Goal: Task Accomplishment & Management: Use online tool/utility

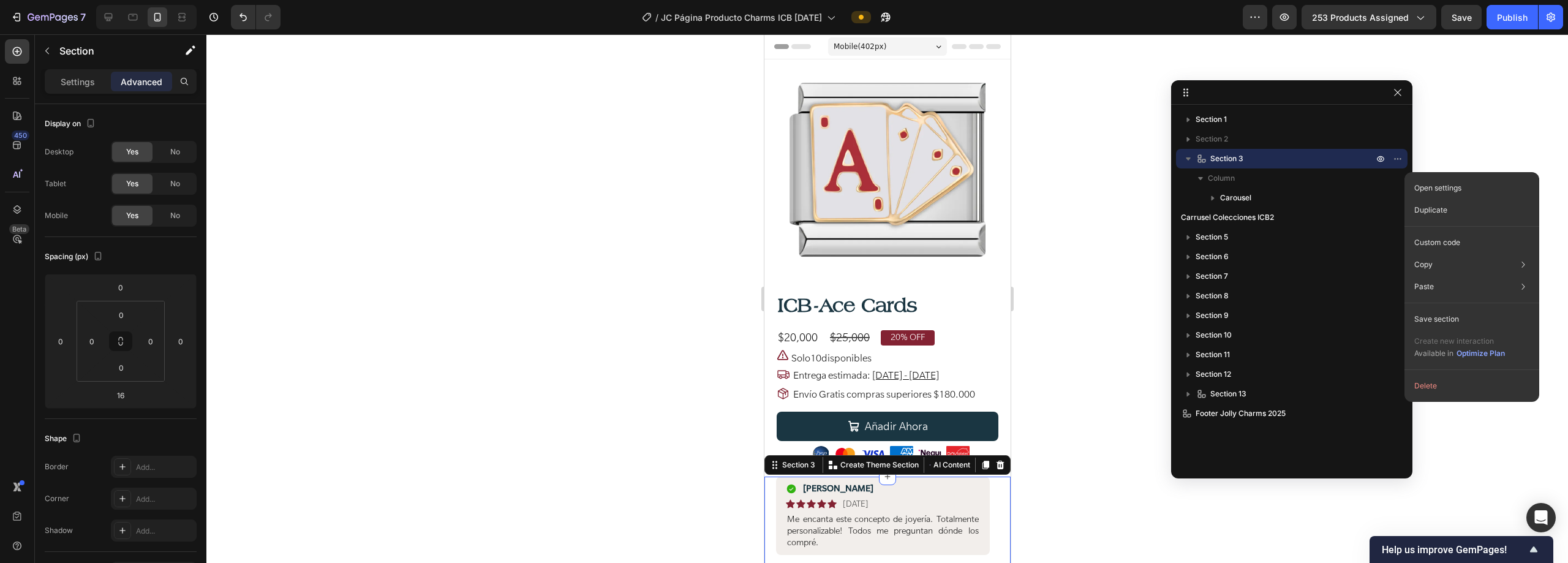
click at [1185, 157] on icon "button" at bounding box center [1188, 158] width 12 height 12
click at [1435, 213] on p "Duplicate" at bounding box center [1431, 210] width 33 height 11
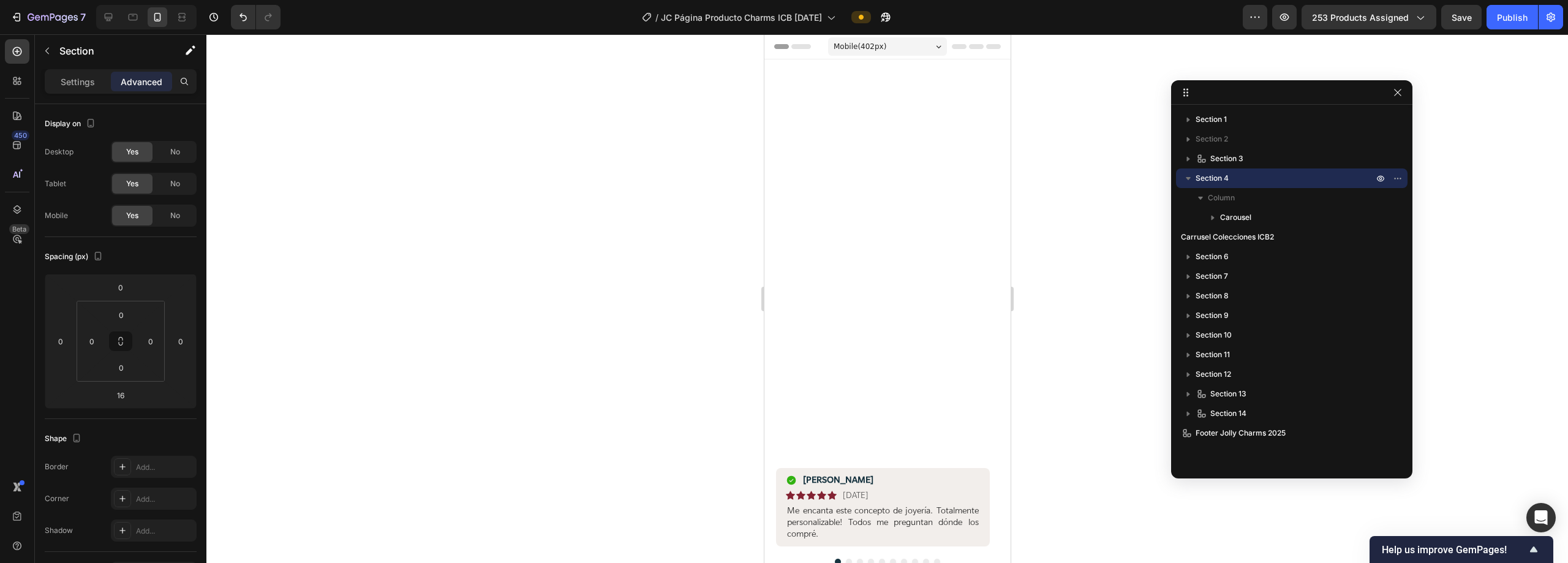
scroll to position [502, 0]
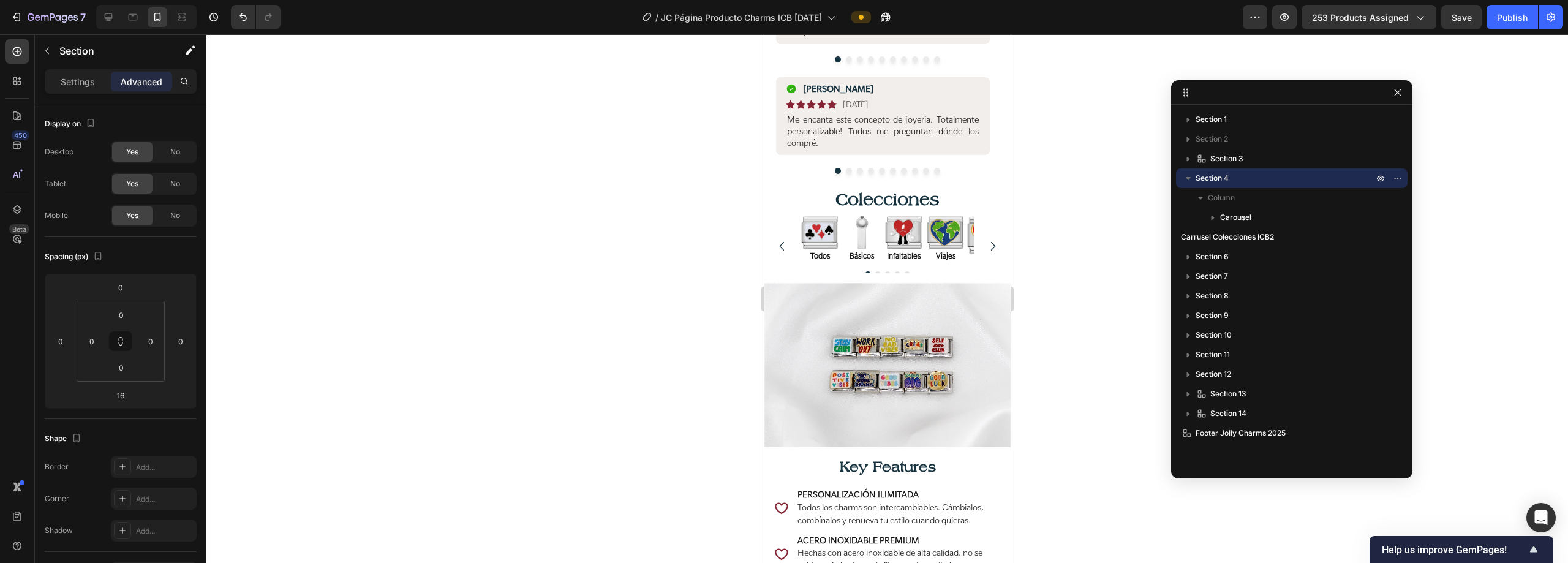
click at [1189, 178] on icon "button" at bounding box center [1188, 178] width 5 height 3
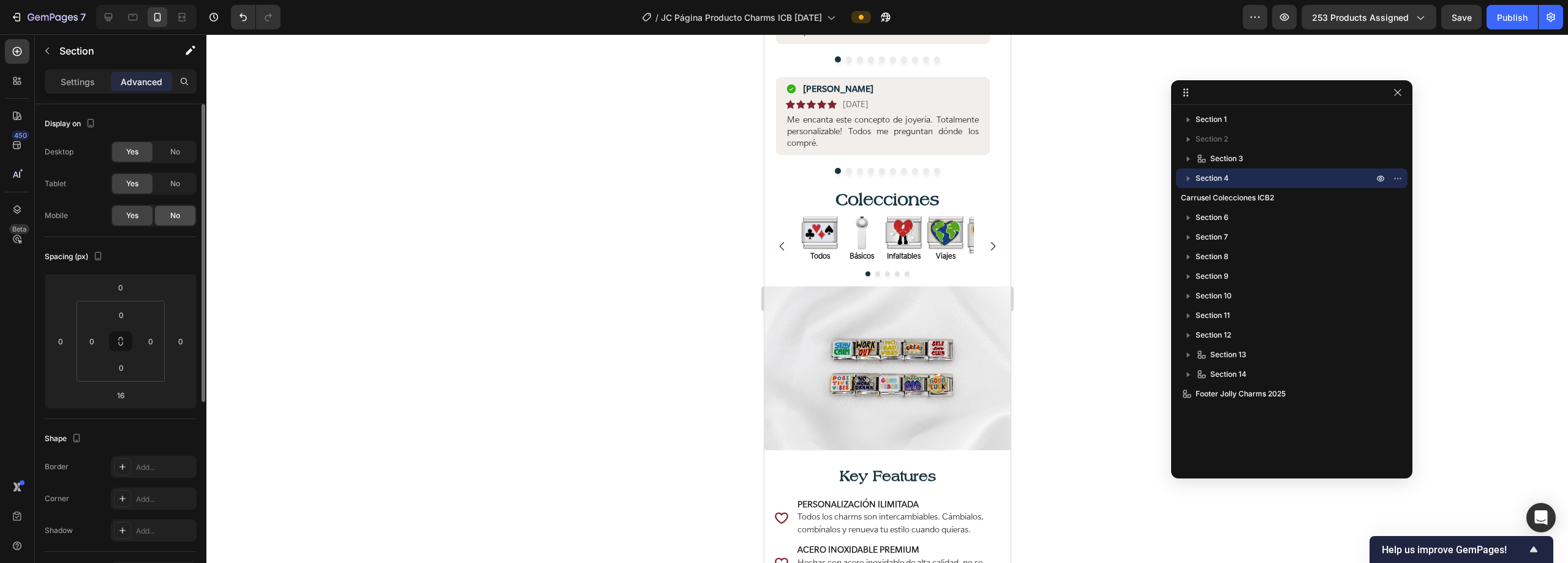
click at [167, 218] on div "No" at bounding box center [175, 215] width 41 height 20
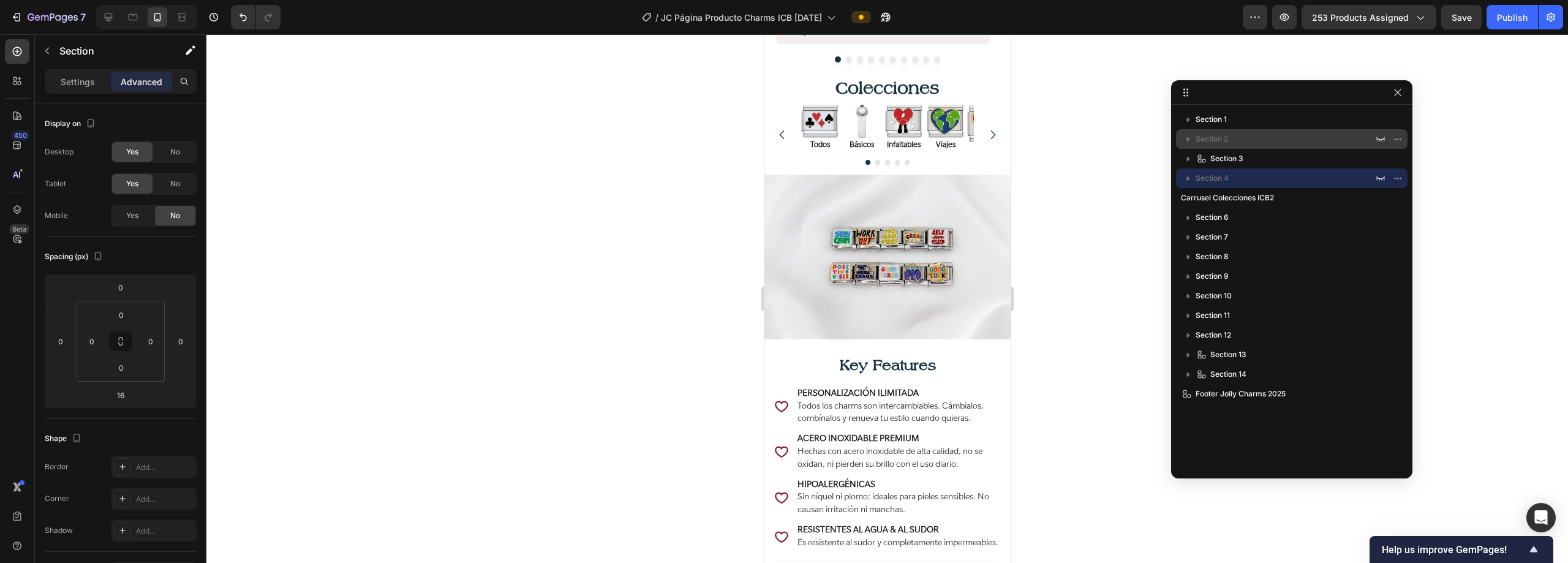
click at [1270, 149] on div "Section 2" at bounding box center [1292, 139] width 222 height 20
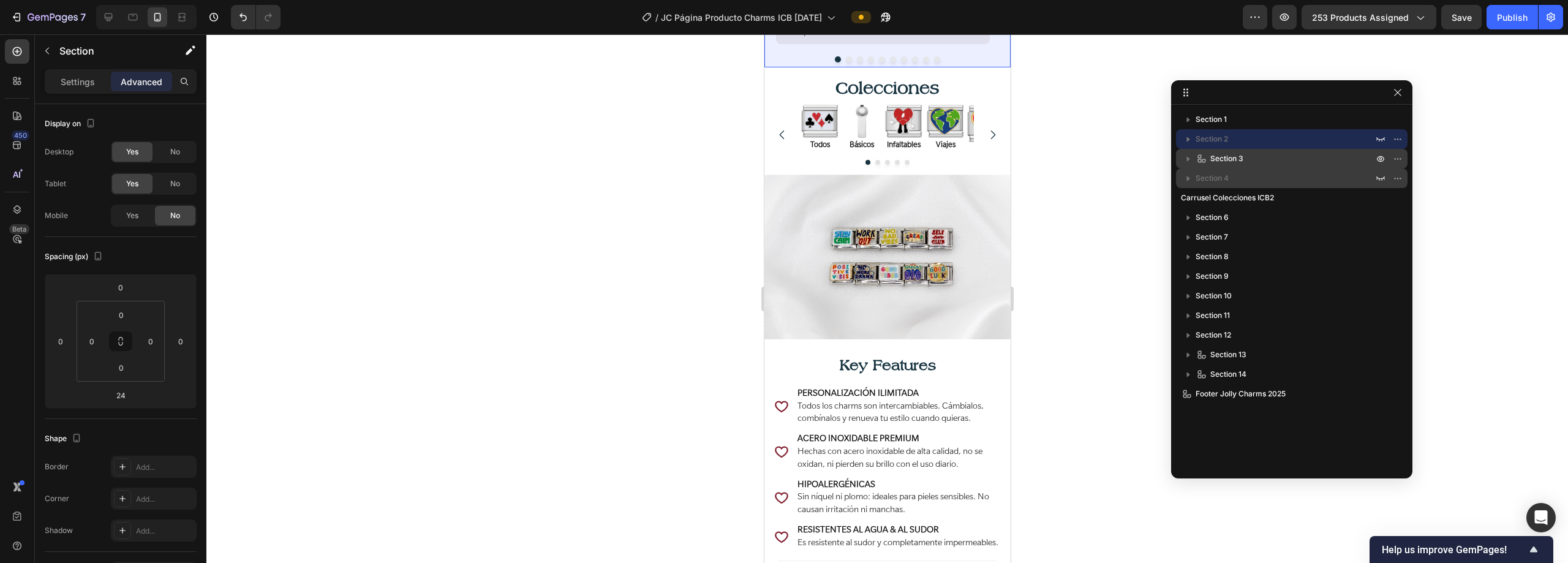
click at [1274, 161] on p "Section 3" at bounding box center [1286, 158] width 180 height 12
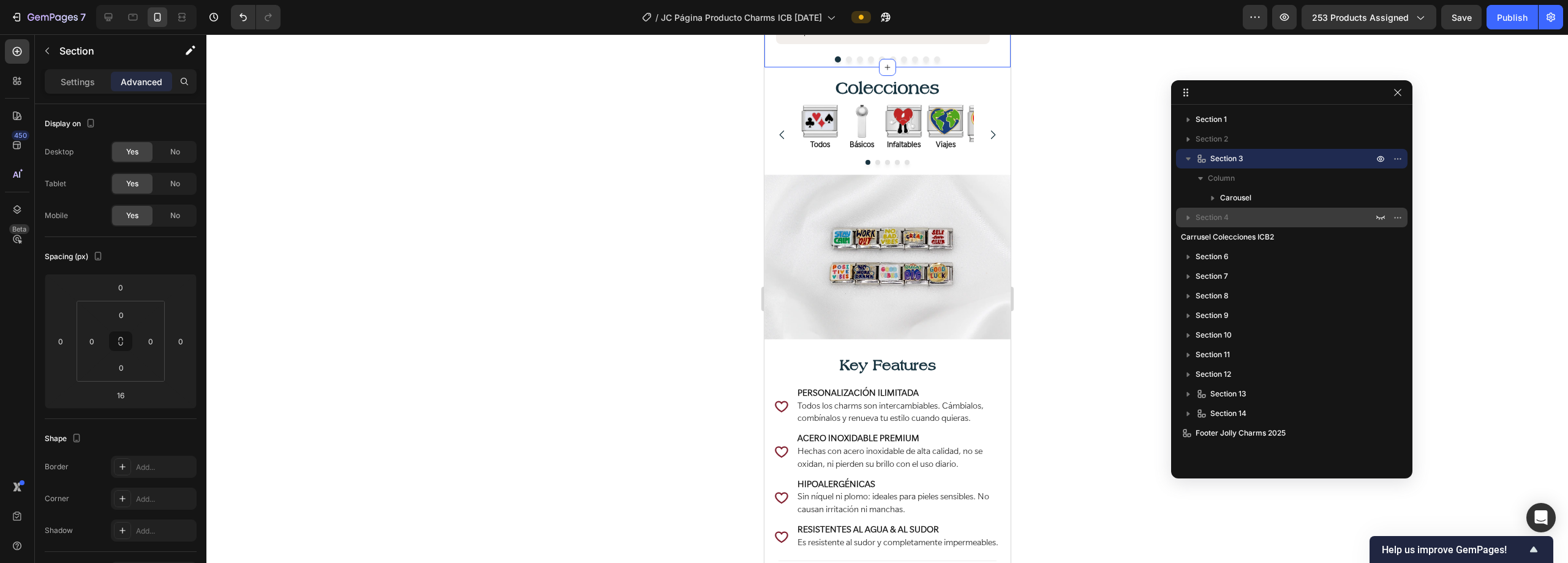
scroll to position [391, 0]
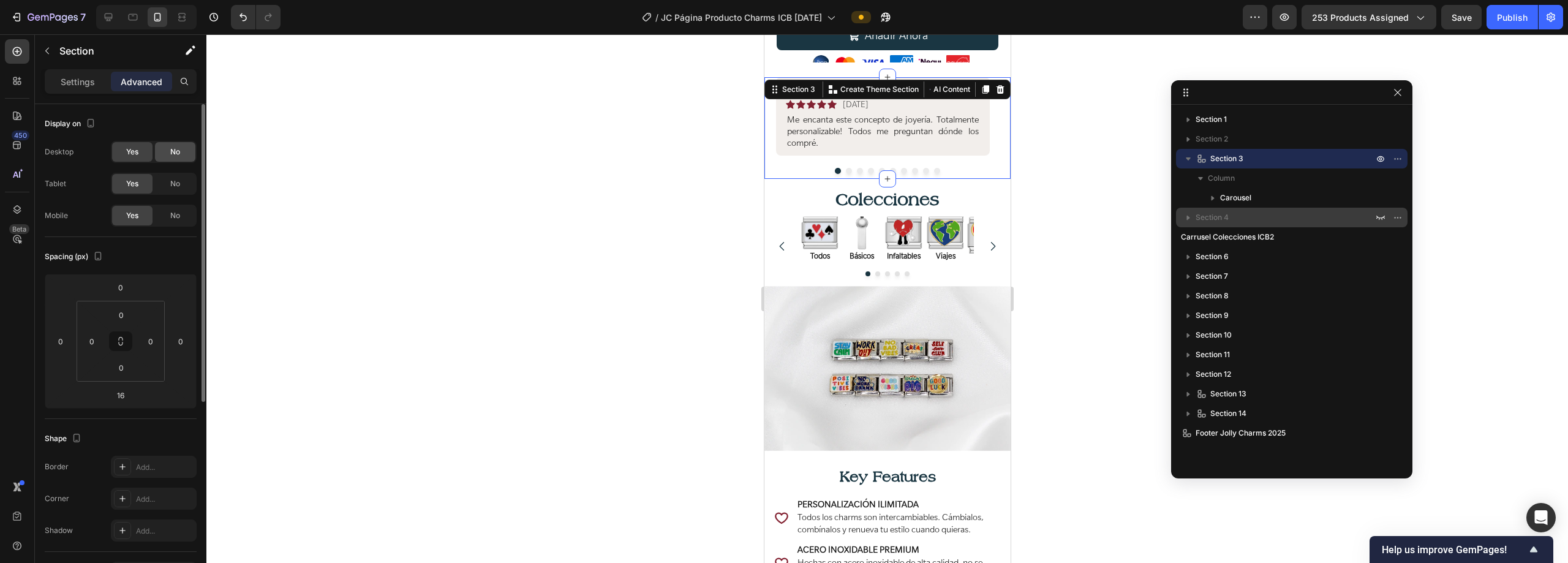
click at [170, 152] on span "No" at bounding box center [175, 152] width 9 height 11
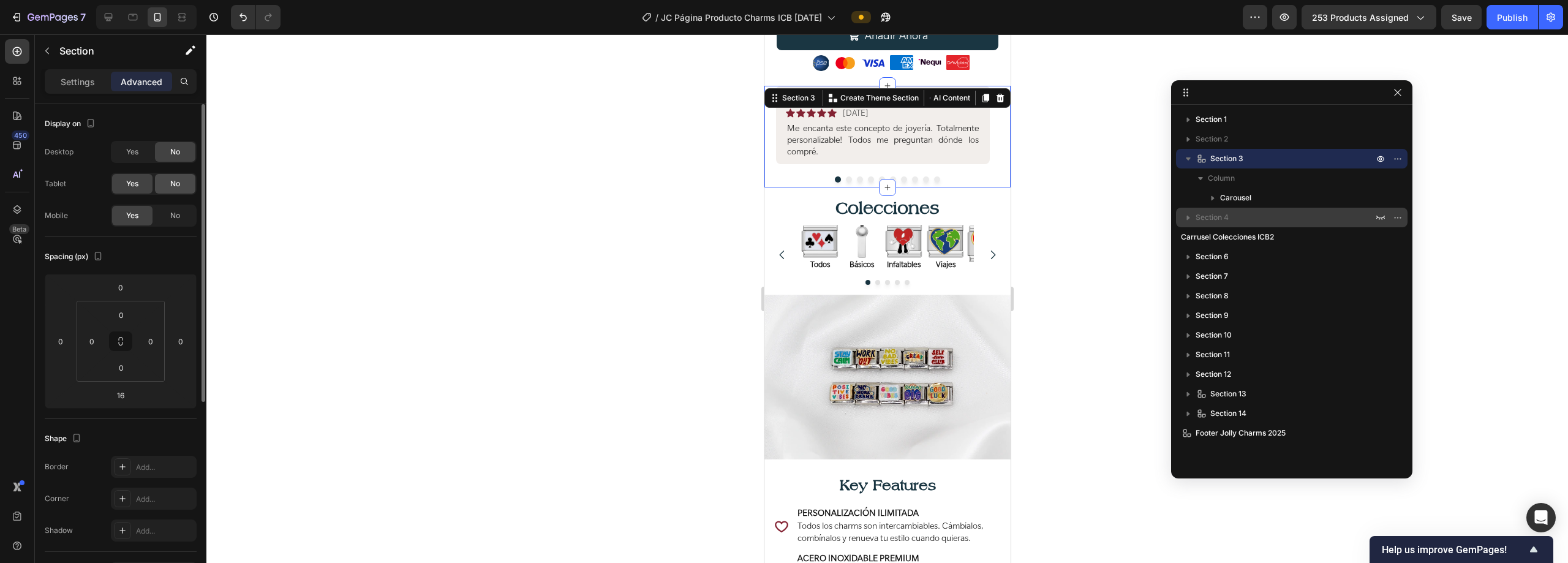
click at [181, 182] on div "No" at bounding box center [175, 184] width 41 height 20
click at [1183, 155] on icon "button" at bounding box center [1188, 158] width 12 height 12
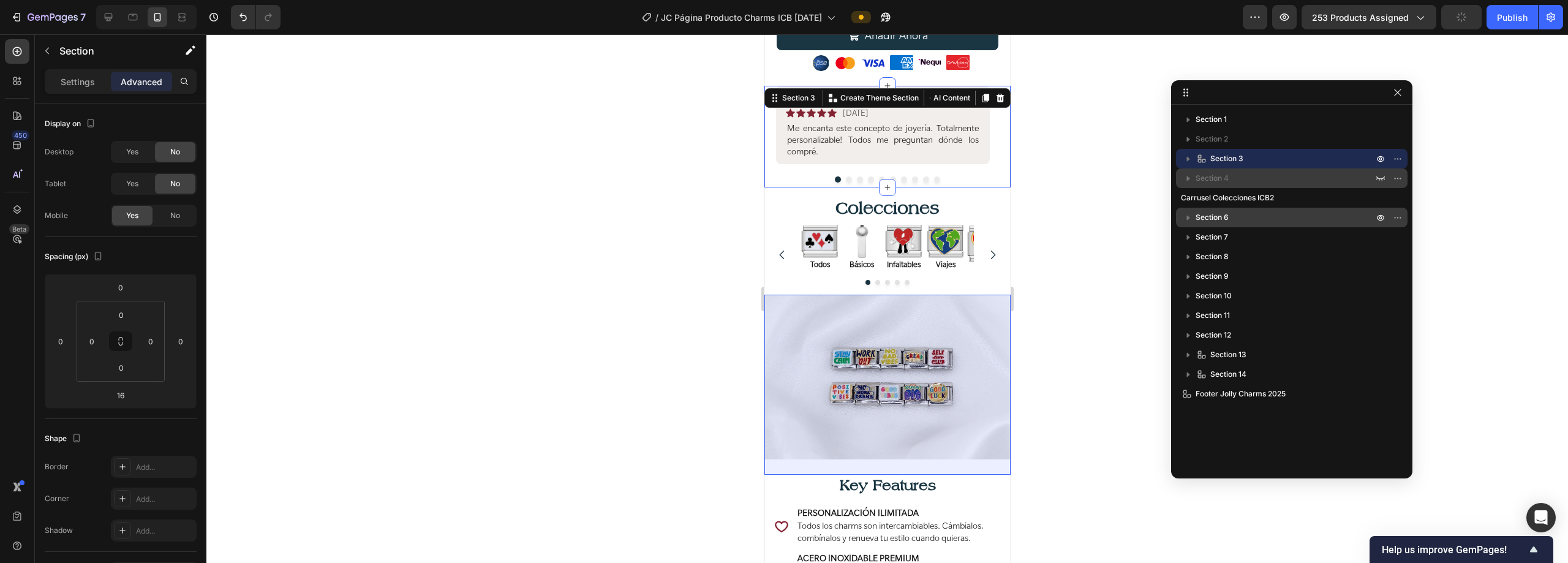
click at [1253, 218] on p "Section 6" at bounding box center [1286, 217] width 180 height 12
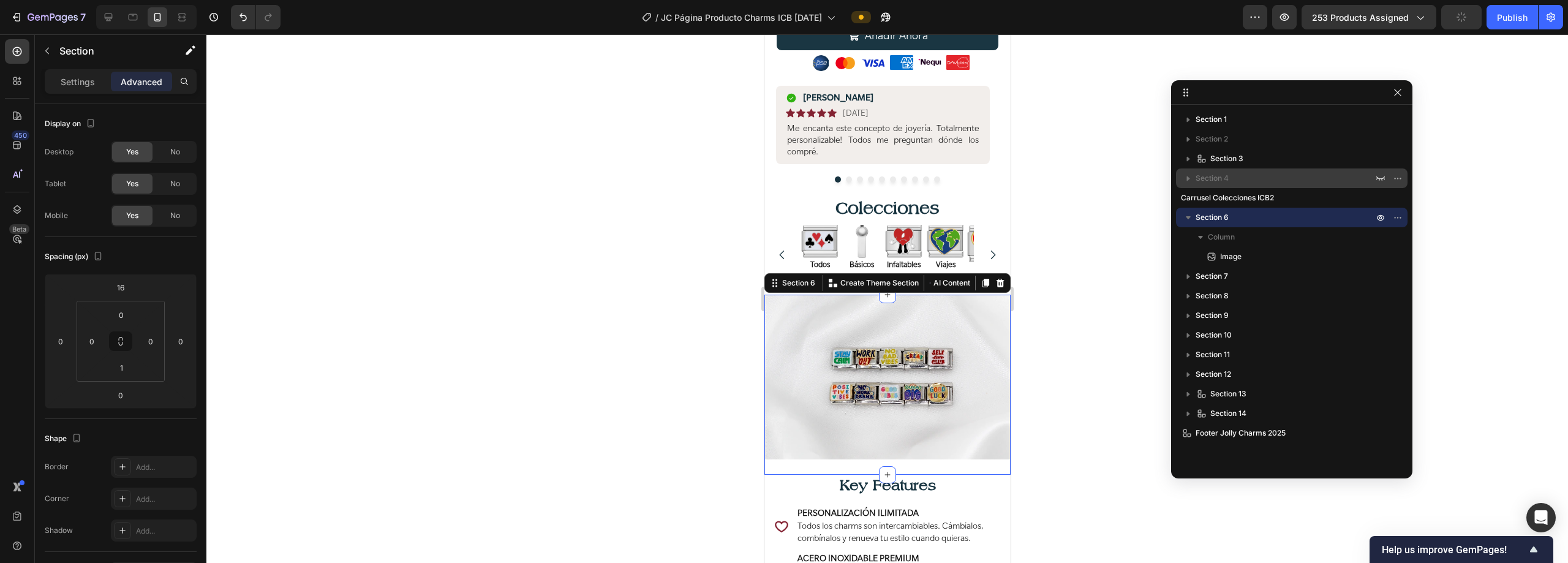
click at [1190, 218] on icon "button" at bounding box center [1188, 217] width 12 height 12
click at [1396, 215] on icon "button" at bounding box center [1398, 218] width 9 height 9
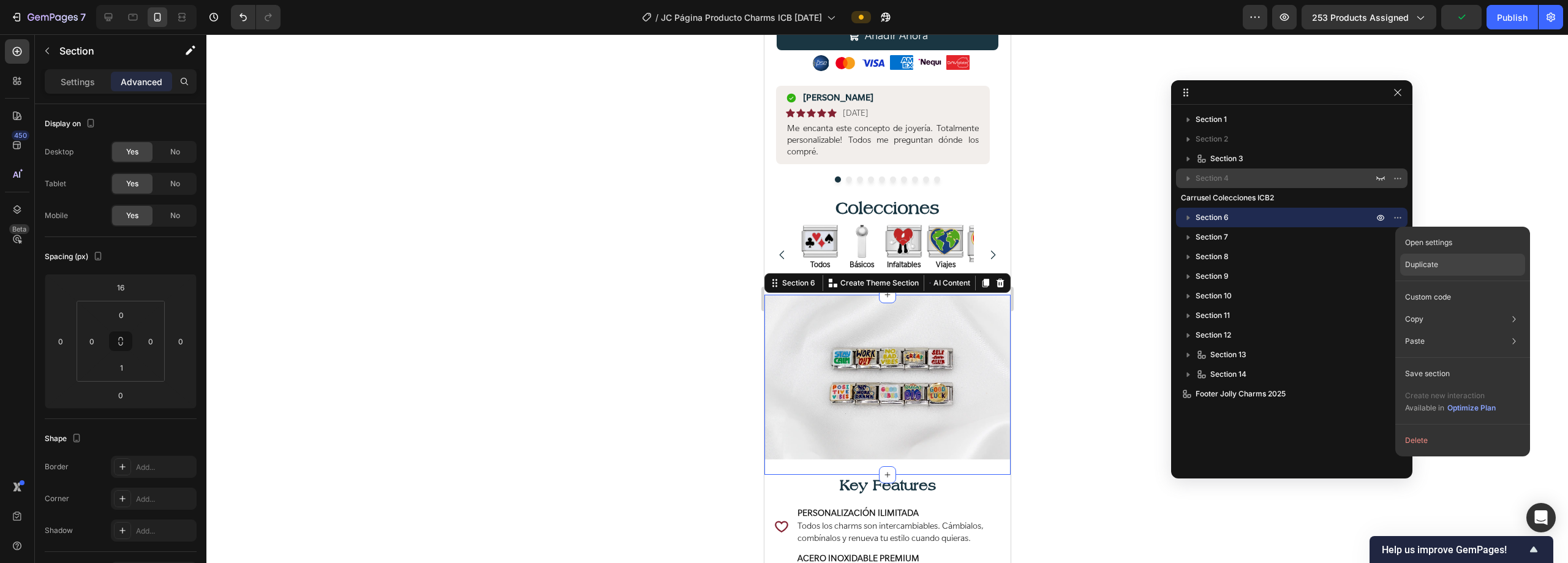
click at [1429, 266] on p "Duplicate" at bounding box center [1421, 265] width 33 height 11
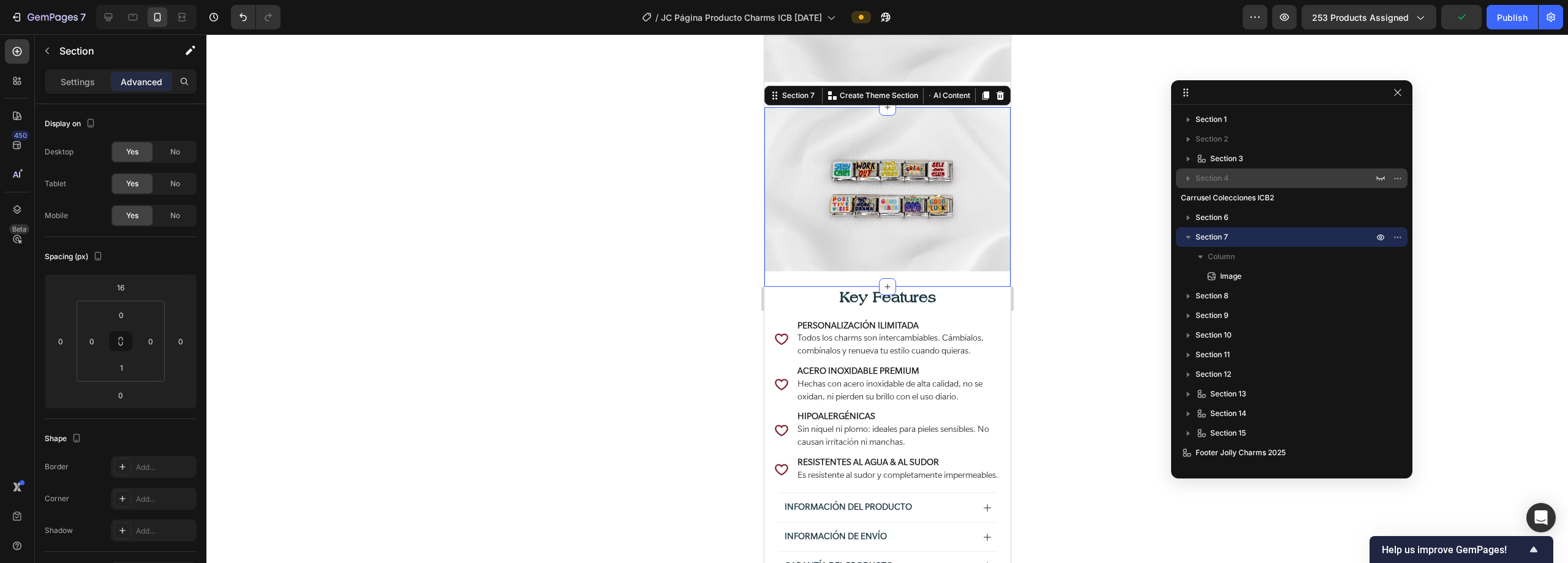
scroll to position [780, 0]
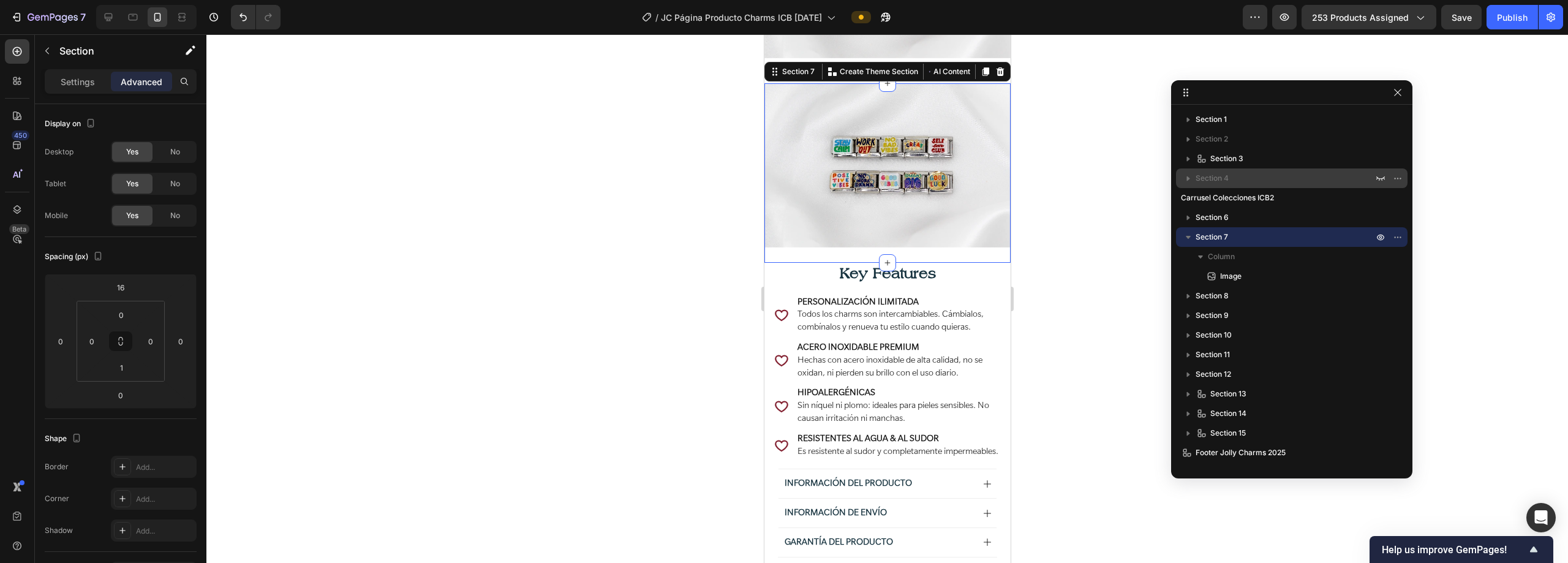
click at [1189, 237] on icon "button" at bounding box center [1188, 237] width 5 height 3
click at [161, 213] on div "No" at bounding box center [175, 215] width 41 height 20
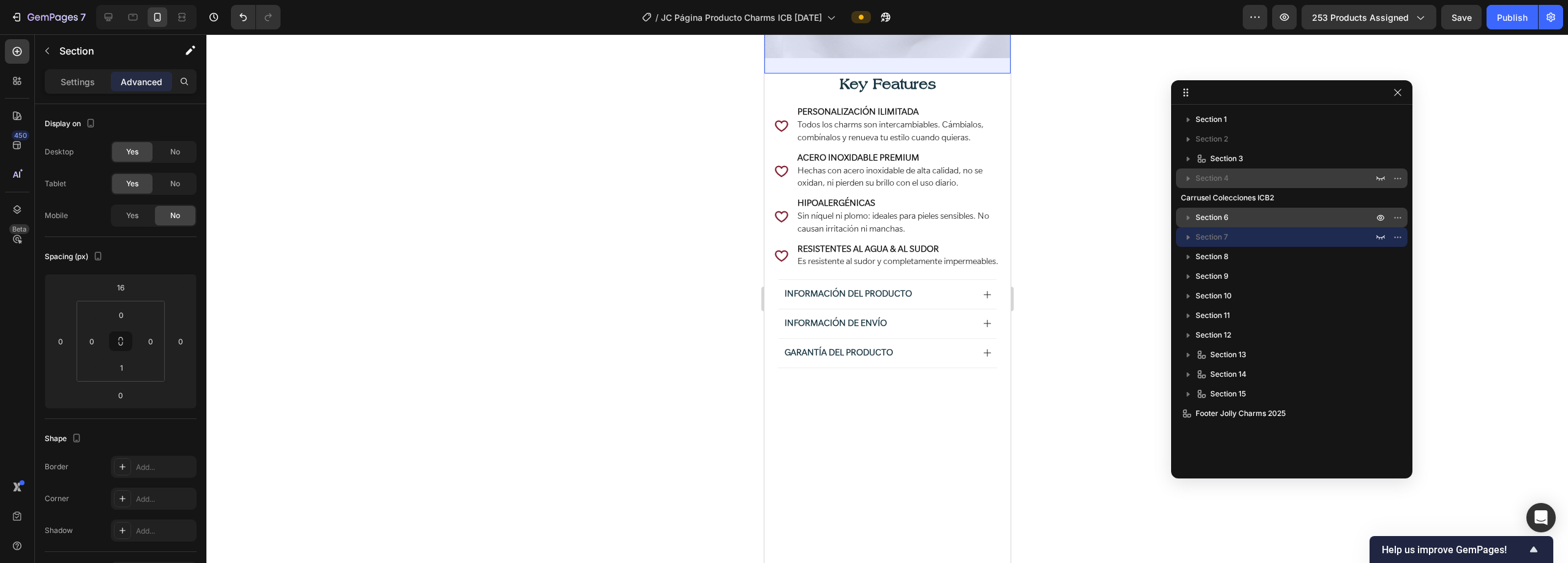
click at [1321, 215] on p "Section 6" at bounding box center [1286, 217] width 180 height 12
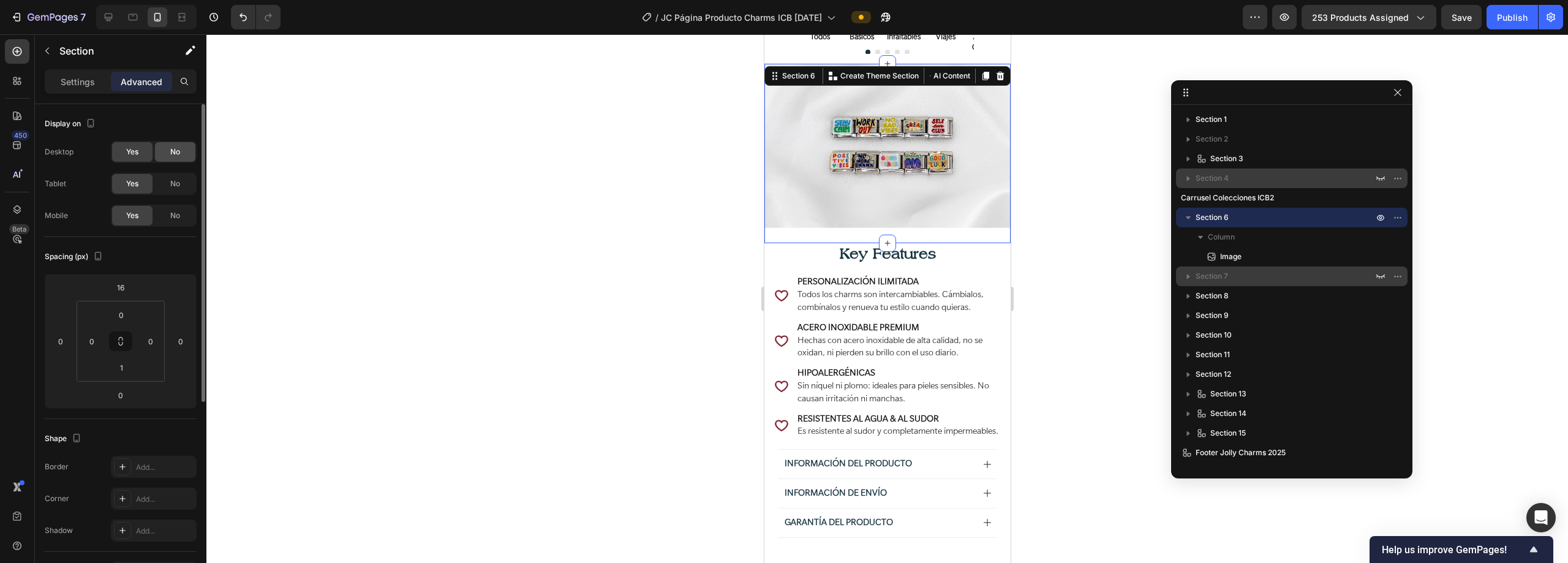
scroll to position [594, 0]
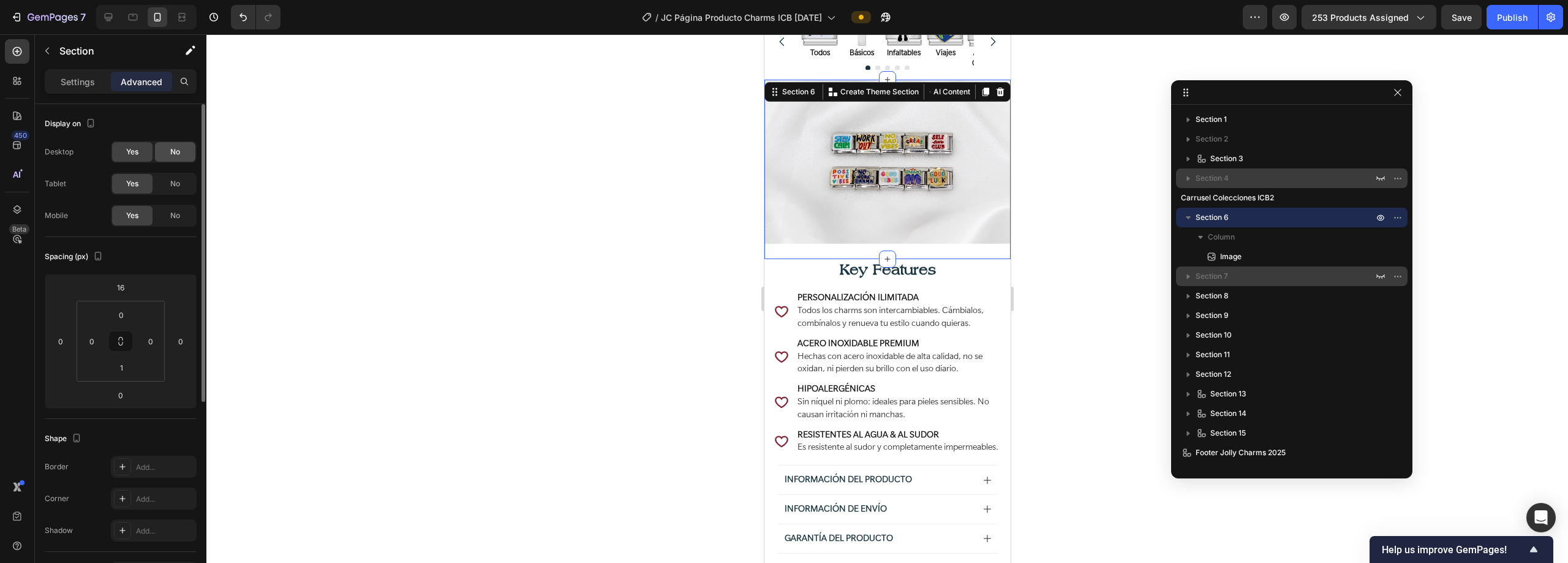
click at [163, 151] on div "No" at bounding box center [175, 151] width 41 height 20
click at [176, 181] on span "No" at bounding box center [175, 184] width 9 height 11
click at [1190, 218] on icon "button" at bounding box center [1188, 217] width 12 height 12
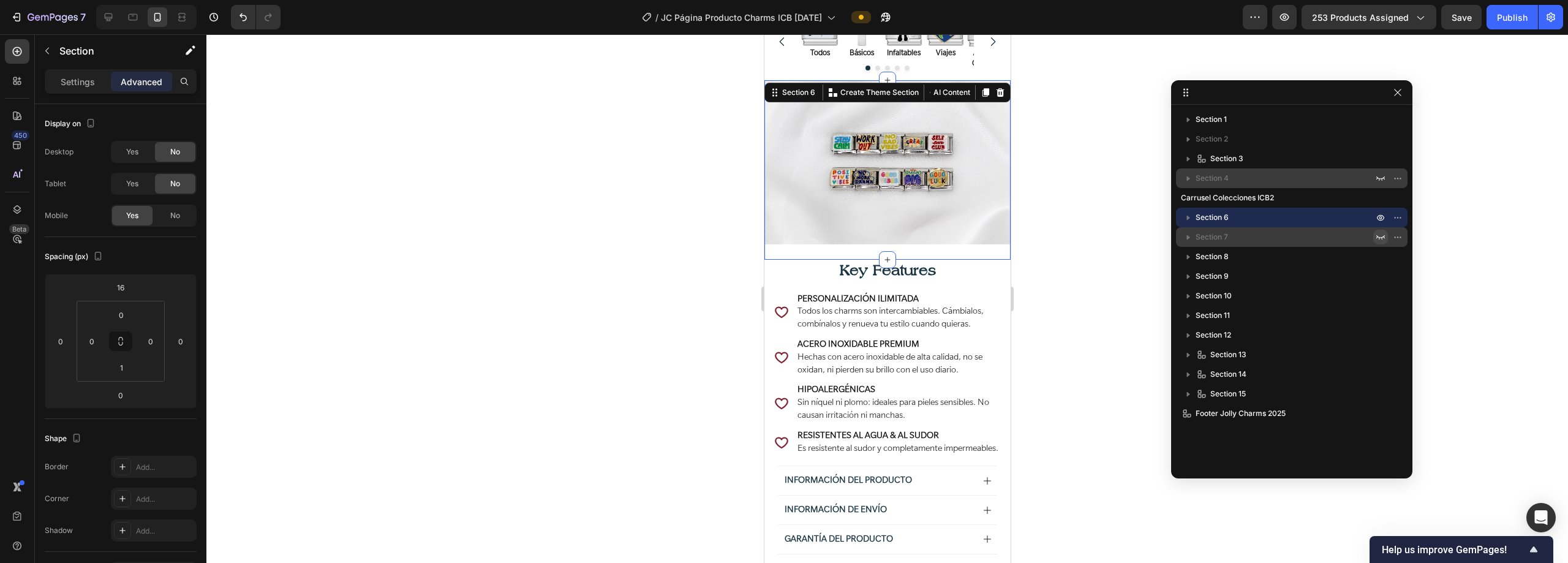
click at [1381, 237] on icon "button" at bounding box center [1381, 237] width 9 height 9
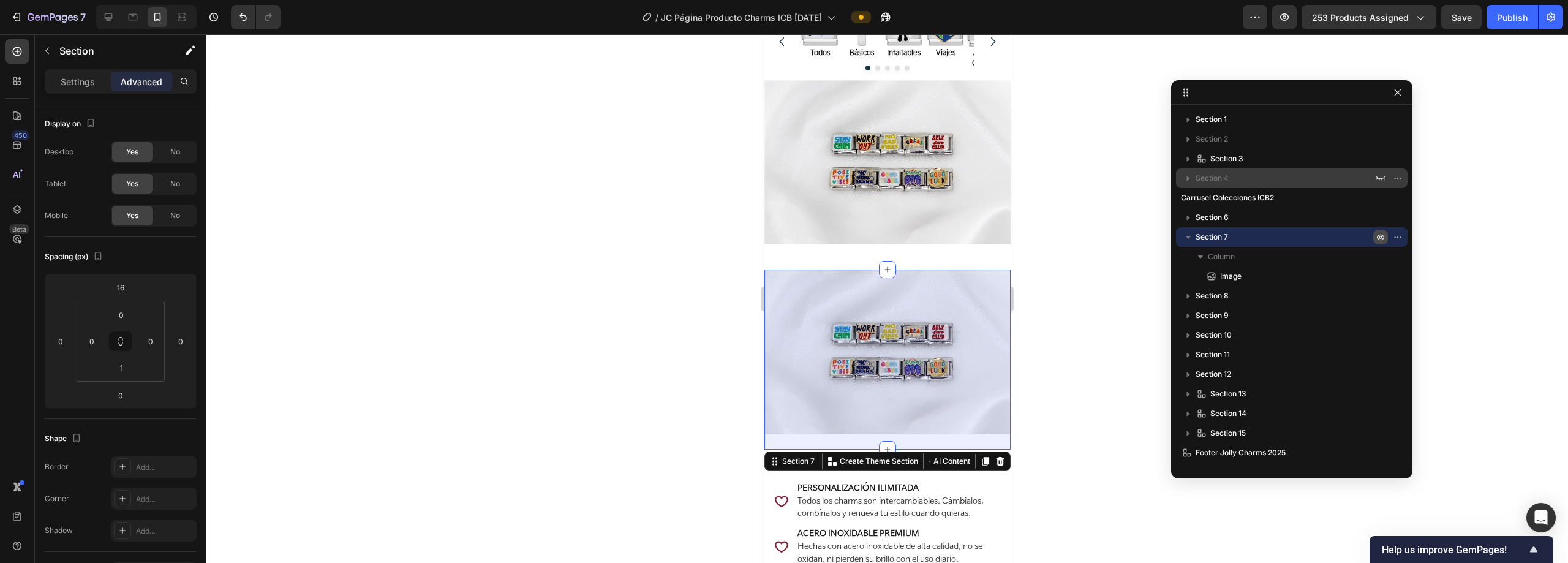
click at [1381, 237] on icon "button" at bounding box center [1381, 237] width 9 height 9
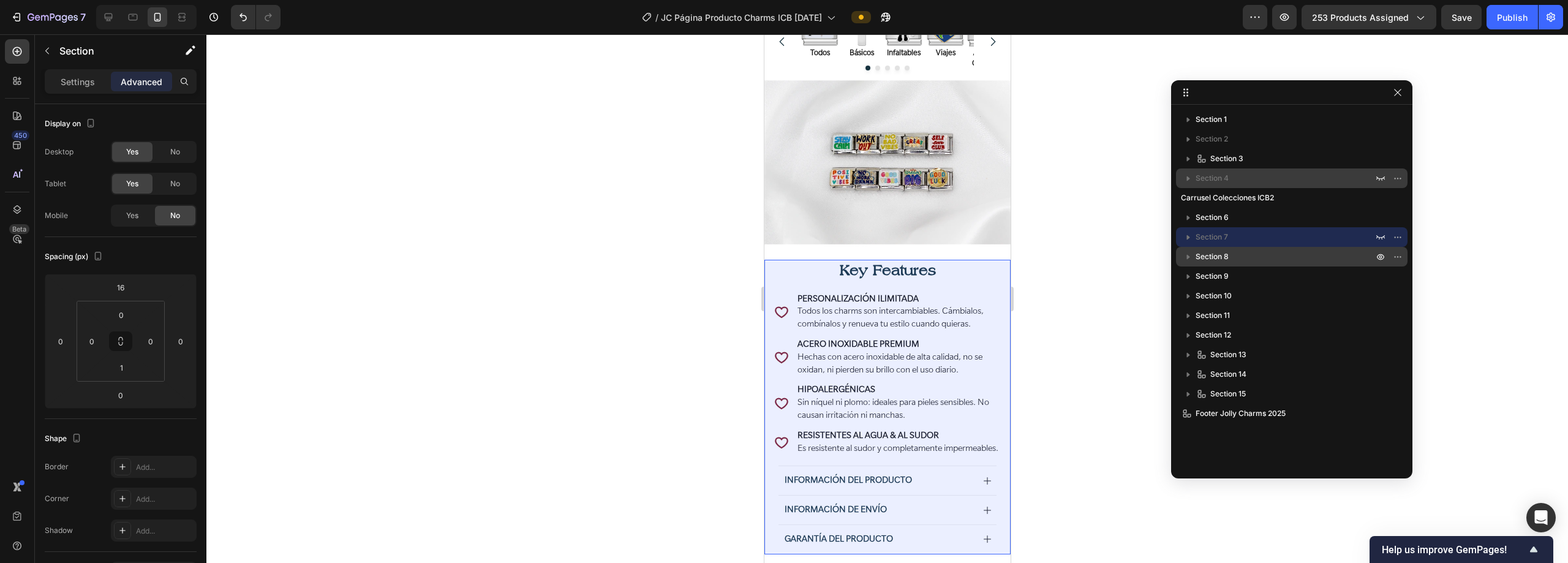
click at [1347, 257] on p "Section 8" at bounding box center [1286, 256] width 180 height 12
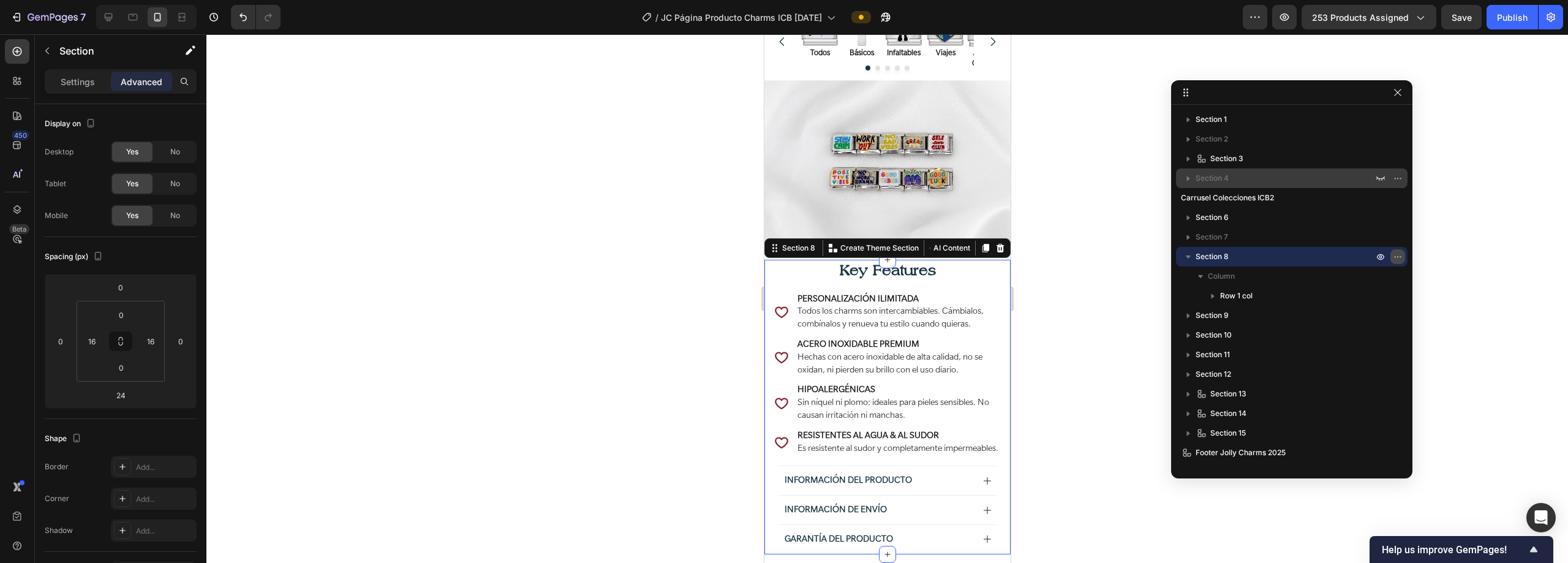
click at [1398, 255] on icon "button" at bounding box center [1398, 256] width 9 height 9
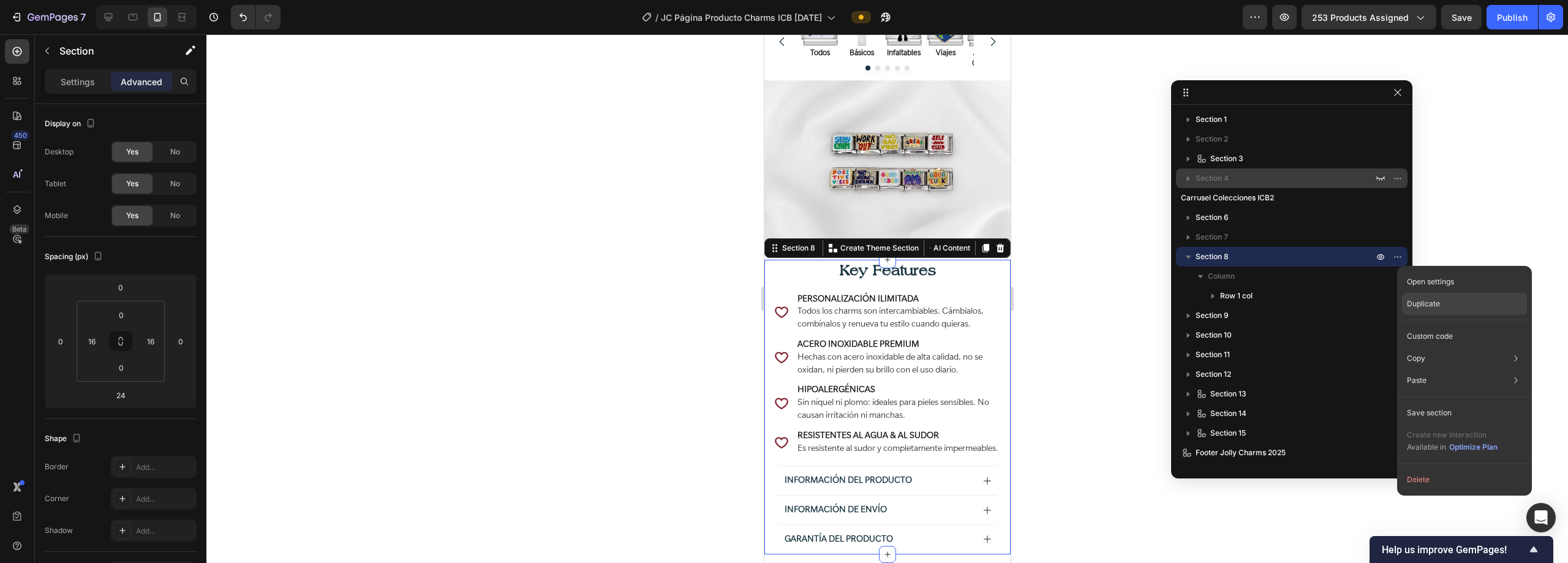
click at [1410, 302] on p "Duplicate" at bounding box center [1423, 304] width 33 height 11
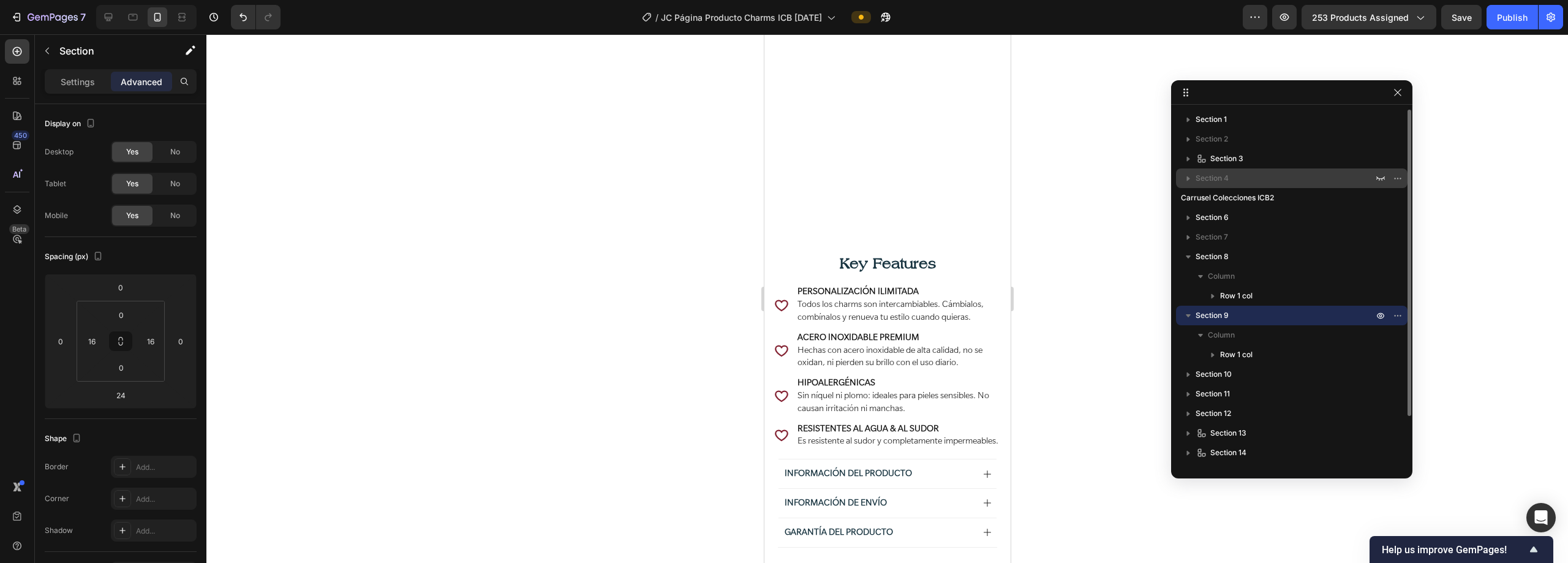
scroll to position [1091, 0]
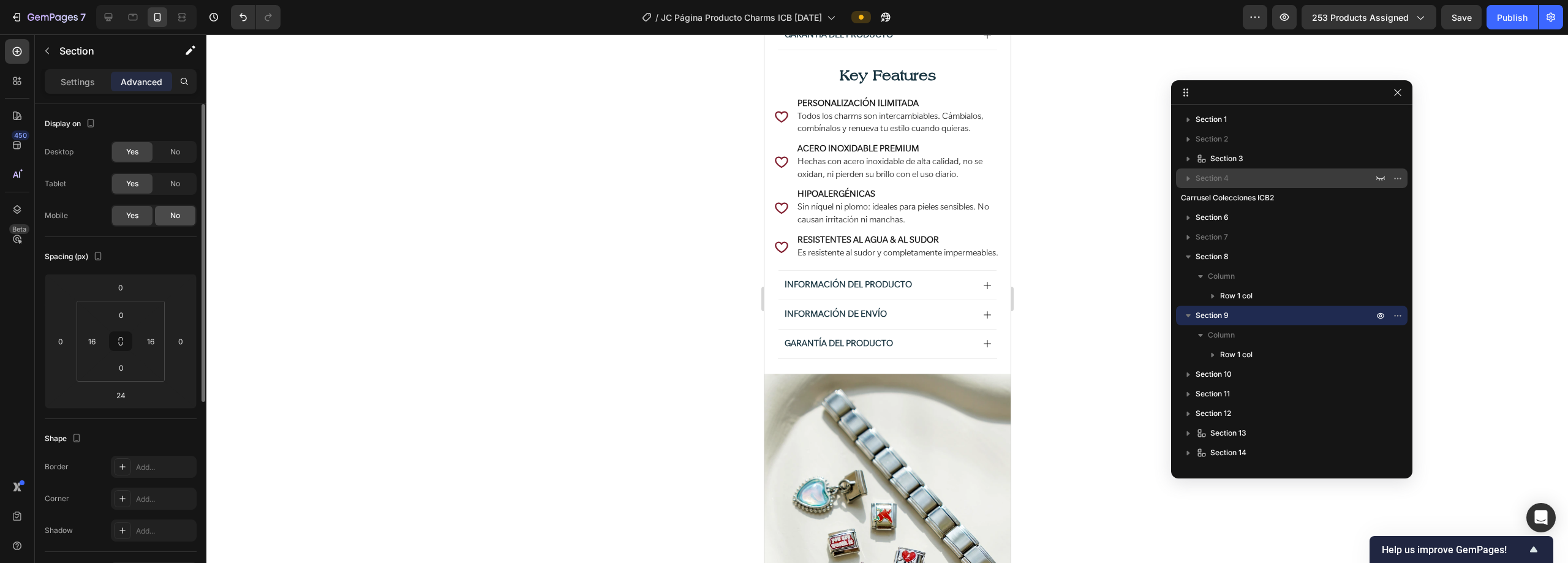
click at [179, 215] on span "No" at bounding box center [175, 216] width 9 height 11
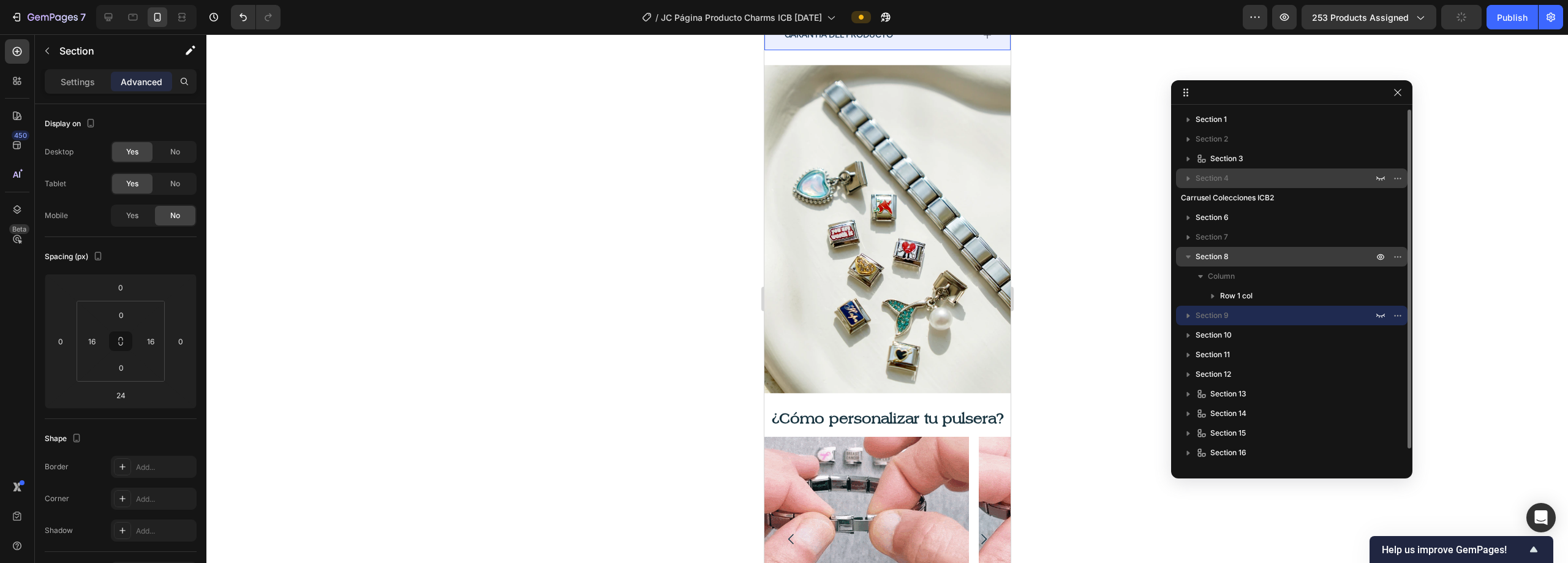
click at [1187, 256] on icon "button" at bounding box center [1188, 256] width 5 height 3
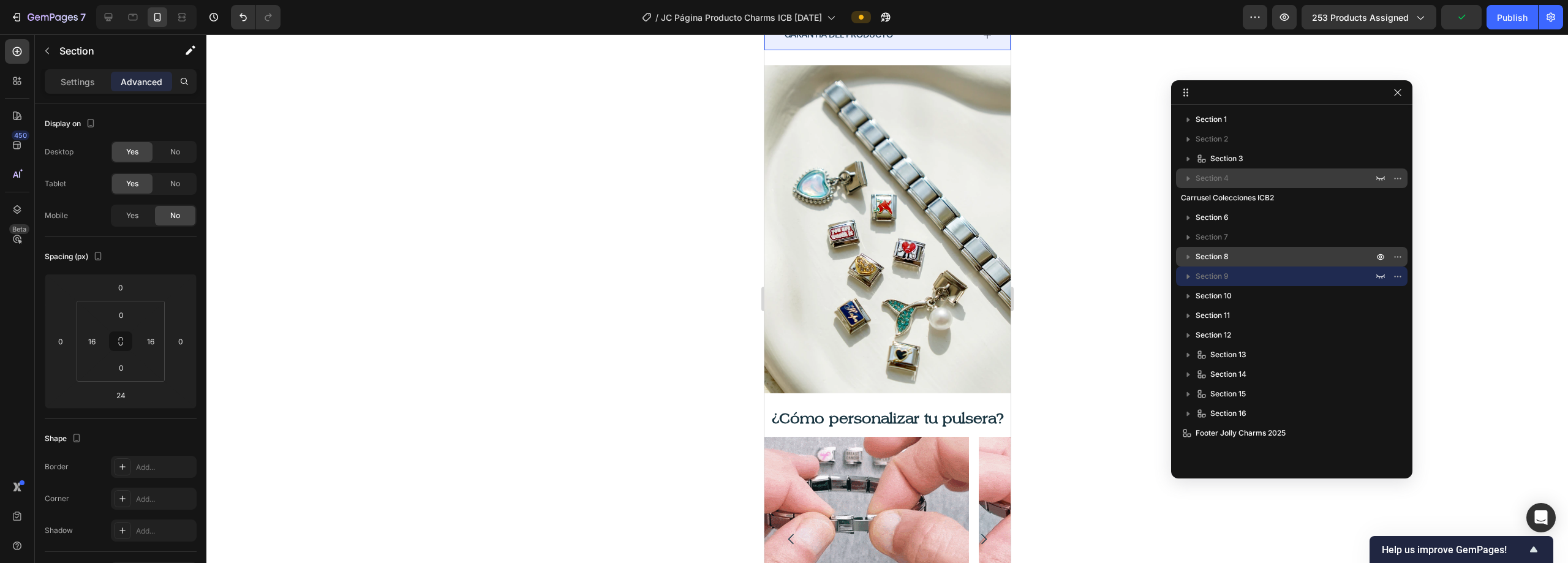
click at [1294, 255] on p "Section 8" at bounding box center [1286, 256] width 180 height 12
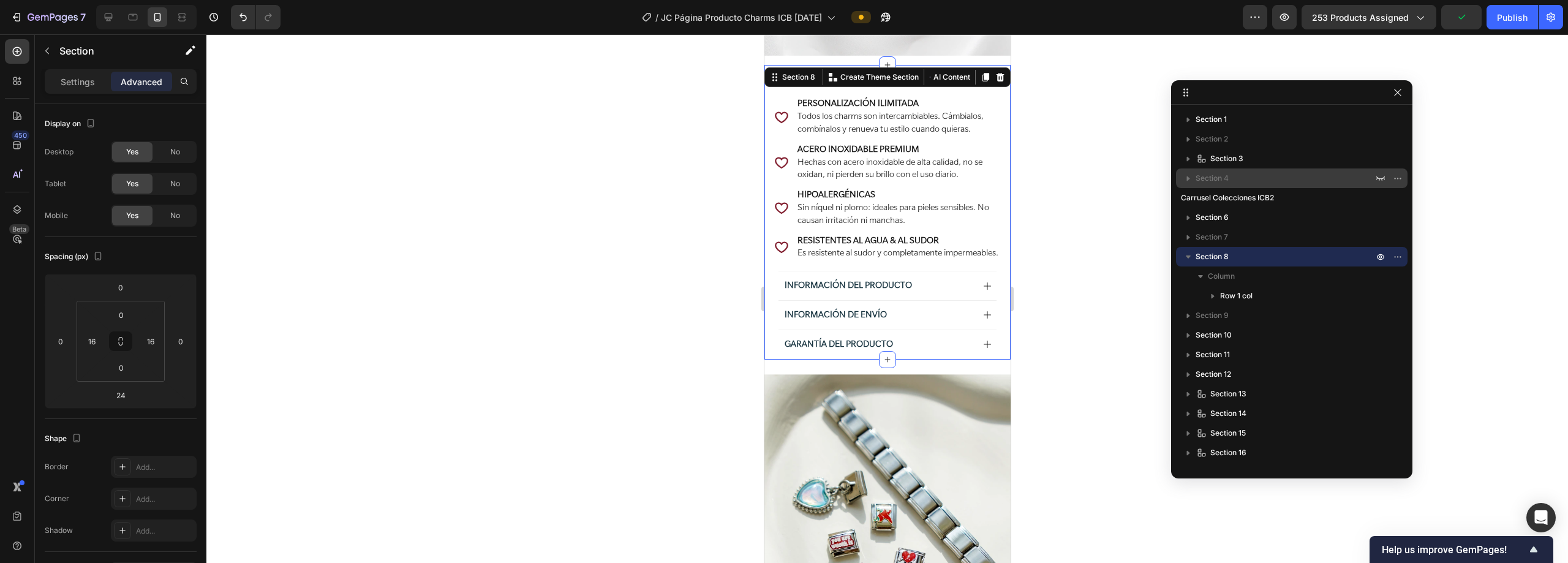
scroll to position [769, 0]
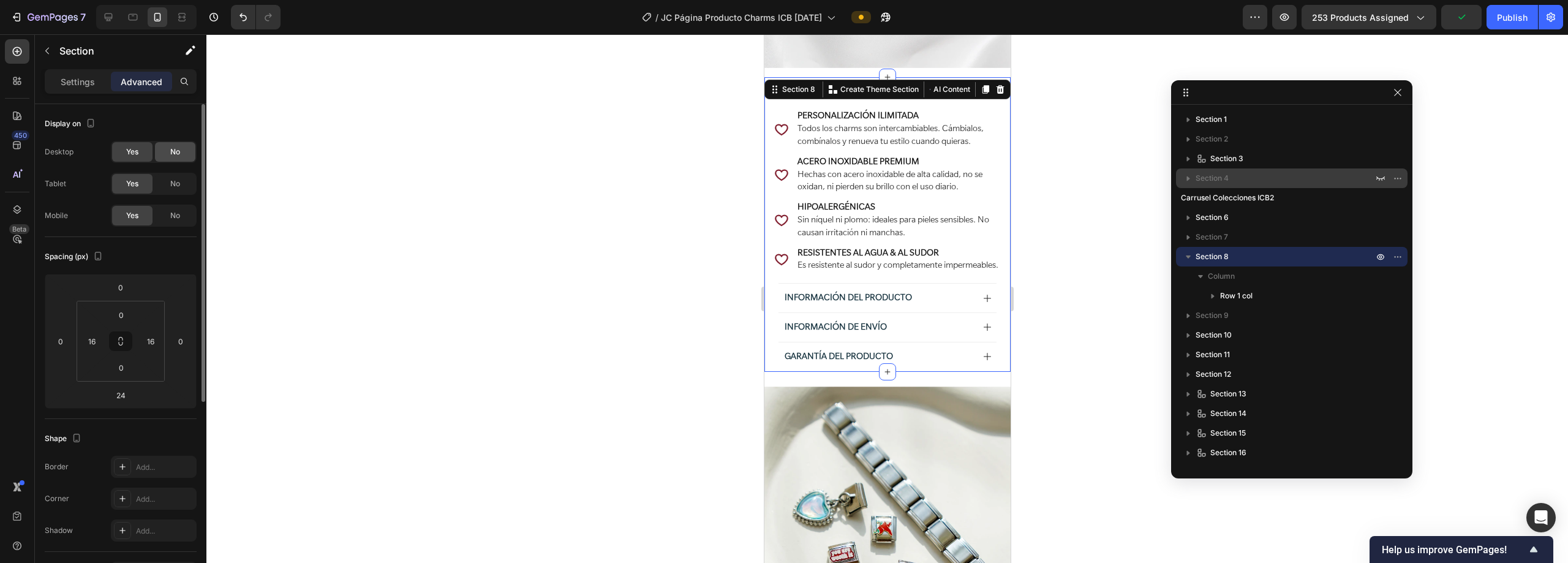
click at [166, 150] on div "No" at bounding box center [175, 151] width 41 height 20
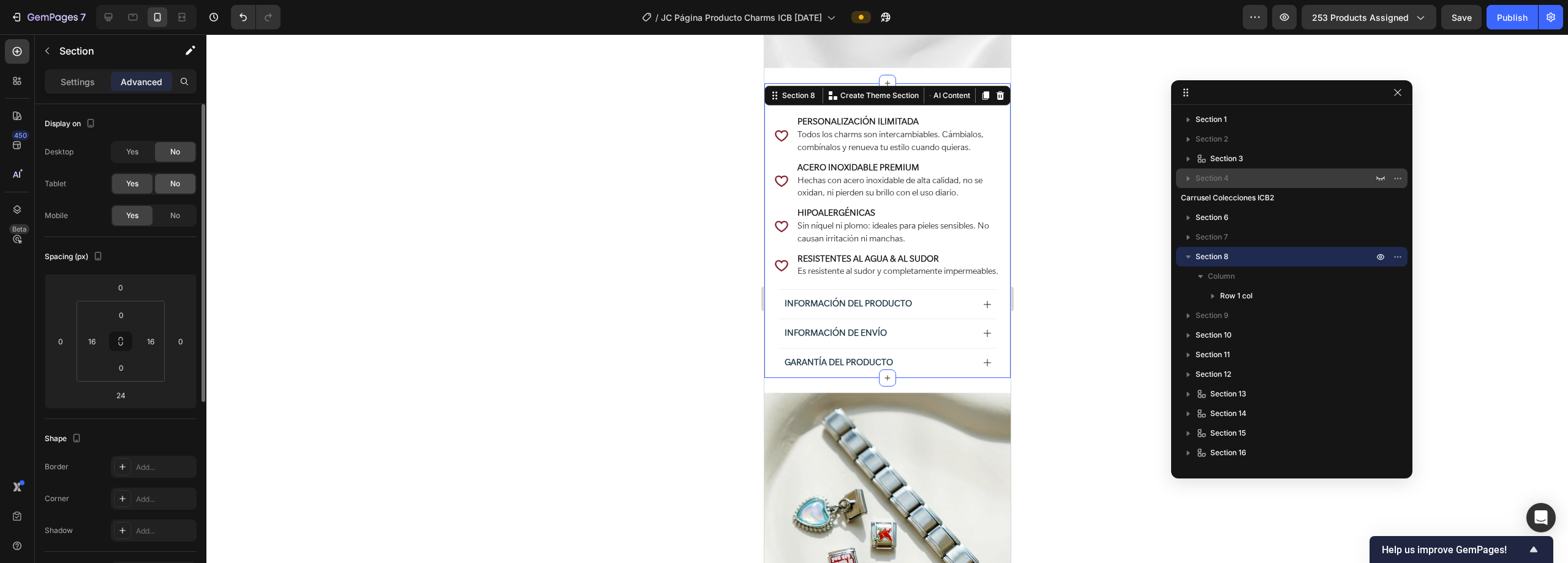
click at [170, 180] on span "No" at bounding box center [175, 184] width 9 height 11
click at [1188, 258] on icon "button" at bounding box center [1188, 256] width 12 height 12
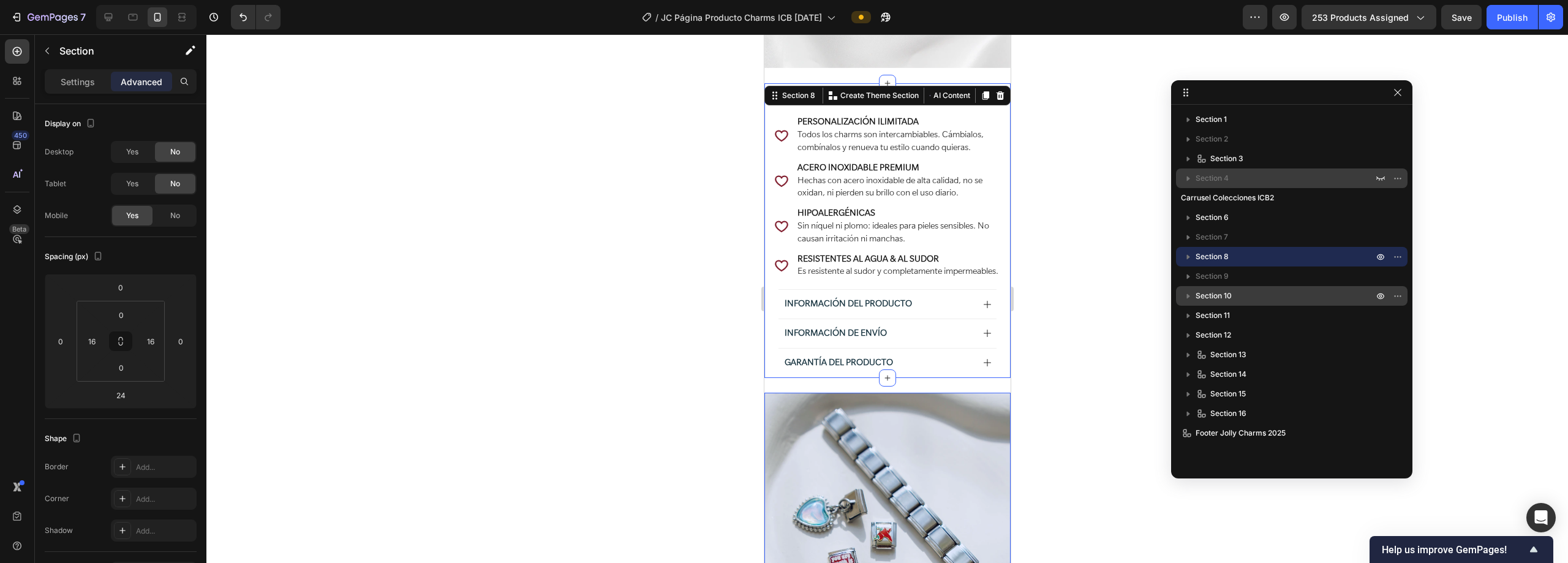
click at [1276, 297] on p "Section 10" at bounding box center [1286, 295] width 180 height 12
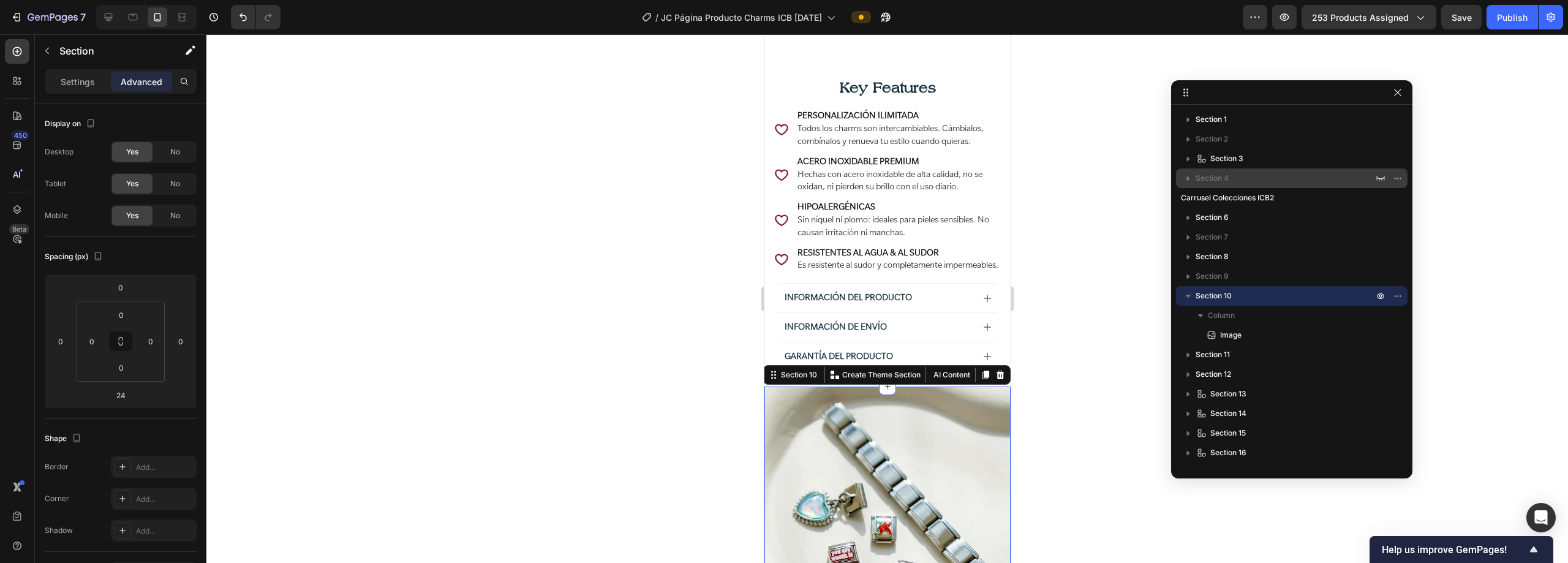
scroll to position [1091, 0]
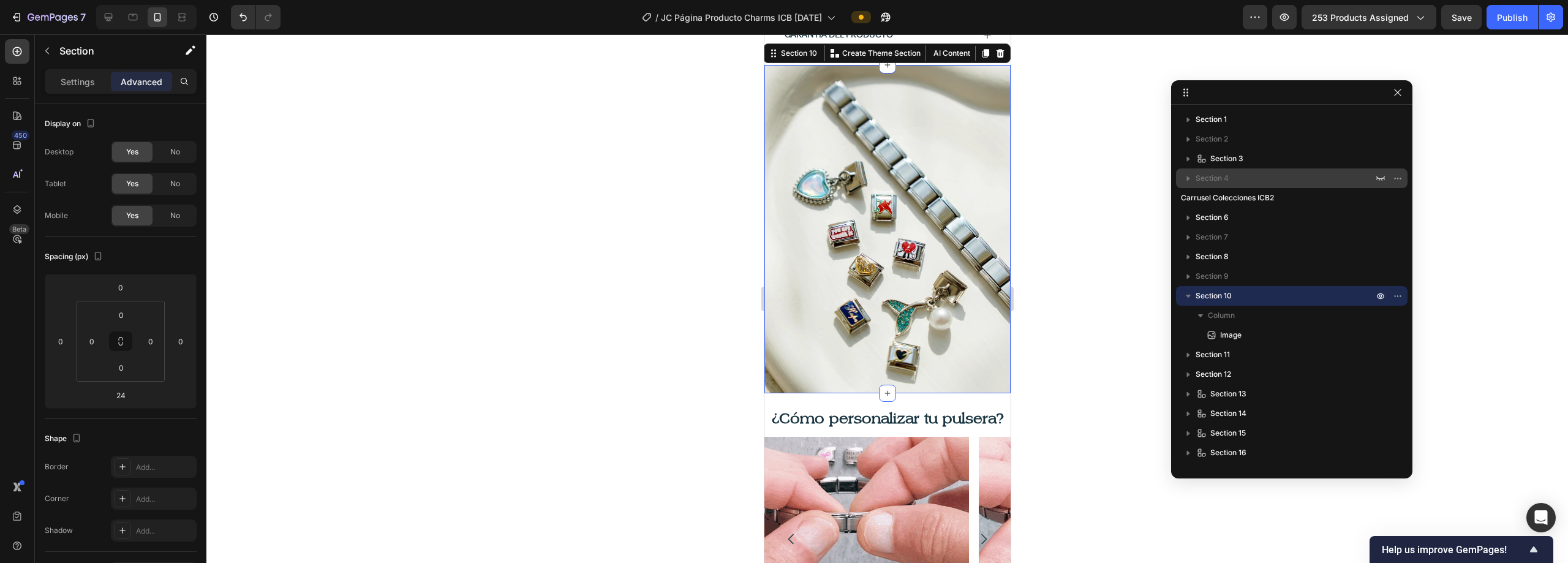
click at [1183, 293] on icon "button" at bounding box center [1188, 295] width 12 height 12
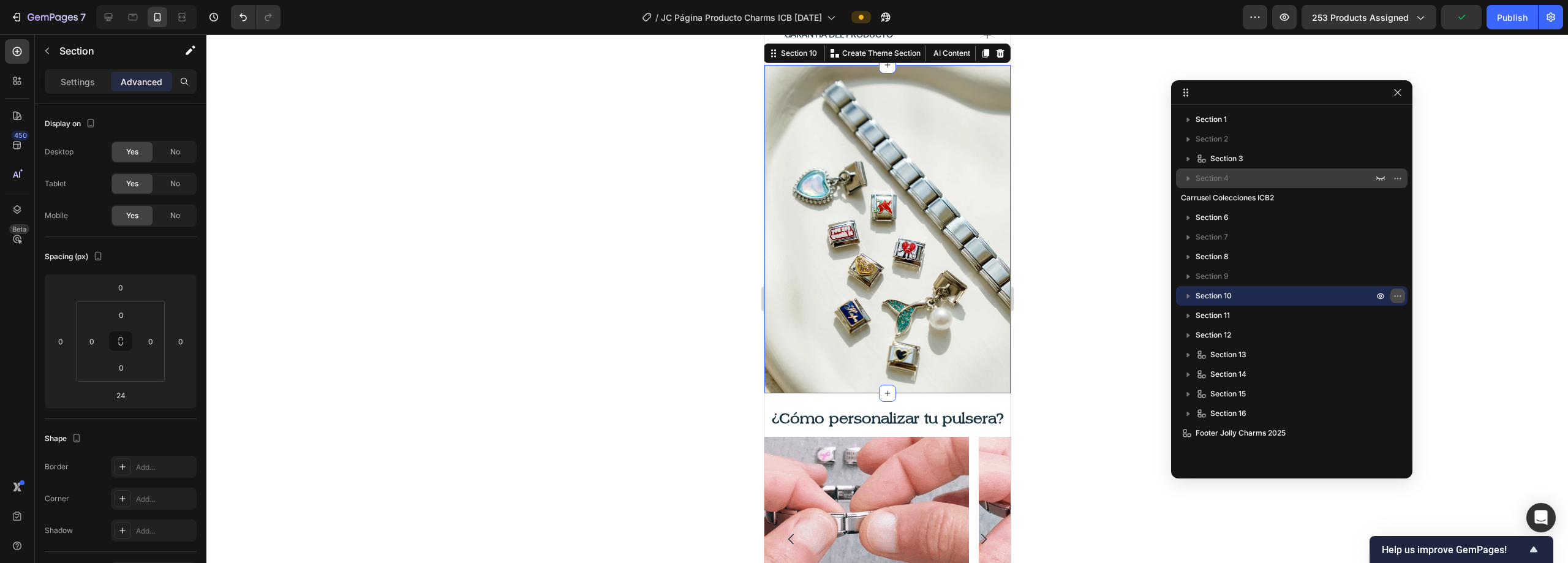
click at [1393, 299] on button "button" at bounding box center [1399, 296] width 15 height 15
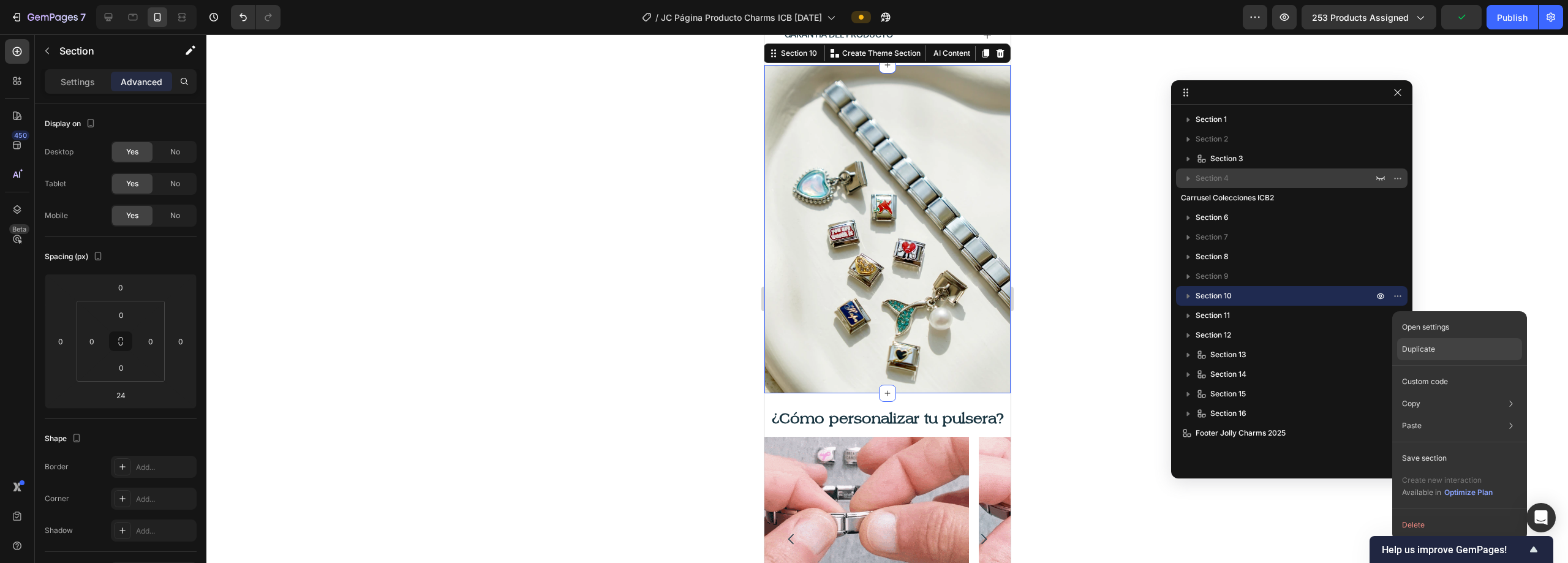
click at [1432, 353] on p "Duplicate" at bounding box center [1418, 349] width 33 height 11
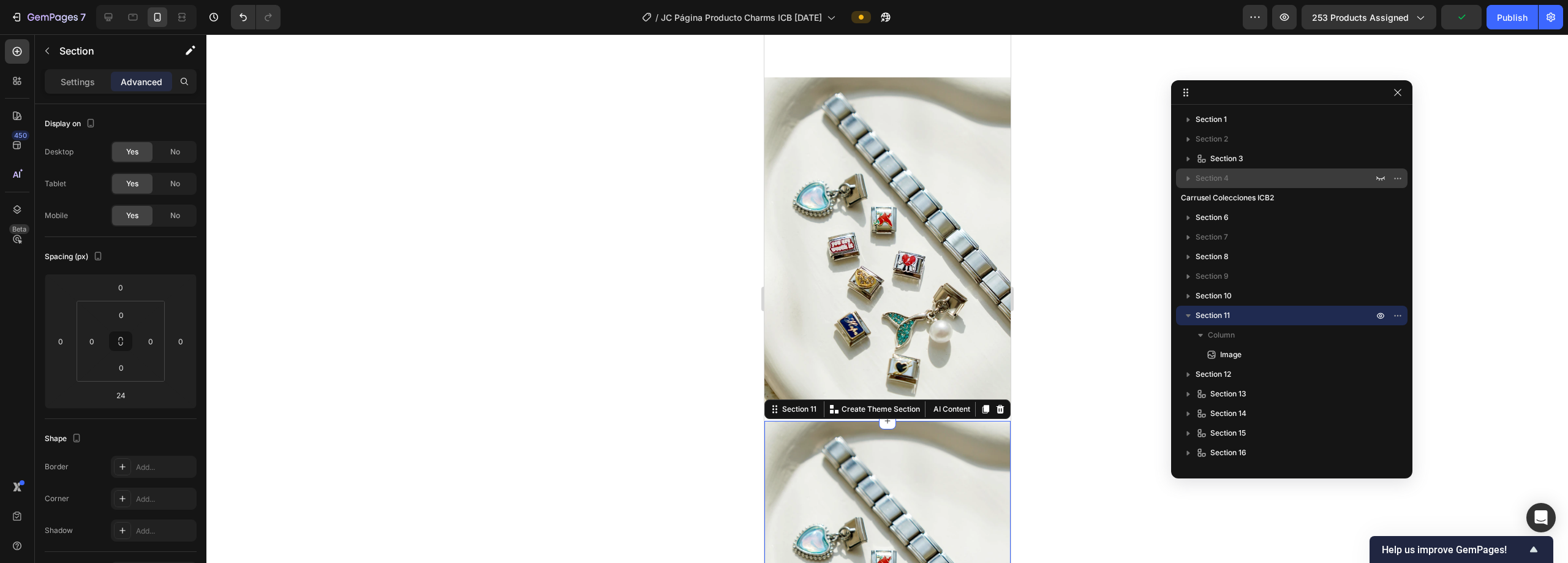
scroll to position [1422, 0]
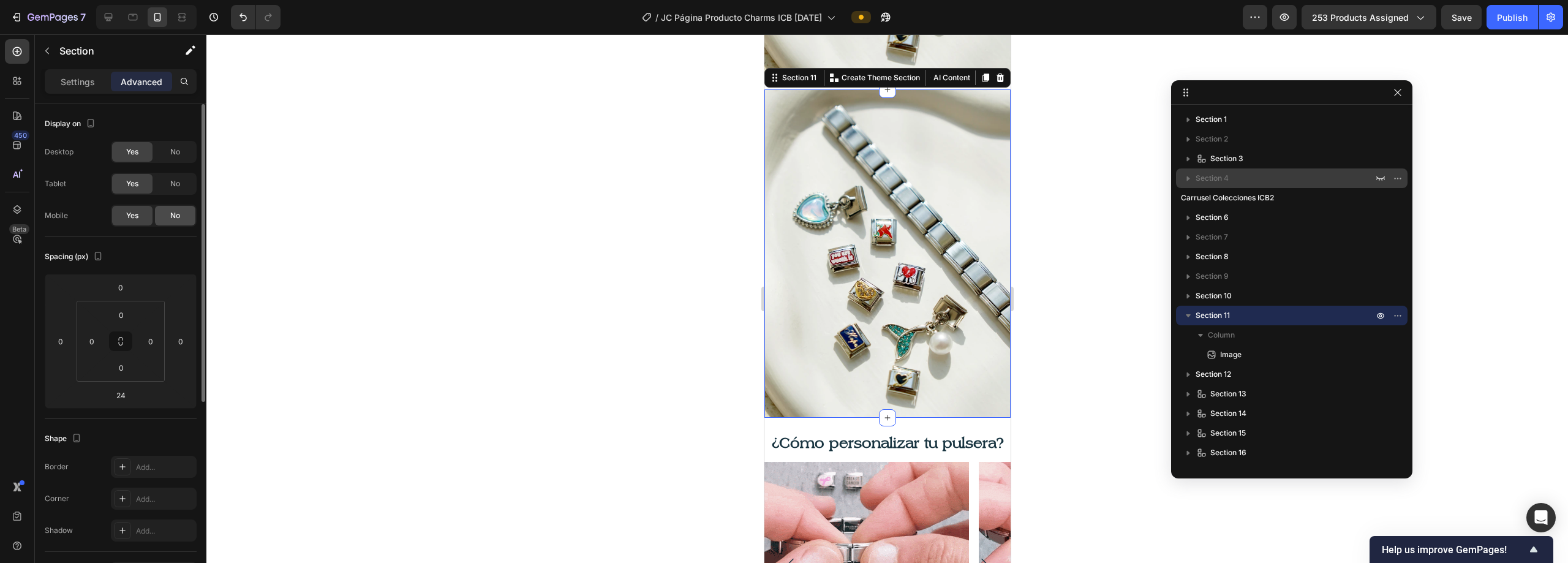
click at [176, 218] on span "No" at bounding box center [175, 216] width 9 height 11
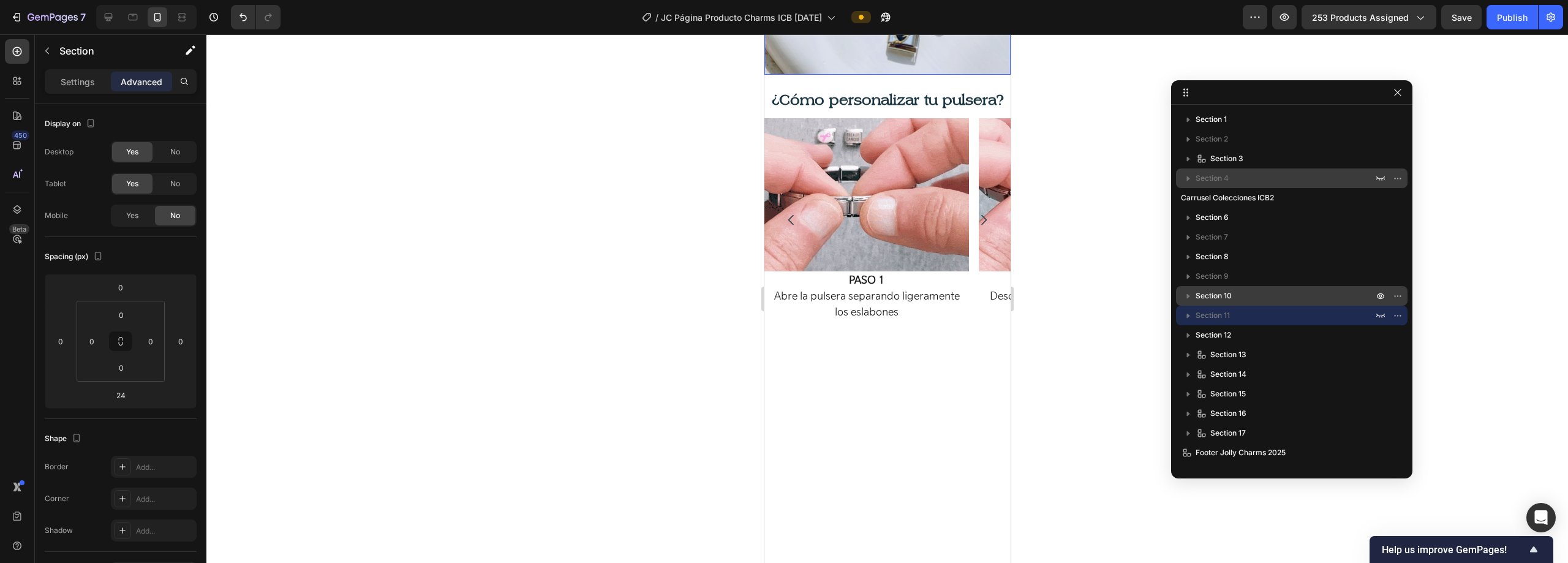
click at [1310, 298] on p "Section 10" at bounding box center [1286, 295] width 180 height 12
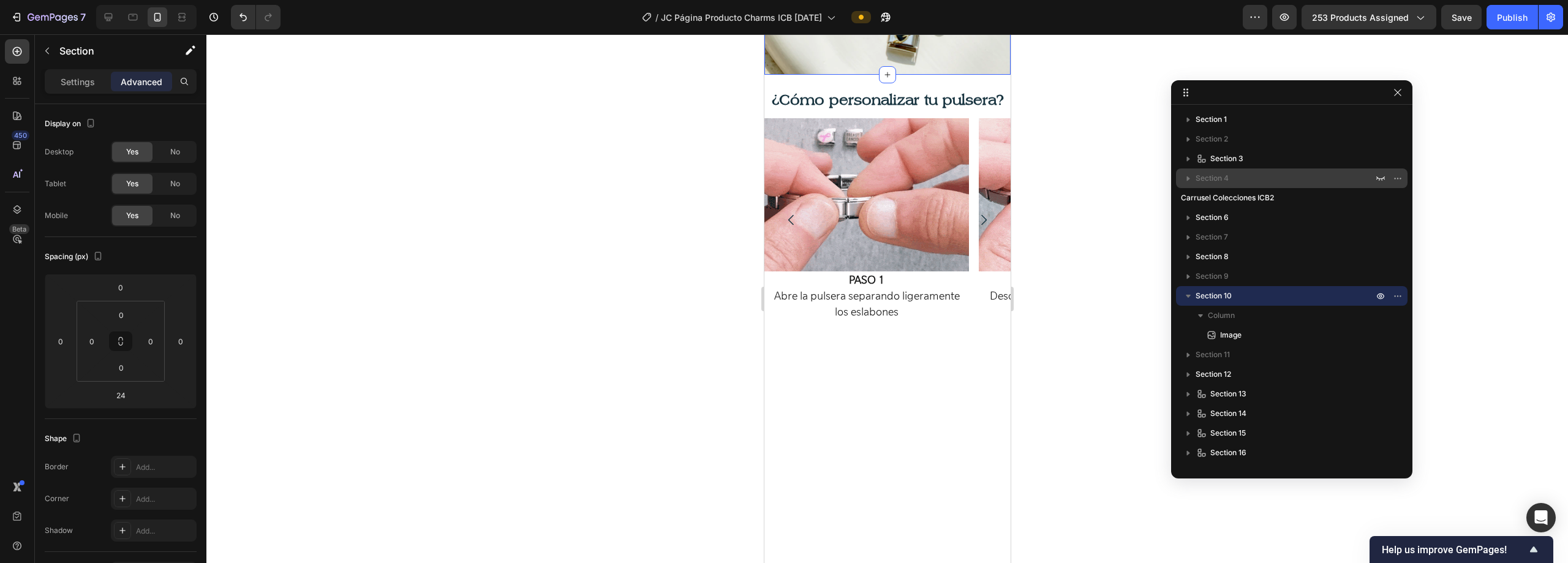
scroll to position [1091, 0]
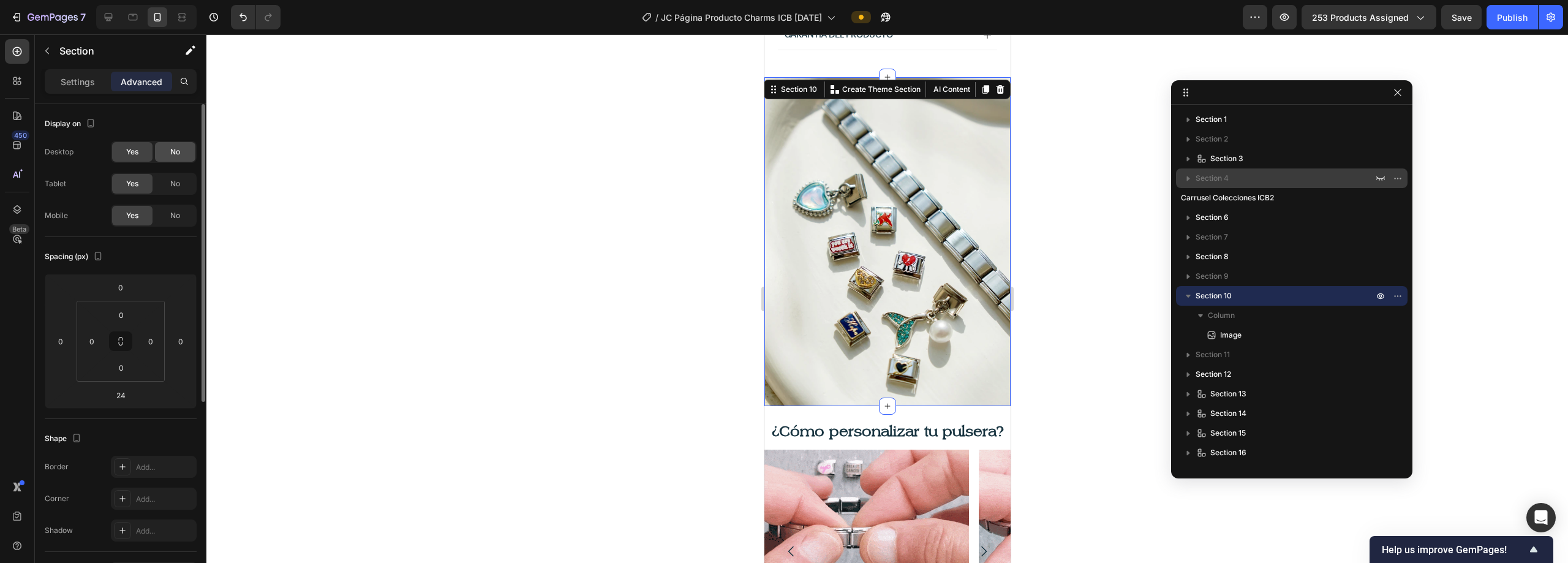
click at [172, 157] on span "No" at bounding box center [175, 152] width 9 height 11
click at [183, 187] on div "No" at bounding box center [175, 184] width 41 height 20
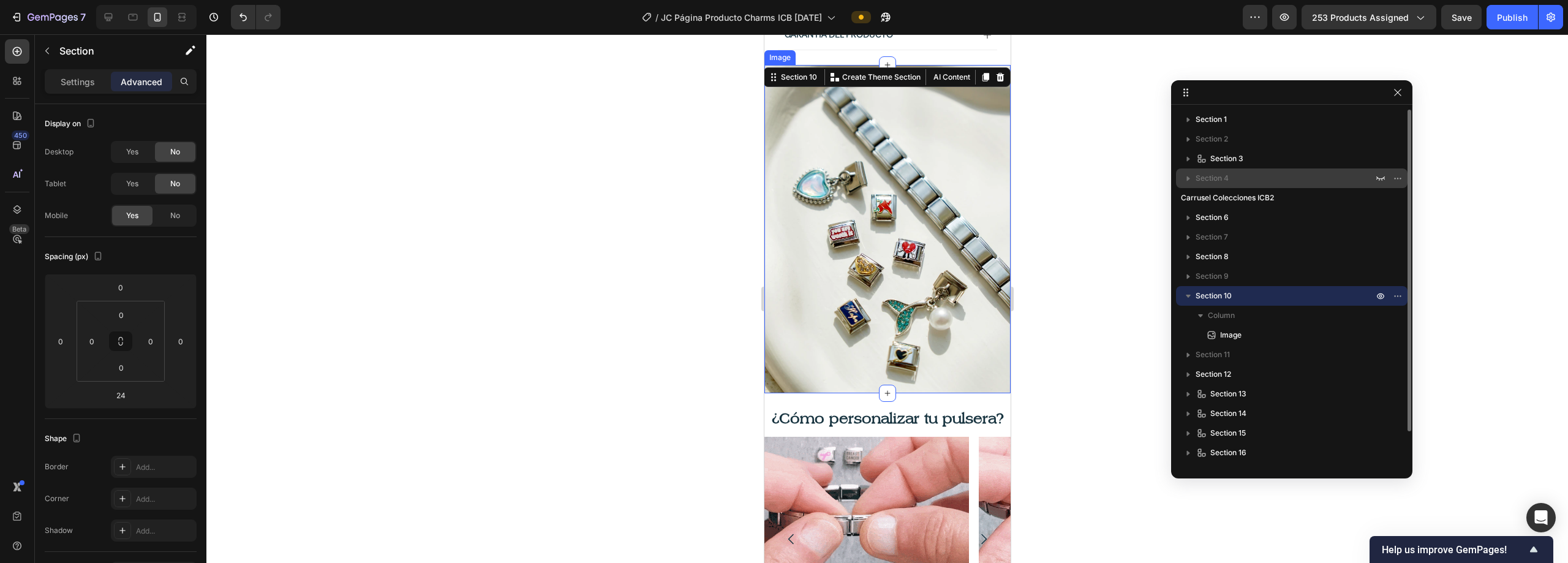
click at [1186, 293] on icon "button" at bounding box center [1188, 295] width 12 height 12
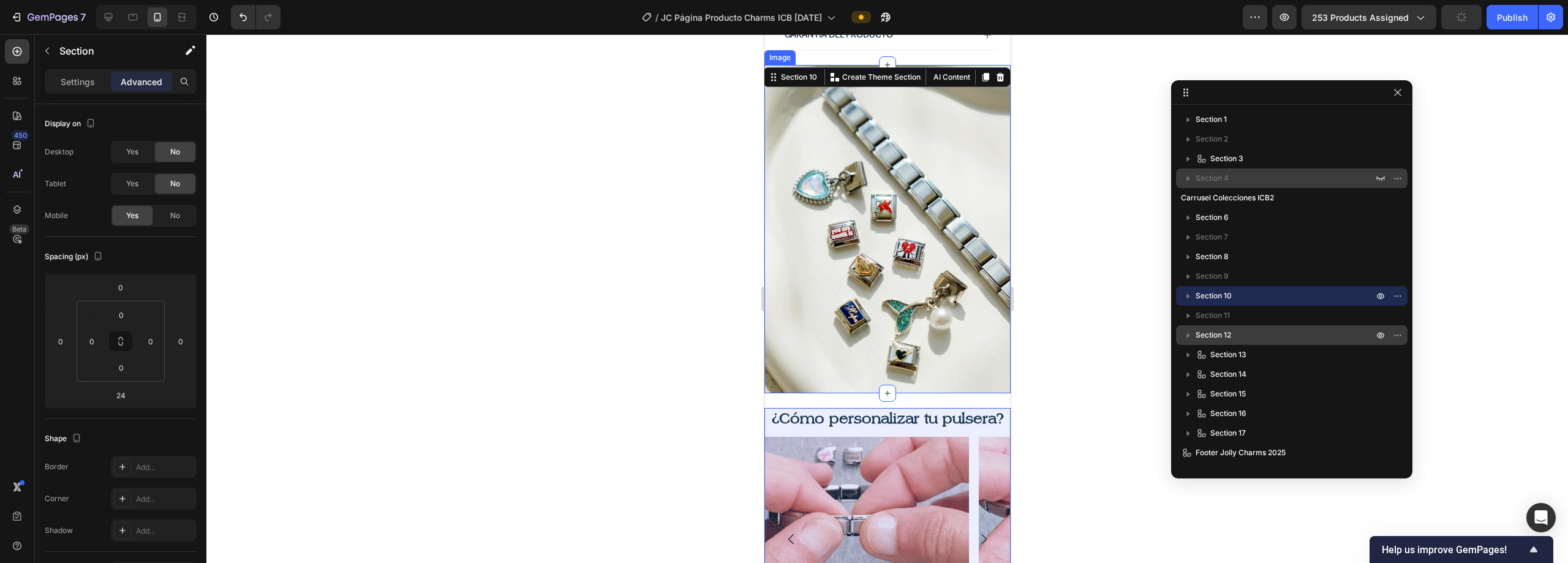
click at [1266, 336] on p "Section 12" at bounding box center [1286, 334] width 180 height 12
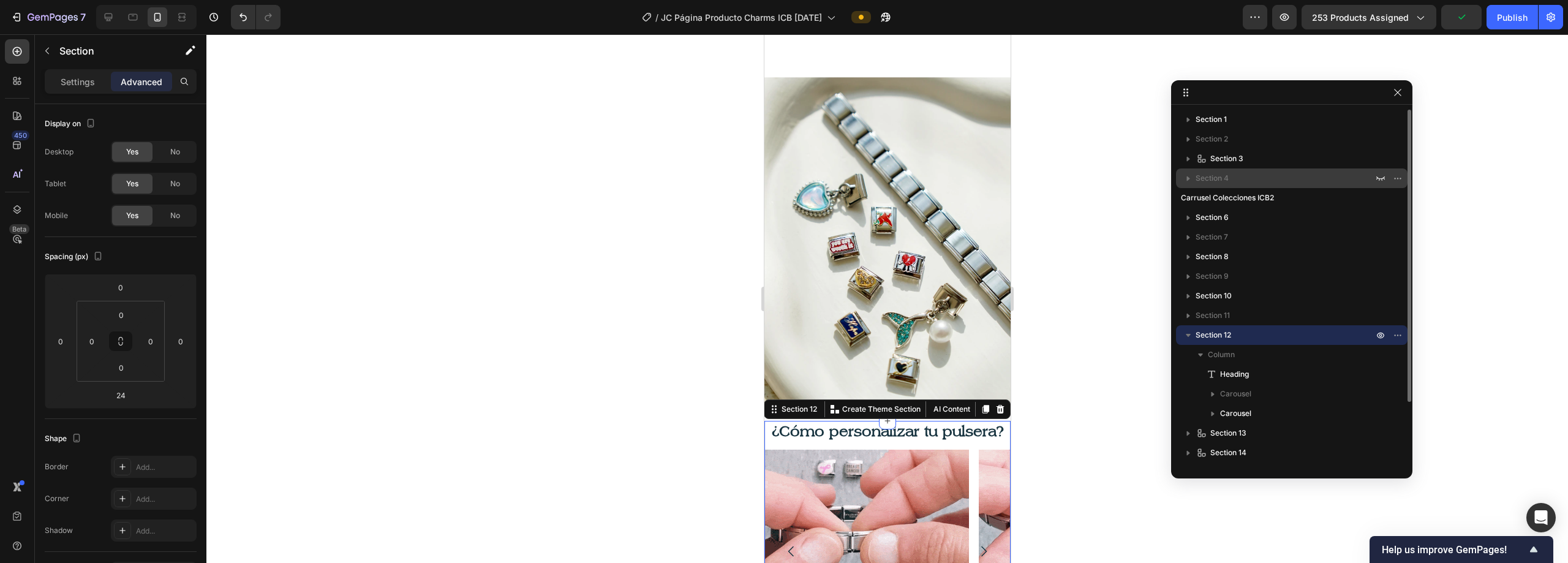
scroll to position [1422, 0]
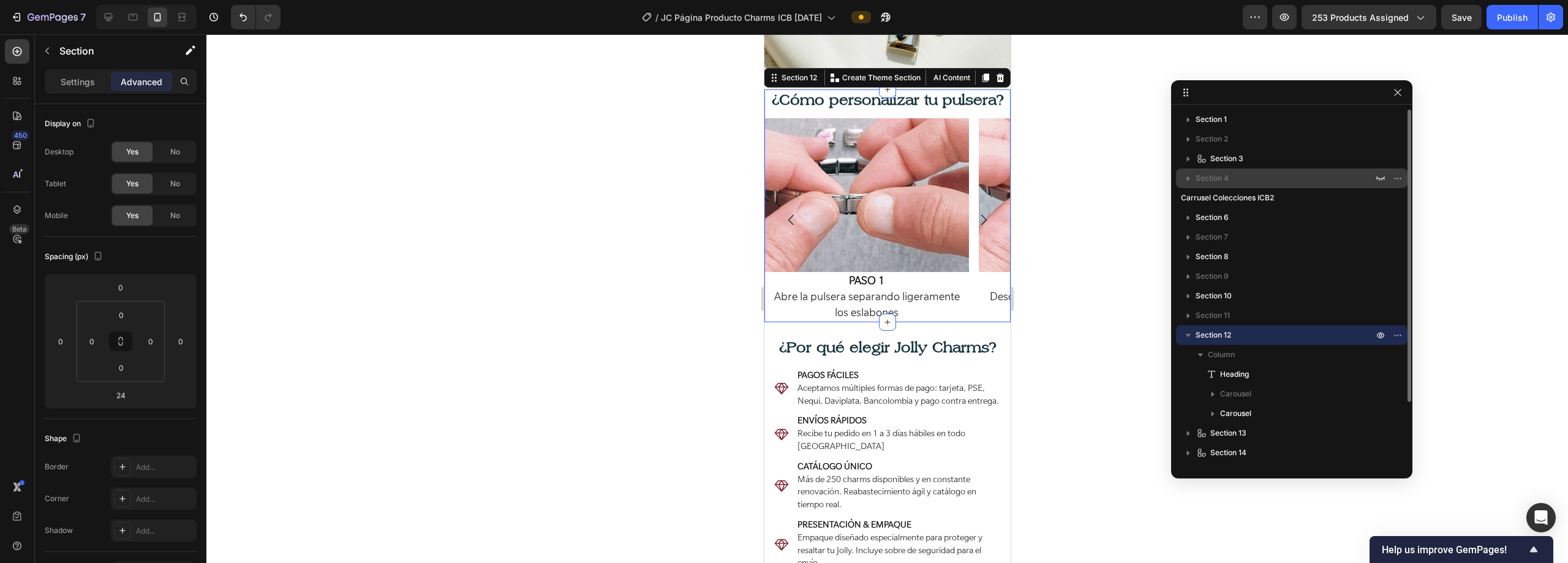
click at [1189, 335] on icon "button" at bounding box center [1188, 335] width 5 height 3
click at [1402, 328] on button "button" at bounding box center [1399, 335] width 15 height 15
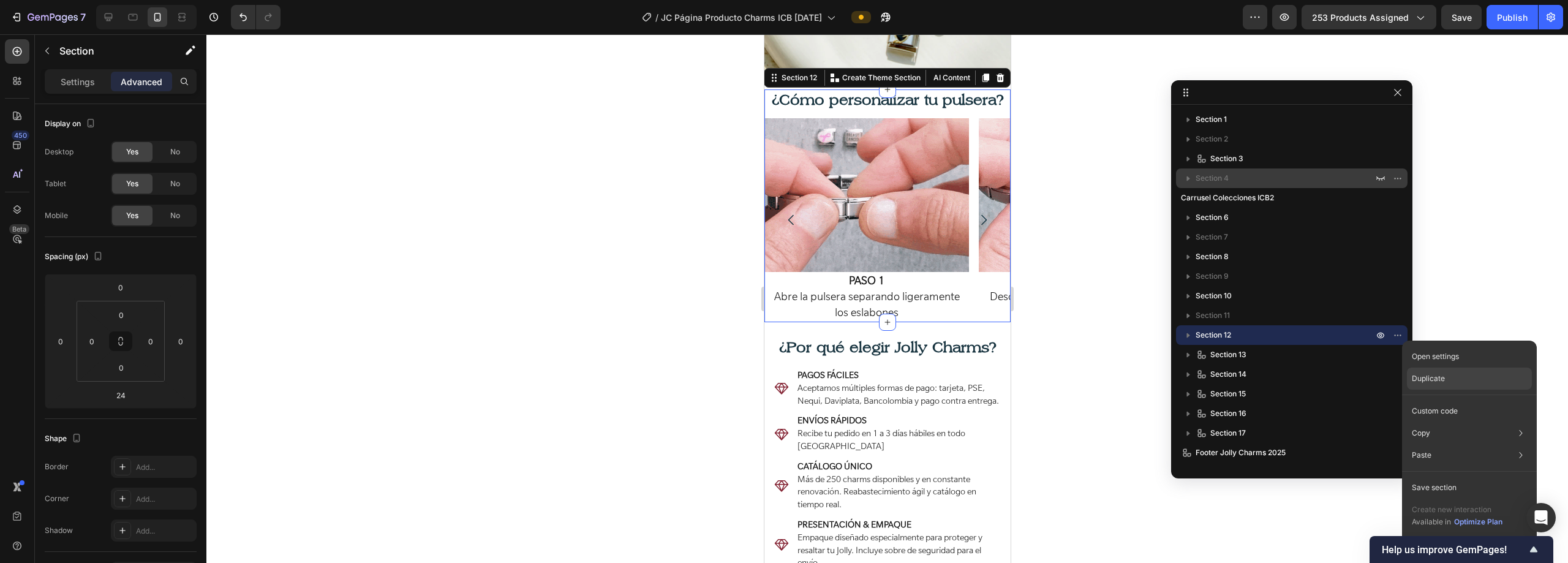
click at [1439, 379] on p "Duplicate" at bounding box center [1428, 378] width 33 height 11
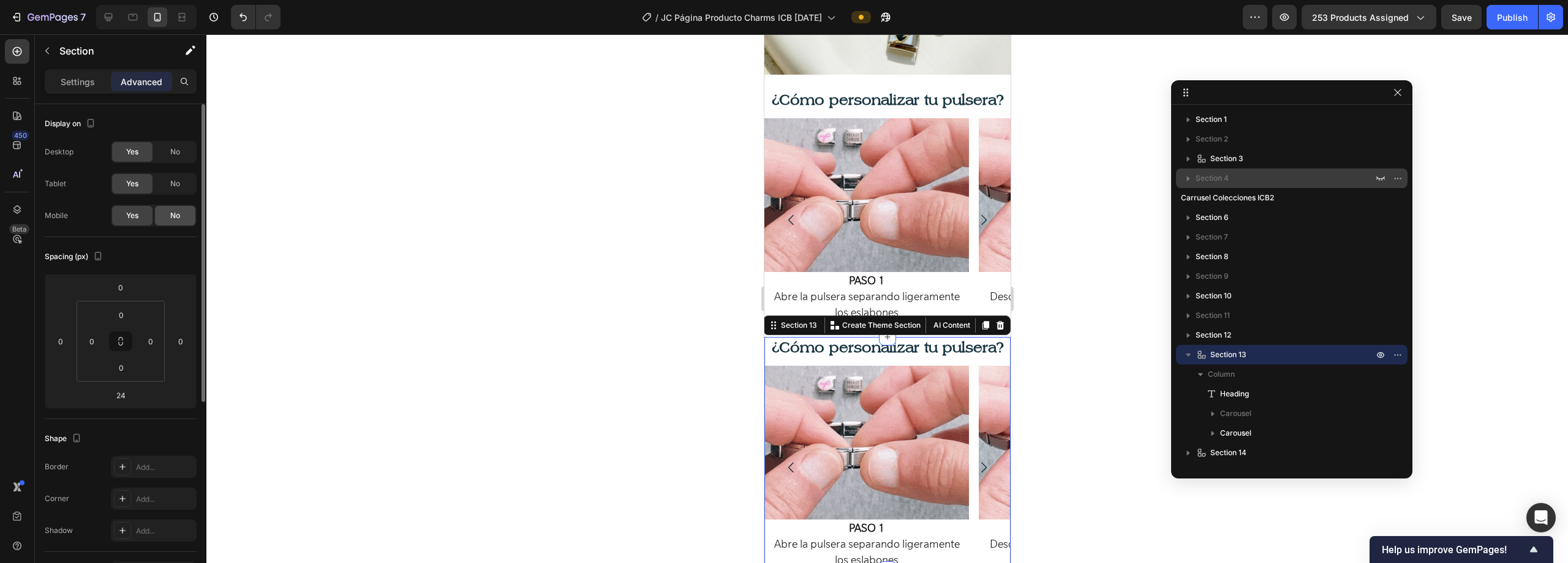
click at [160, 214] on div "No" at bounding box center [175, 215] width 41 height 20
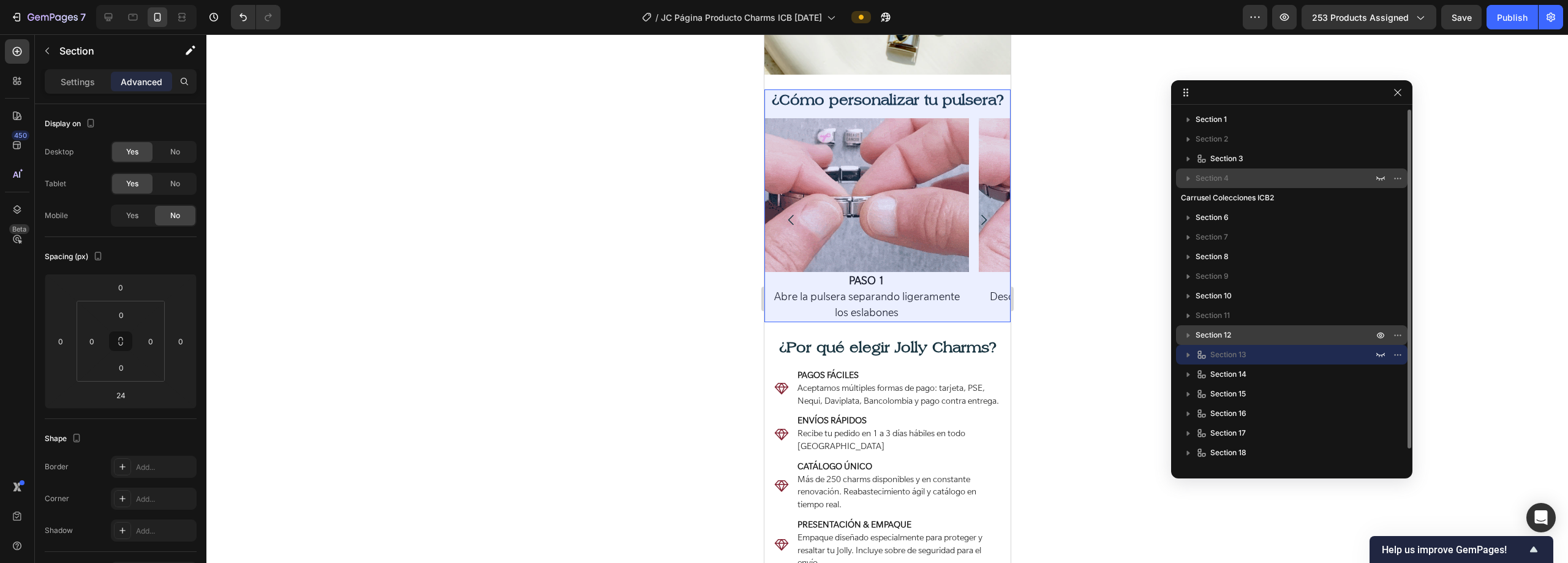
click at [1299, 336] on p "Section 12" at bounding box center [1286, 334] width 180 height 12
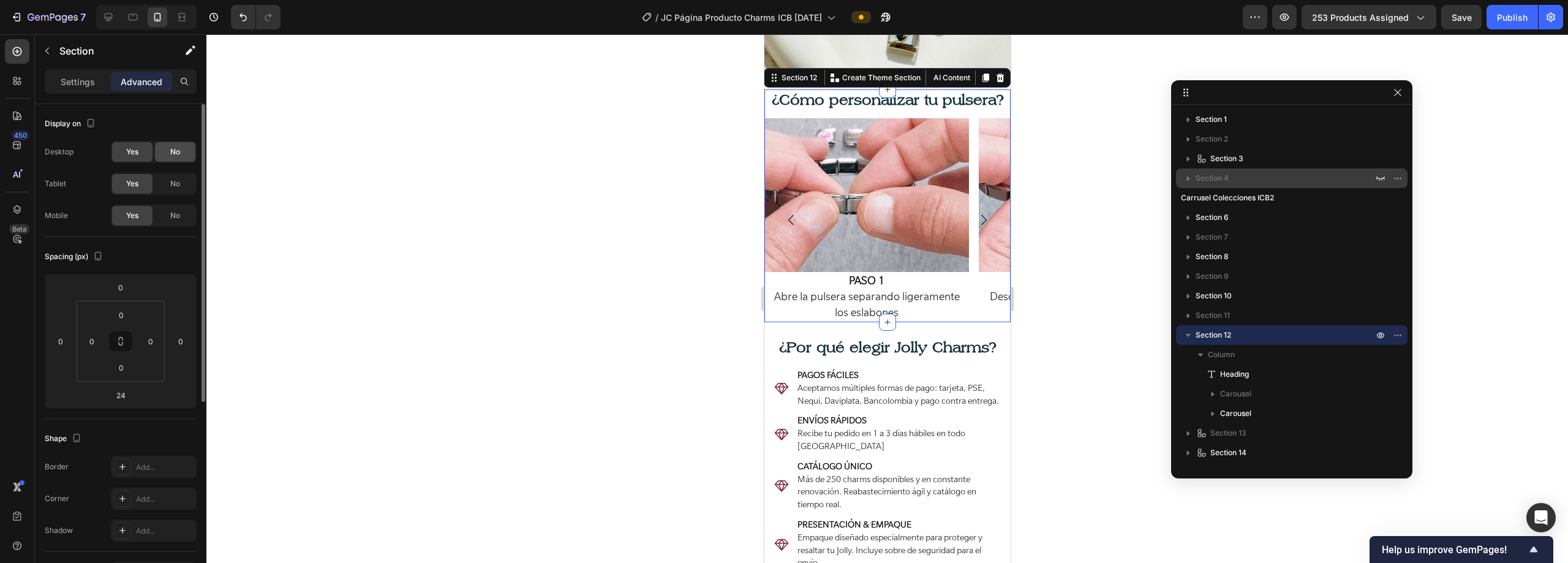
click at [162, 151] on div "No" at bounding box center [175, 151] width 41 height 20
click at [178, 180] on span "No" at bounding box center [175, 184] width 9 height 11
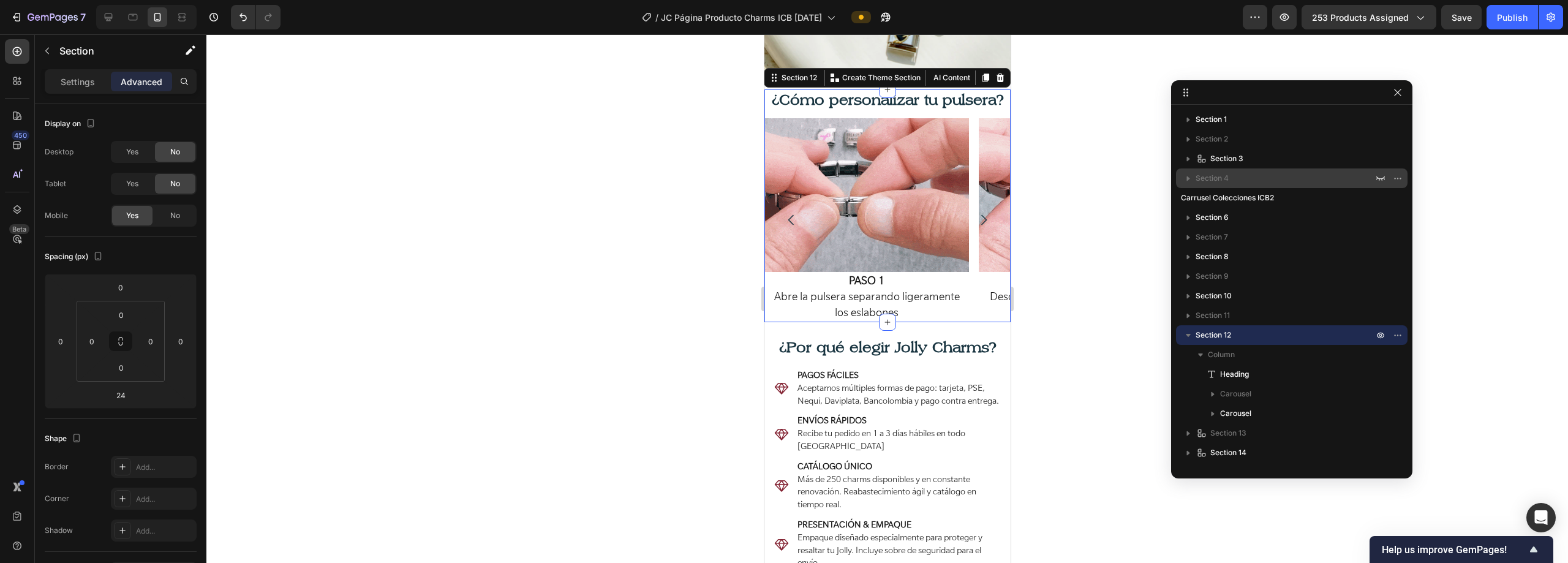
click at [1193, 336] on icon "button" at bounding box center [1188, 334] width 12 height 12
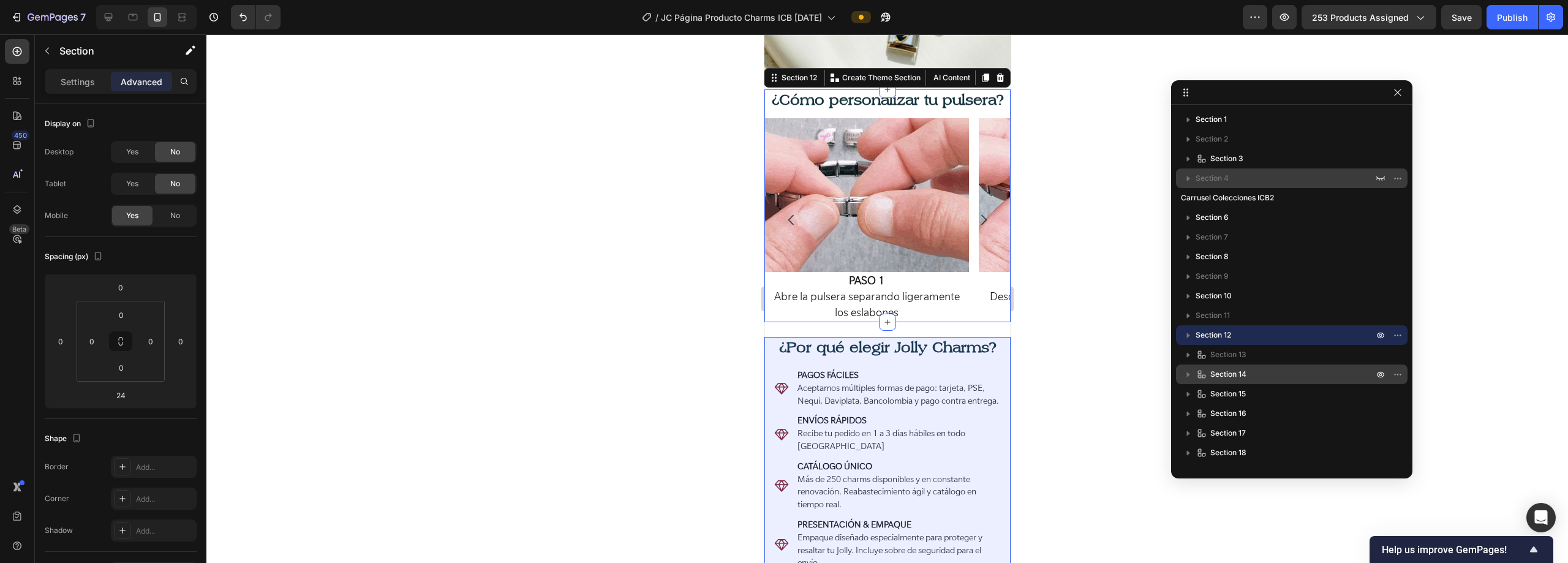
click at [1325, 368] on p "Section 14" at bounding box center [1286, 374] width 180 height 12
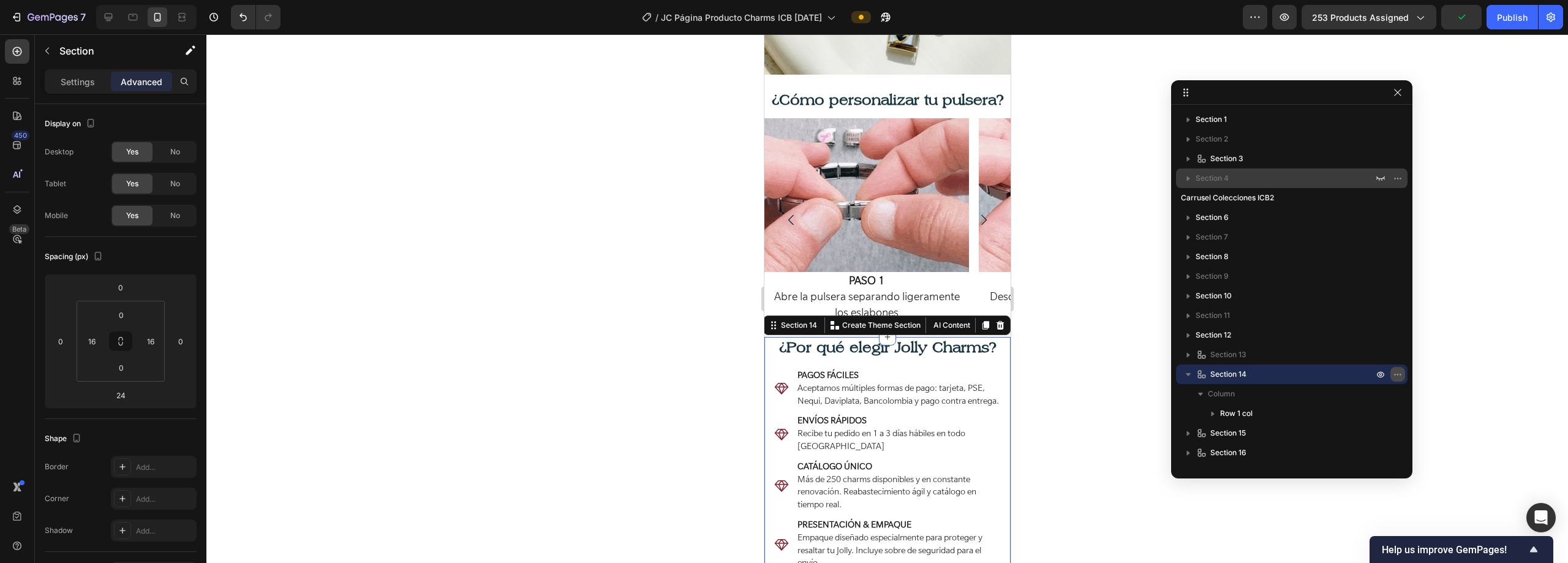
click at [1401, 371] on icon "button" at bounding box center [1398, 374] width 9 height 9
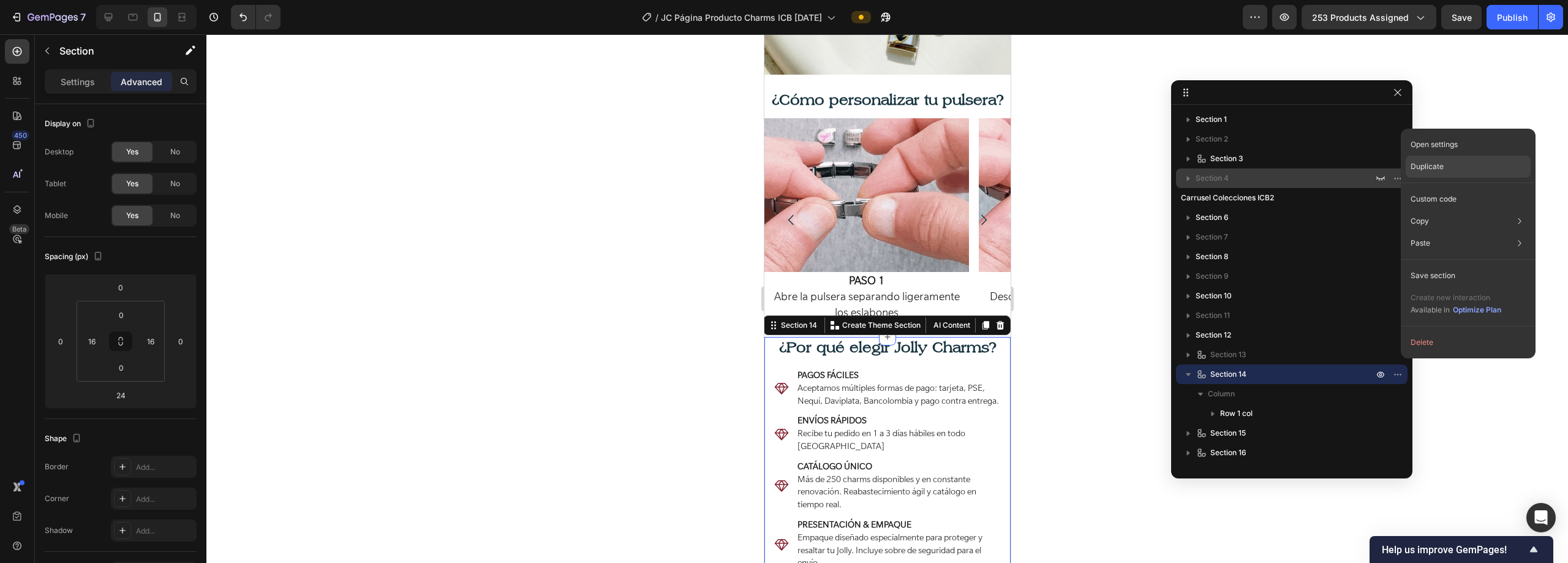
click at [1432, 169] on p "Duplicate" at bounding box center [1427, 167] width 33 height 11
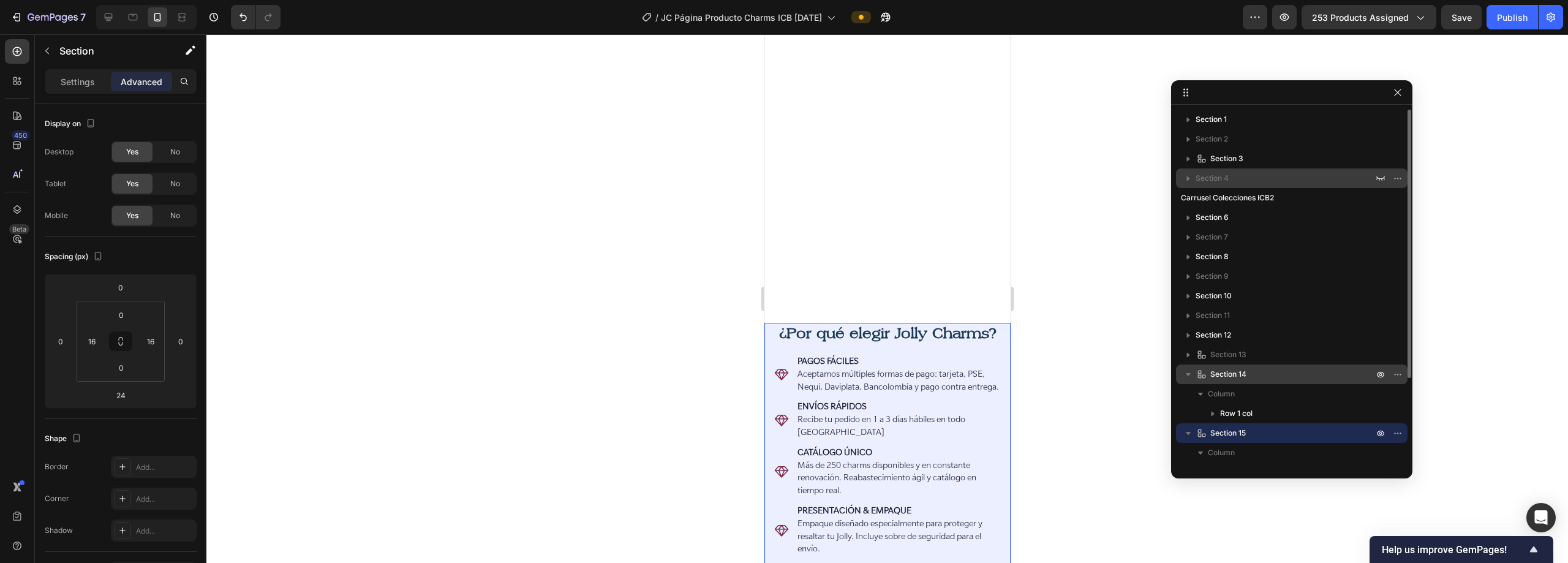
scroll to position [1987, 0]
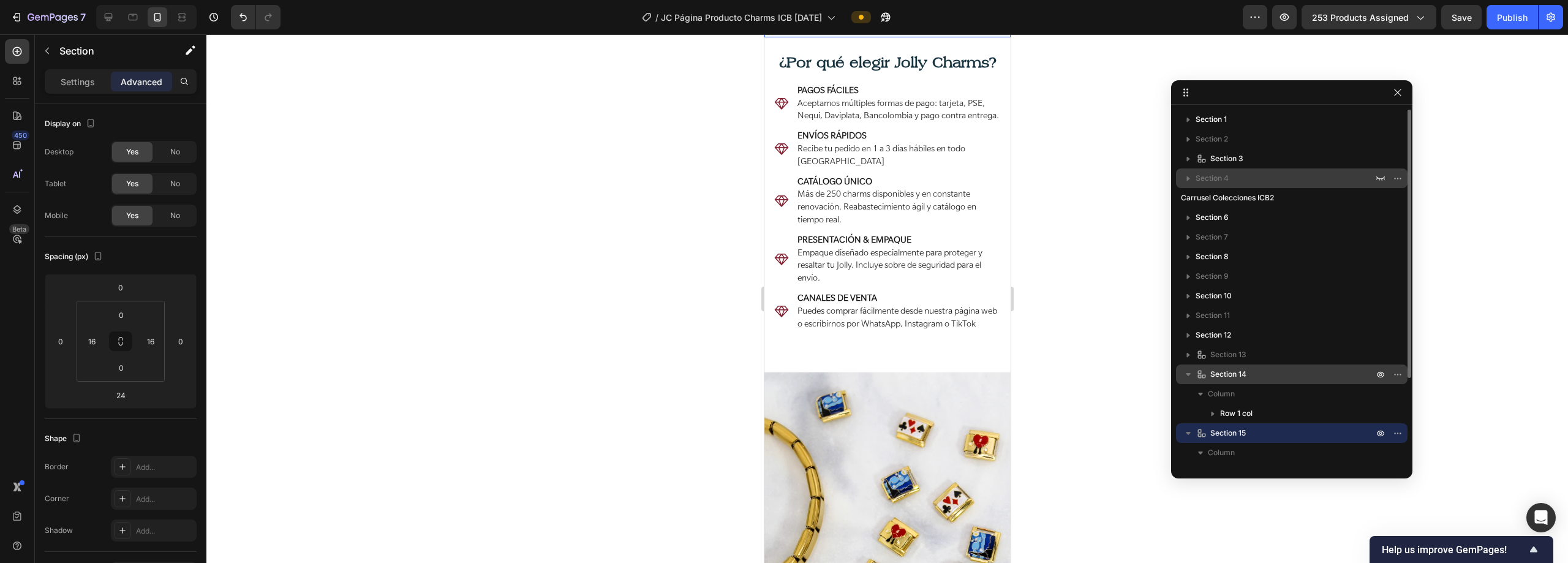
click at [1191, 375] on icon "button" at bounding box center [1188, 374] width 12 height 12
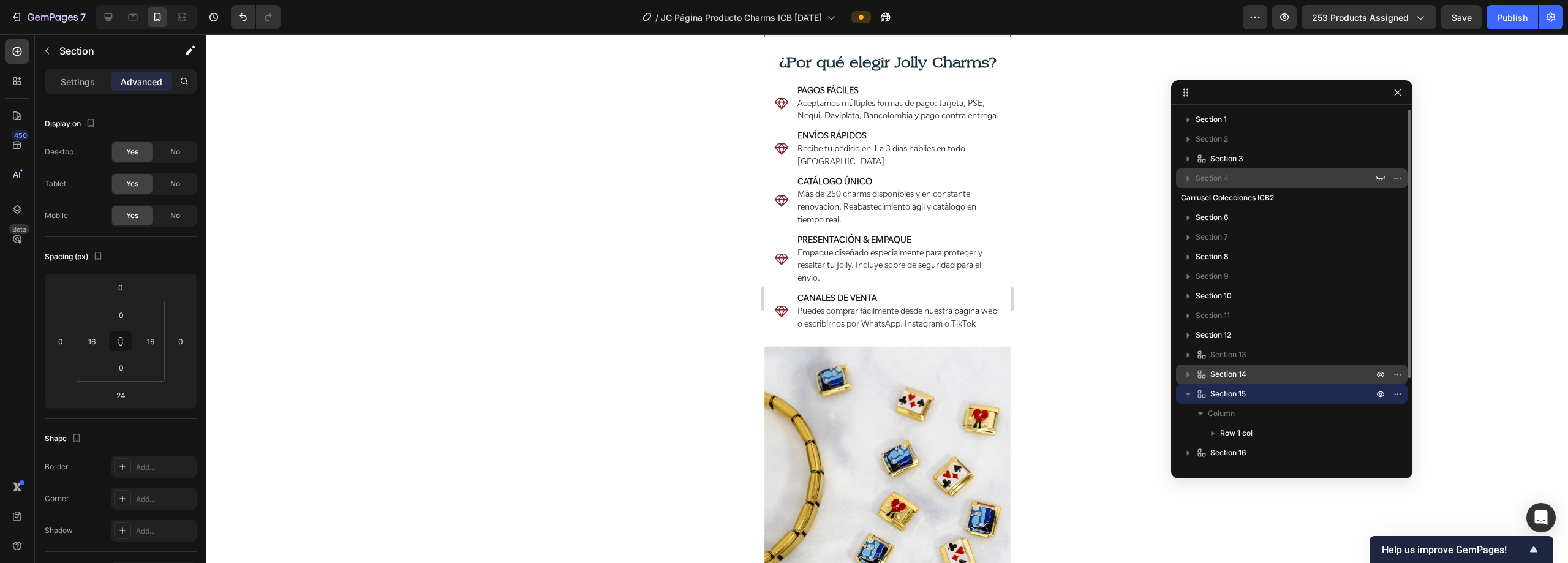
click at [1284, 376] on p "Section 14" at bounding box center [1286, 374] width 180 height 12
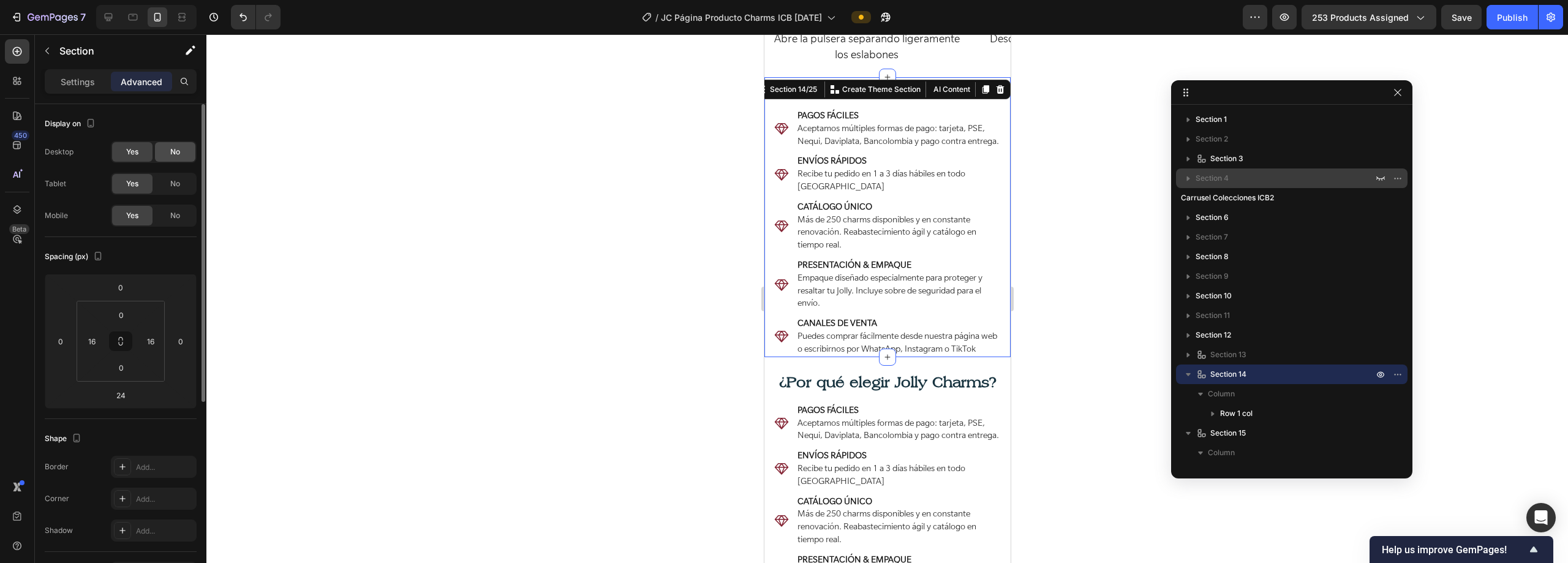
click at [171, 154] on span "No" at bounding box center [175, 152] width 9 height 11
click at [169, 177] on div "No" at bounding box center [175, 184] width 41 height 20
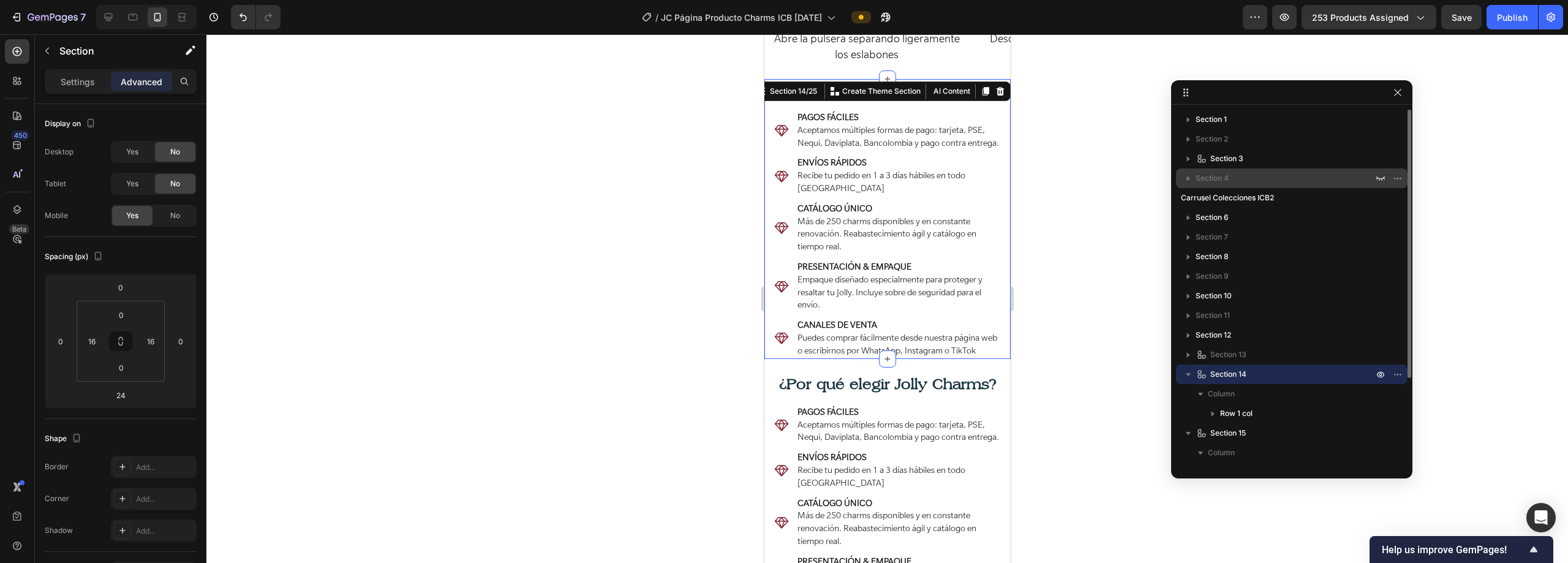
click at [1188, 371] on icon "button" at bounding box center [1188, 374] width 12 height 12
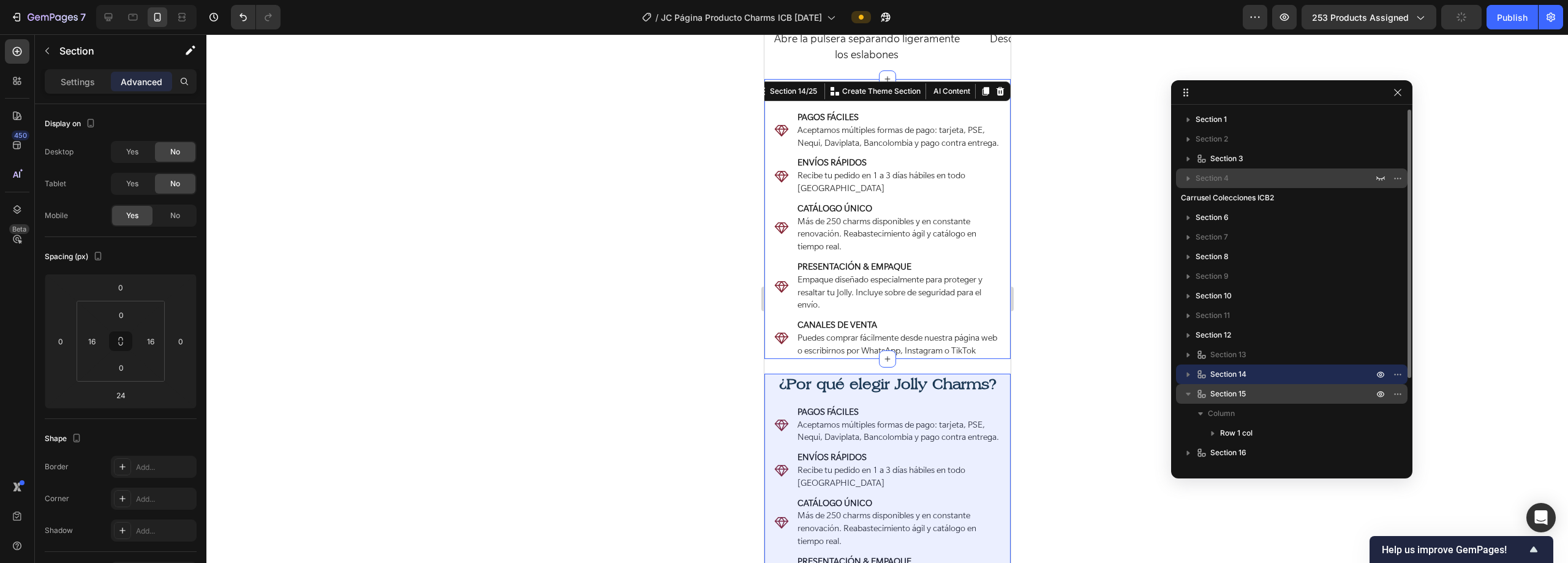
click at [1297, 390] on p "Section 15" at bounding box center [1286, 394] width 180 height 12
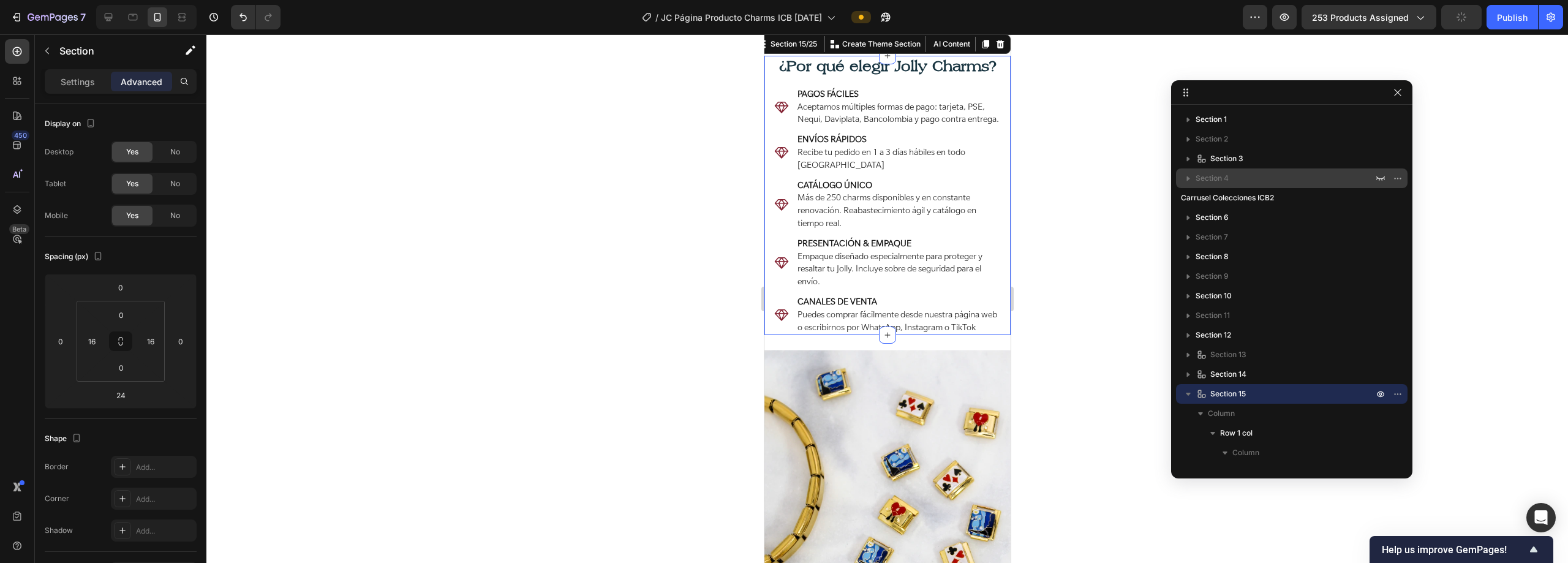
scroll to position [1987, 0]
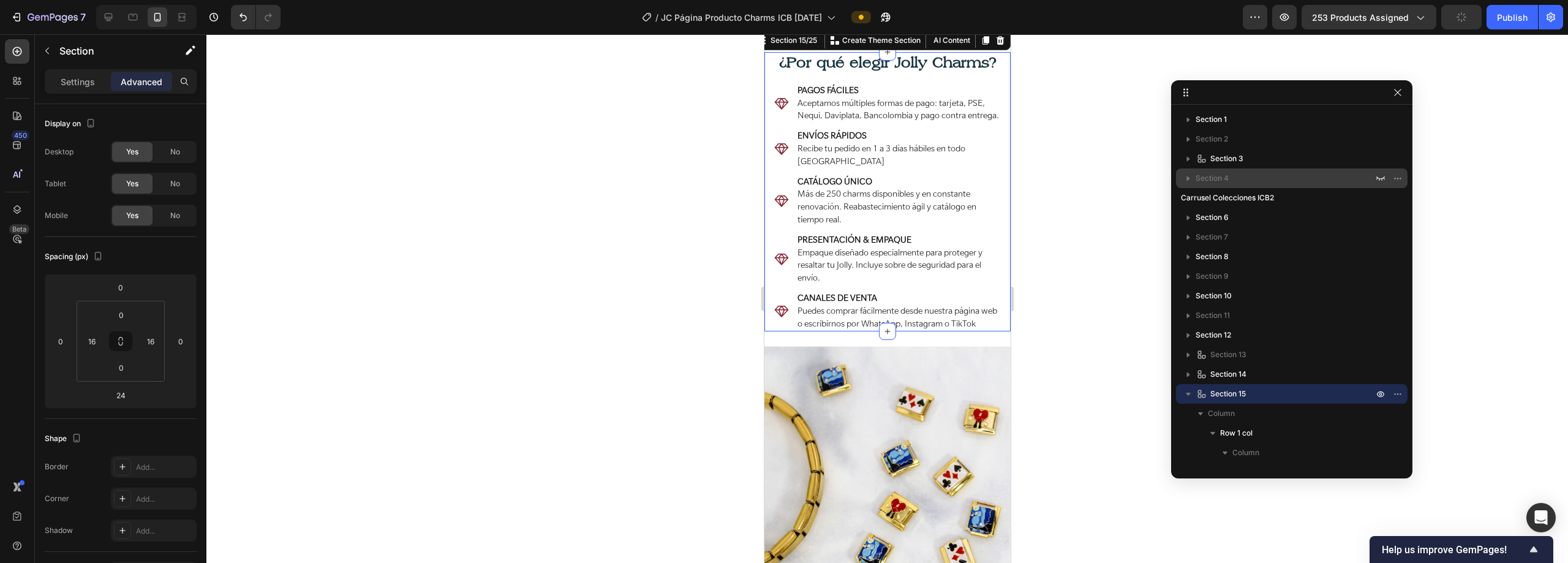
click at [166, 217] on div "No" at bounding box center [175, 215] width 41 height 20
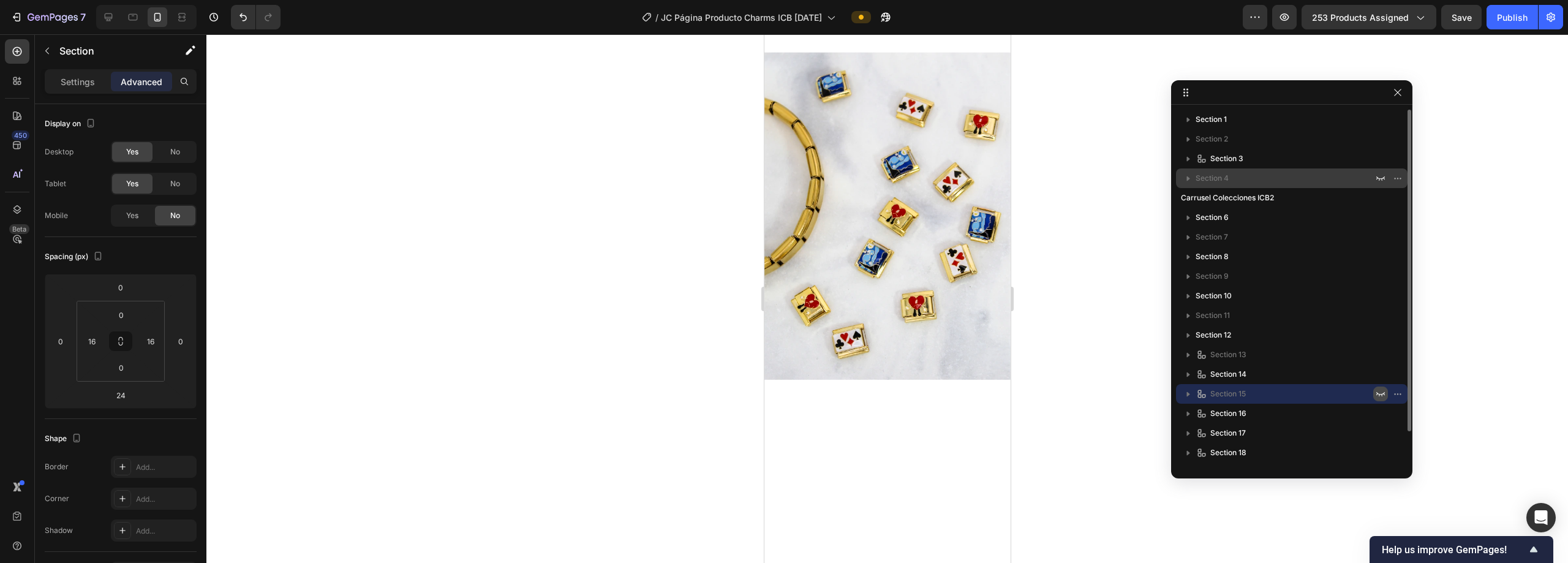
click at [1380, 395] on icon "button" at bounding box center [1381, 394] width 9 height 9
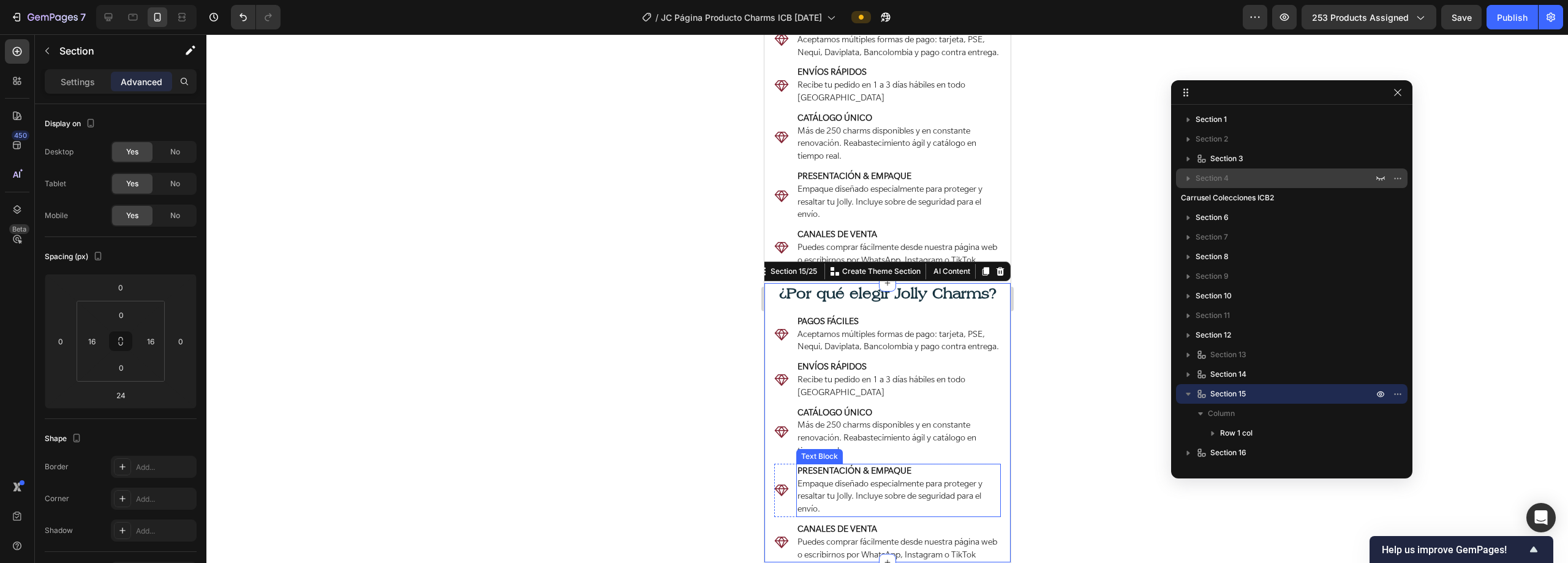
scroll to position [1743, 0]
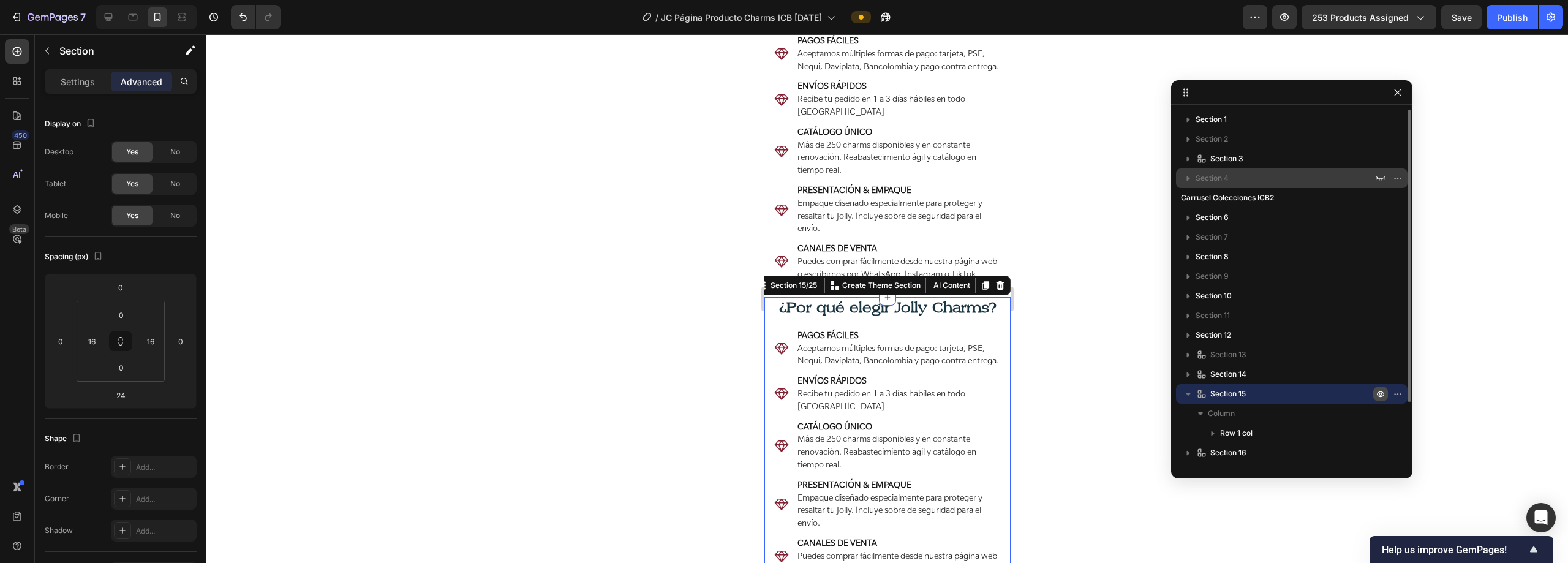
click at [1383, 397] on icon "button" at bounding box center [1381, 394] width 9 height 9
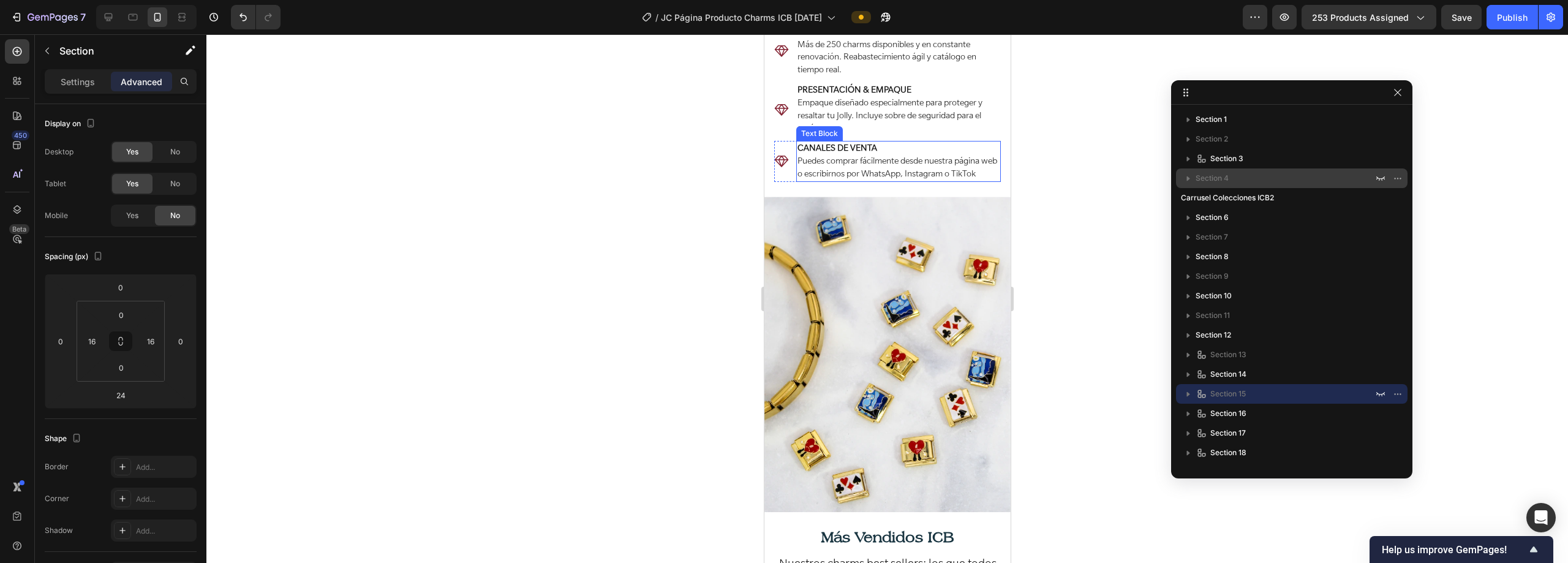
scroll to position [1865, 0]
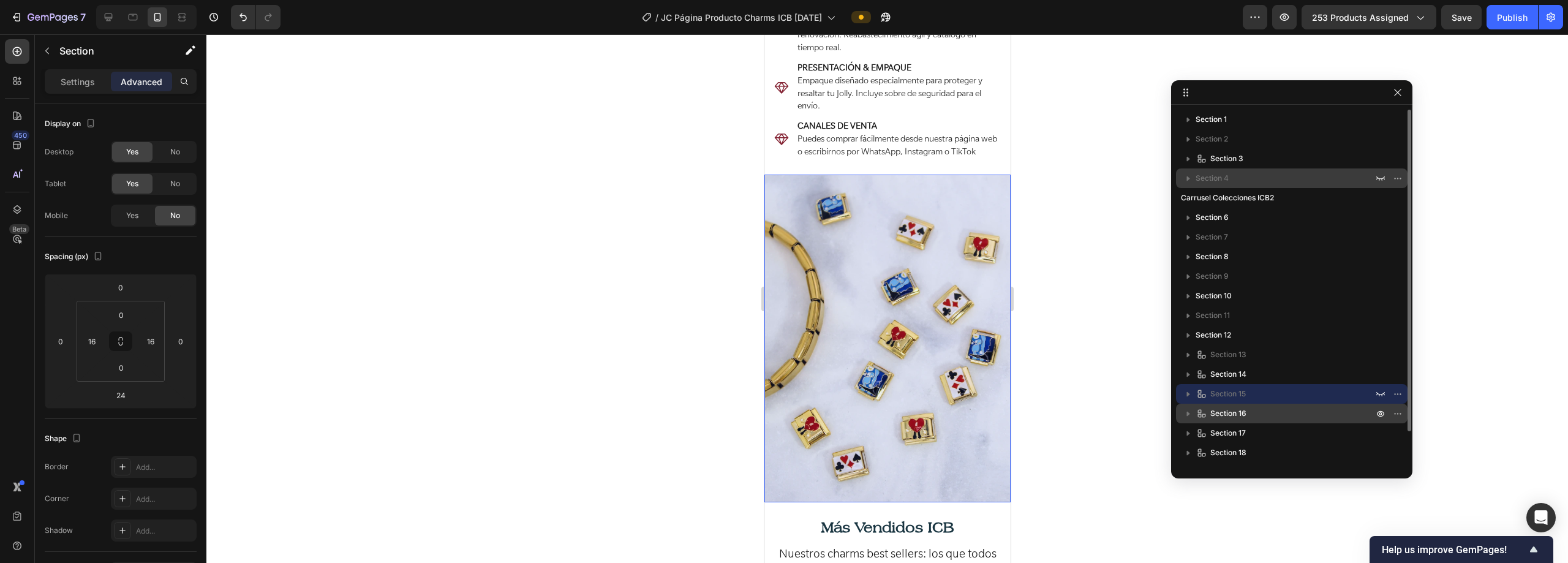
click at [1292, 416] on p "Section 16" at bounding box center [1286, 413] width 180 height 12
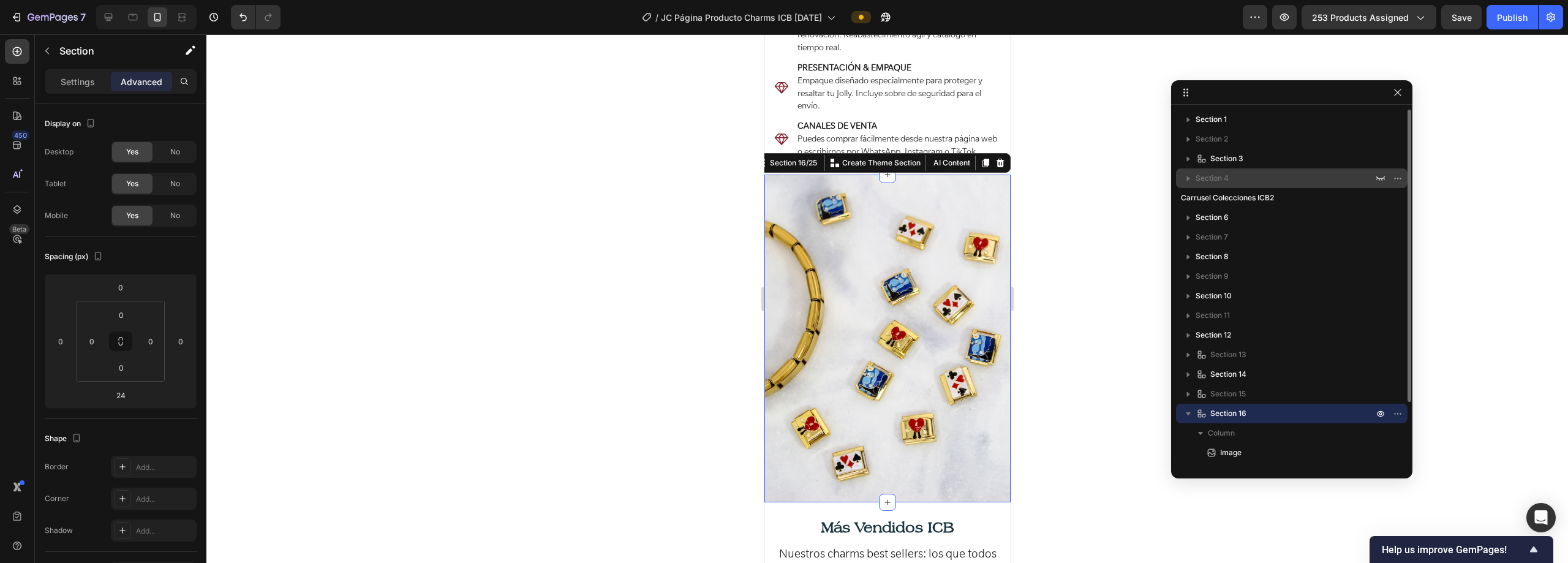
click at [1184, 414] on icon "button" at bounding box center [1188, 413] width 12 height 12
click at [1393, 413] on button "button" at bounding box center [1399, 413] width 15 height 15
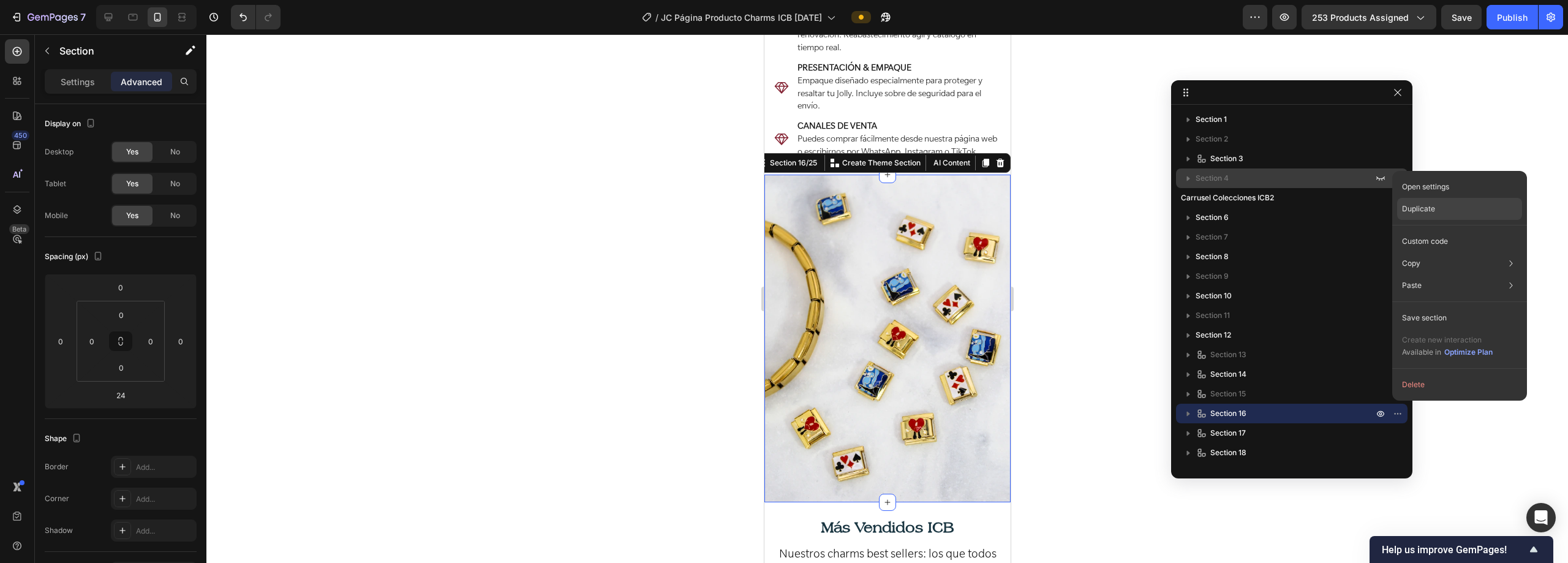
click at [1413, 206] on p "Duplicate" at bounding box center [1418, 209] width 33 height 11
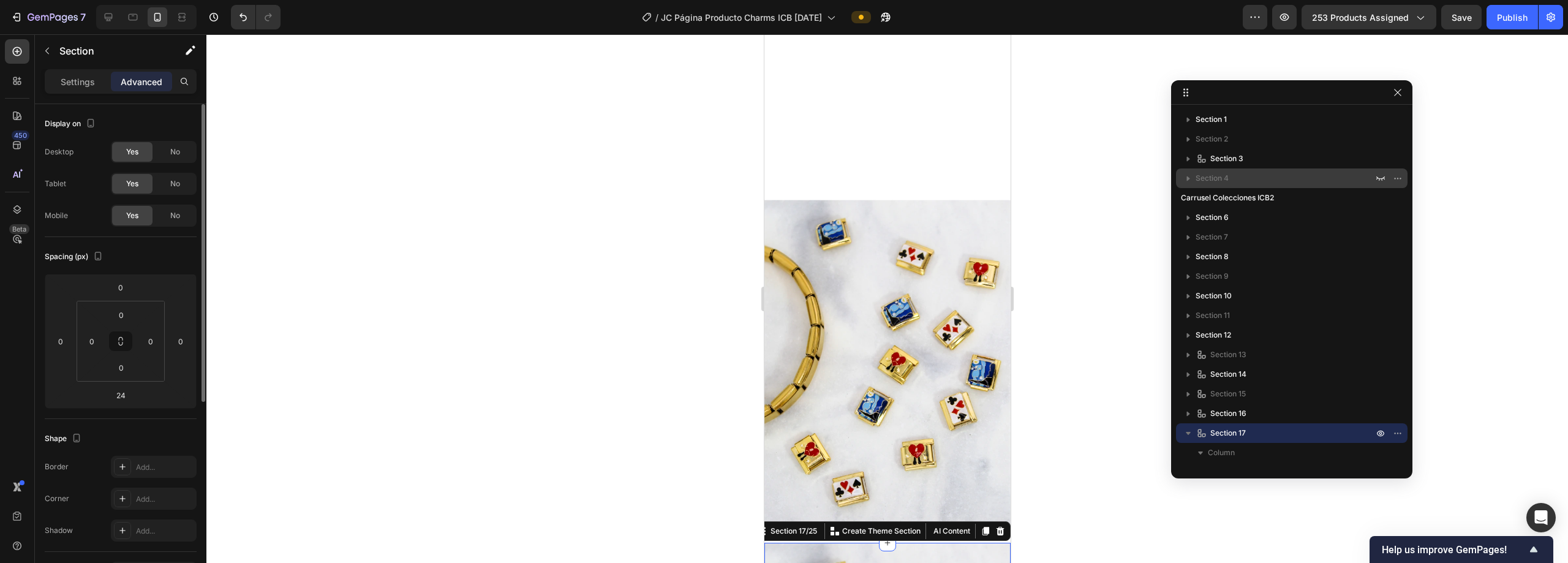
scroll to position [2318, 0]
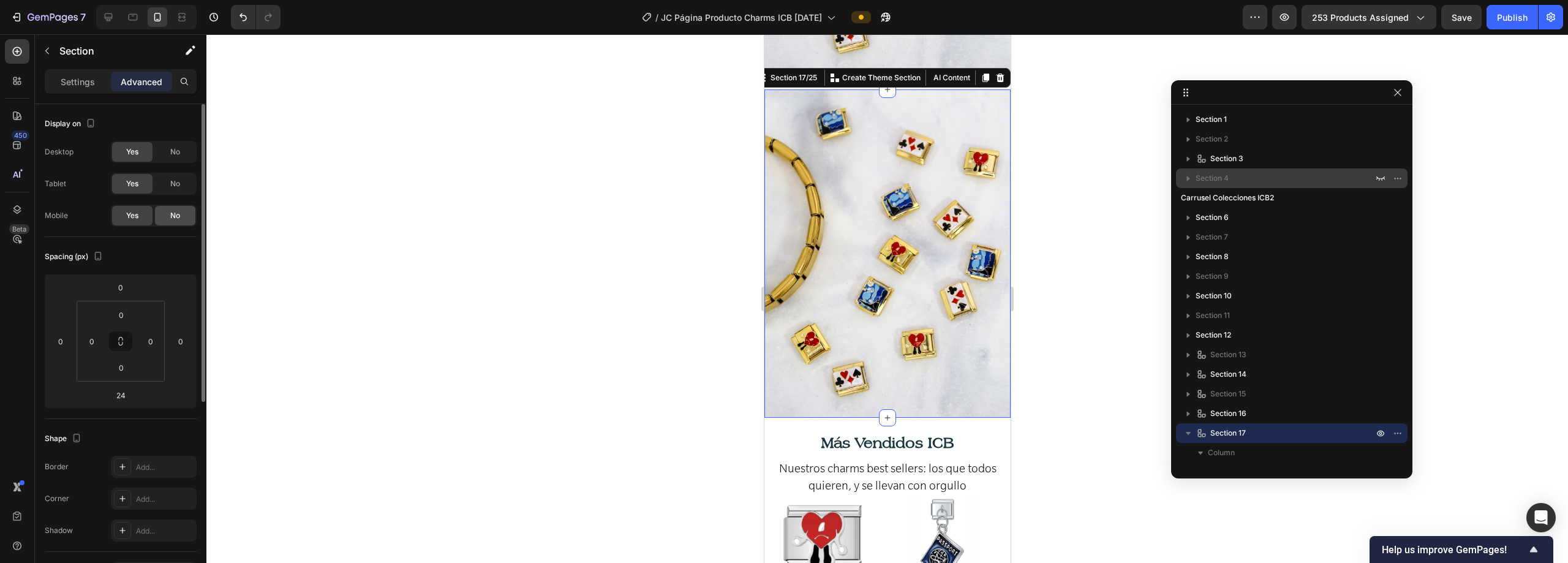
click at [176, 211] on span "No" at bounding box center [175, 216] width 9 height 11
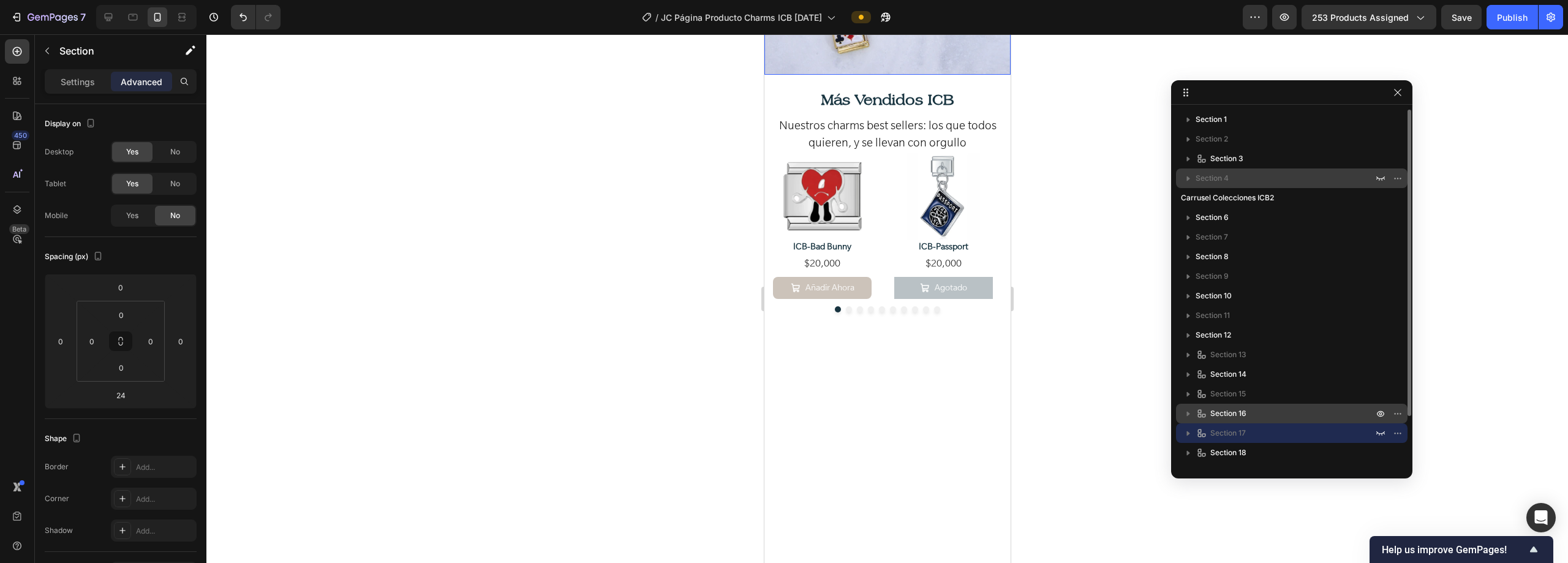
click at [1276, 416] on p "Section 16" at bounding box center [1286, 413] width 180 height 12
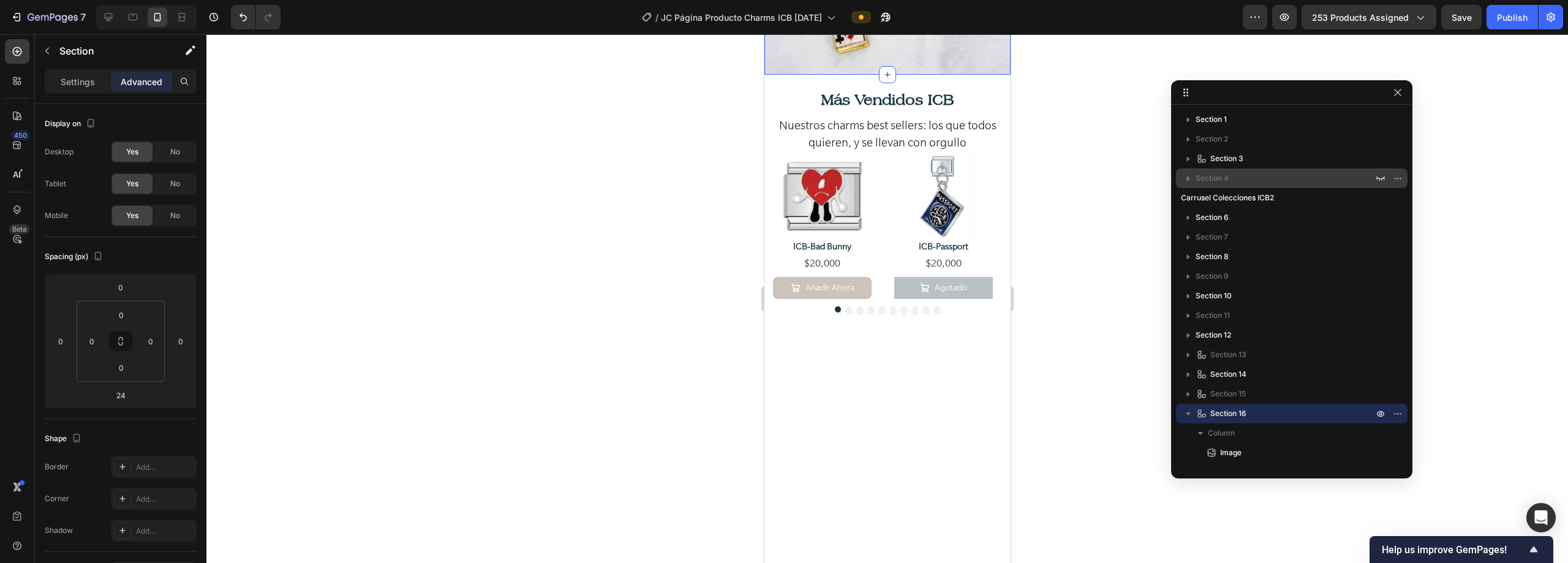
scroll to position [1987, 0]
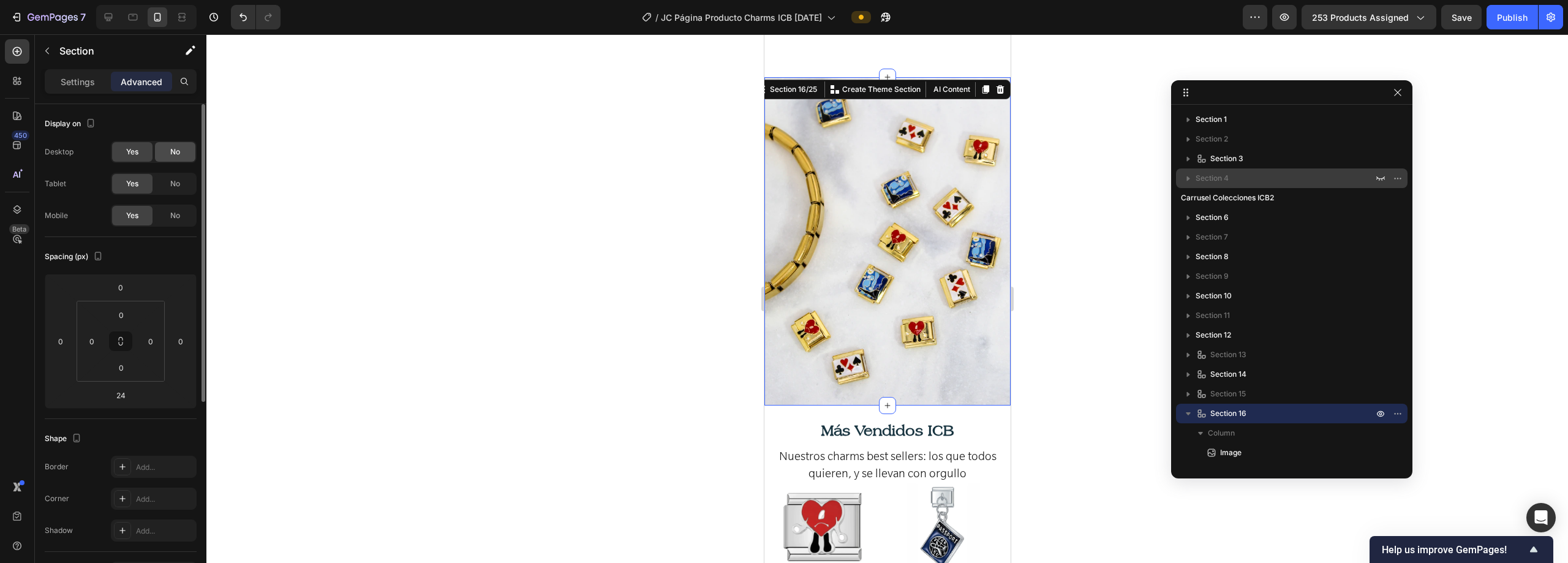
click at [170, 147] on span "No" at bounding box center [175, 152] width 9 height 11
click at [175, 178] on span "No" at bounding box center [175, 184] width 9 height 11
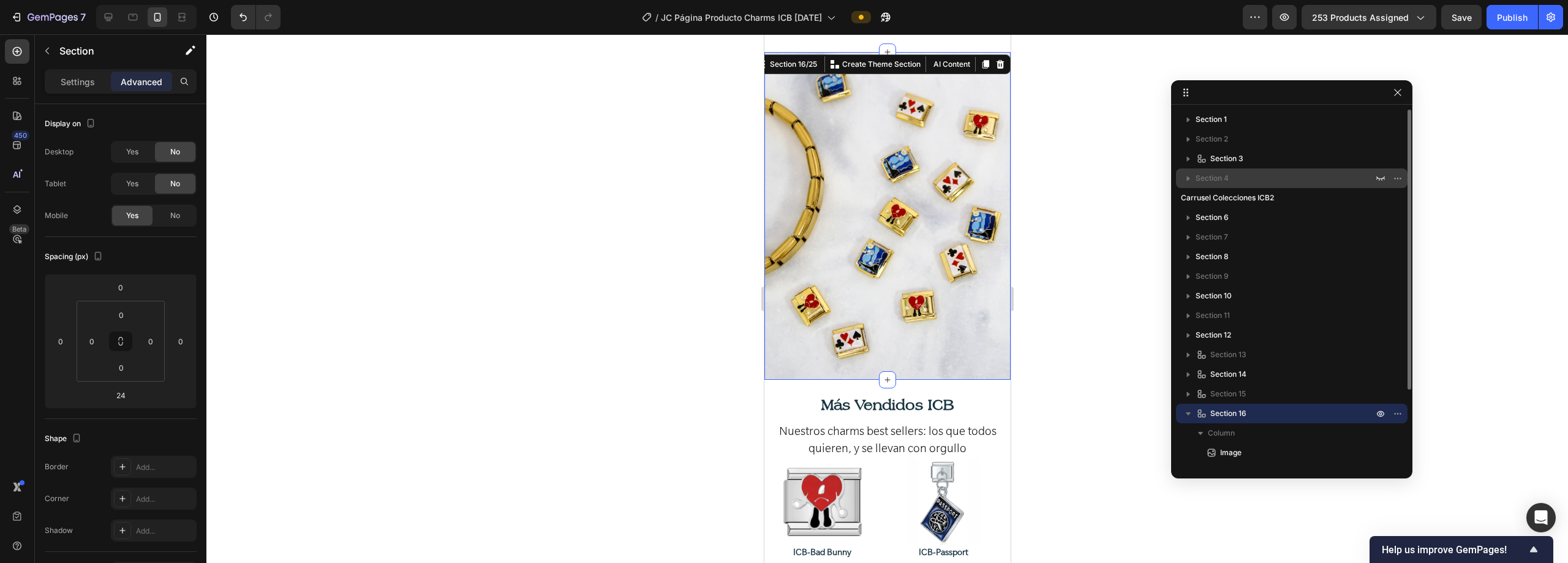
click at [1193, 413] on icon "button" at bounding box center [1188, 413] width 12 height 12
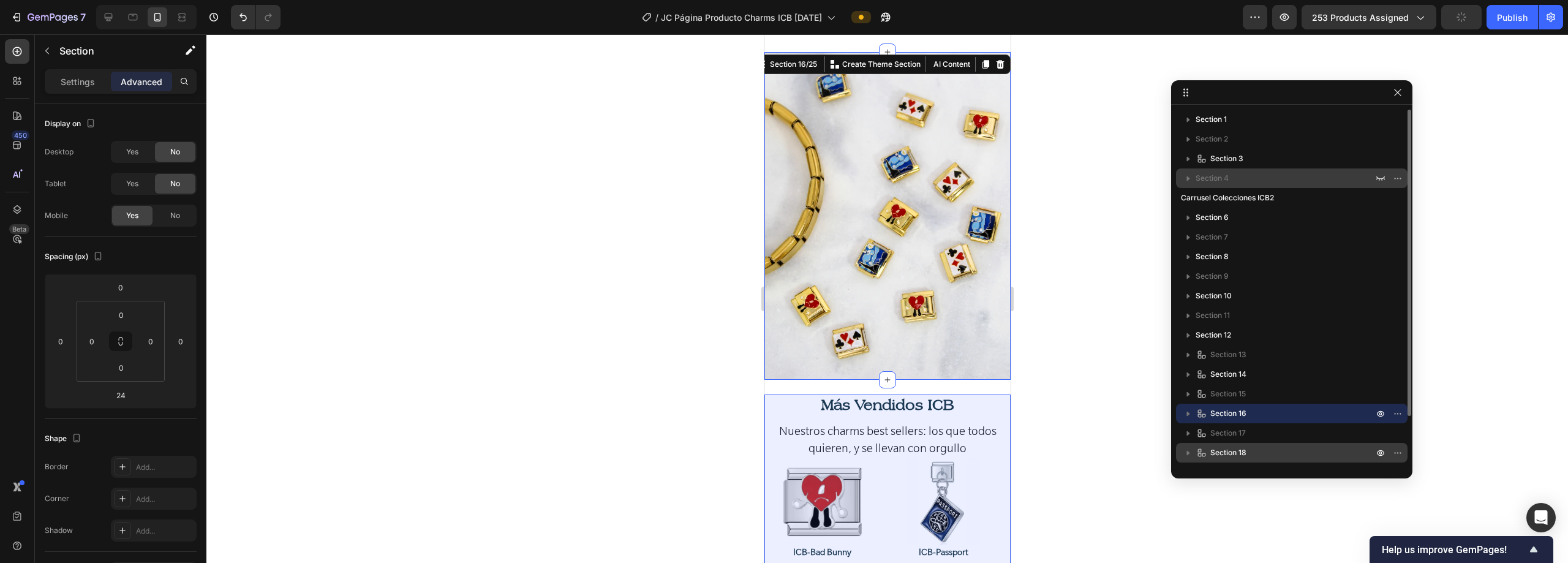
click at [1268, 448] on p "Section 18" at bounding box center [1286, 452] width 180 height 12
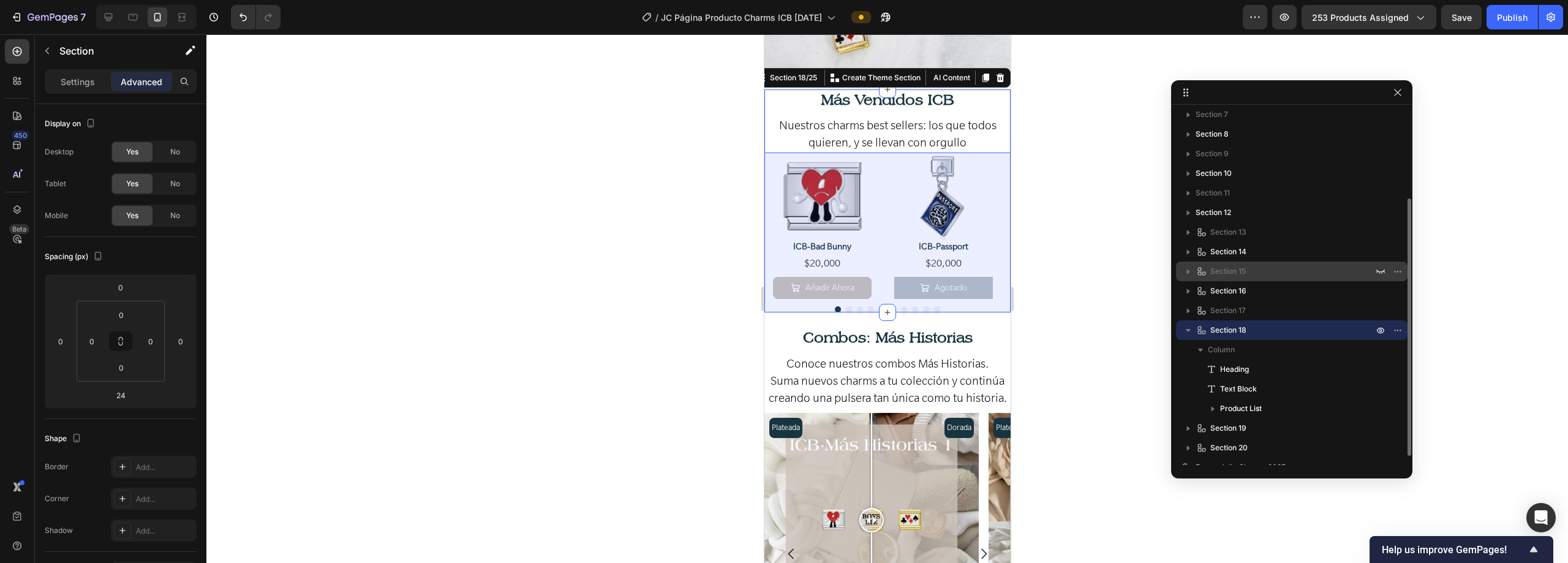
scroll to position [134, 0]
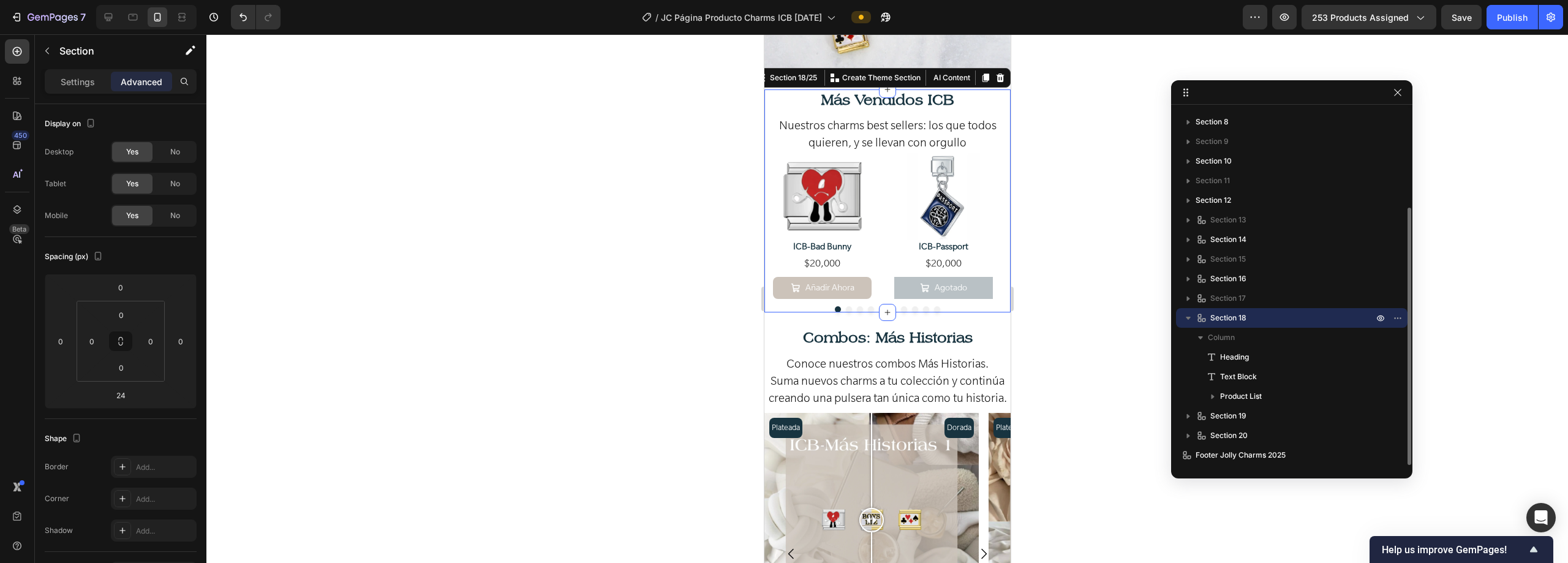
click at [1186, 320] on icon "button" at bounding box center [1188, 317] width 12 height 12
click at [1398, 316] on icon "button" at bounding box center [1398, 318] width 9 height 9
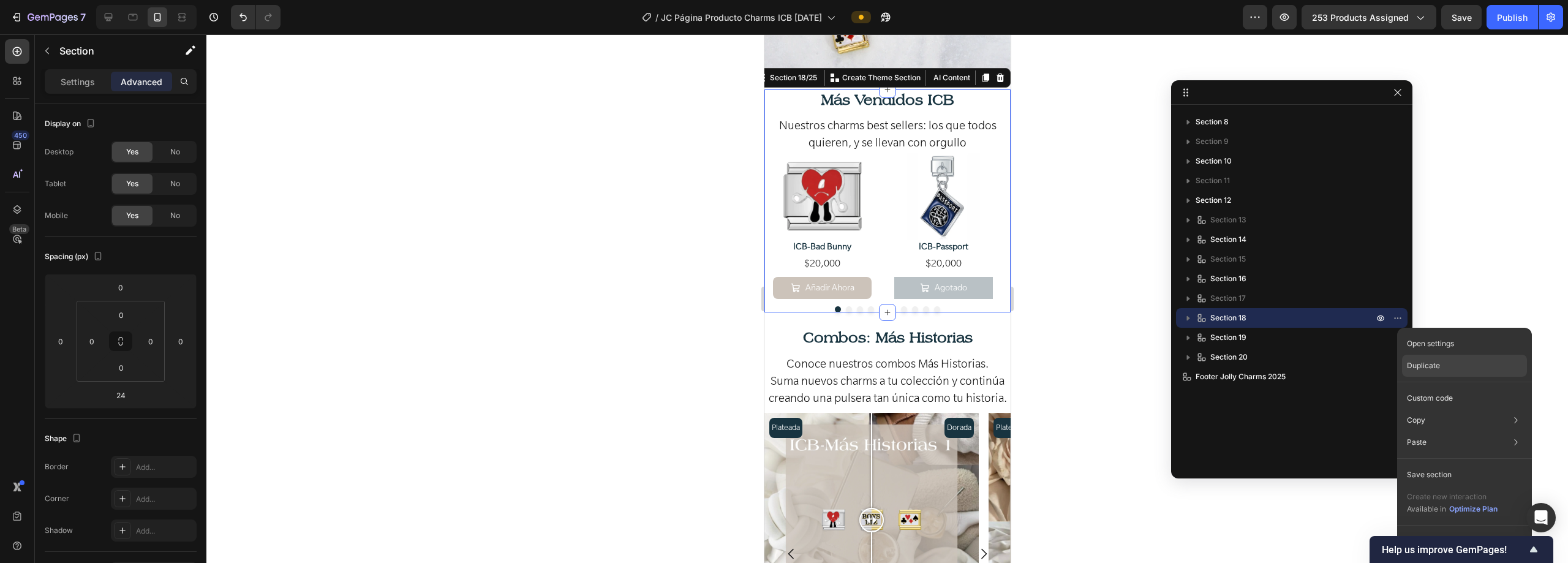
click at [1420, 363] on p "Duplicate" at bounding box center [1423, 365] width 33 height 11
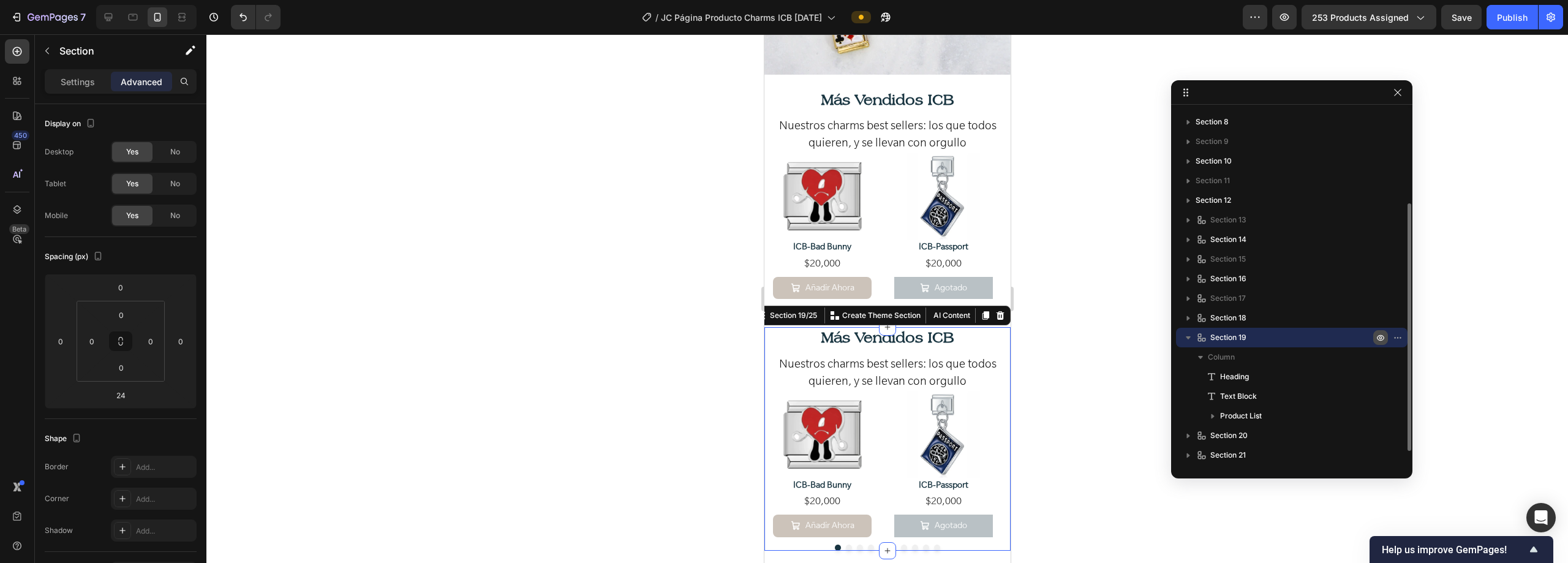
click at [1381, 335] on icon "button" at bounding box center [1381, 338] width 8 height 6
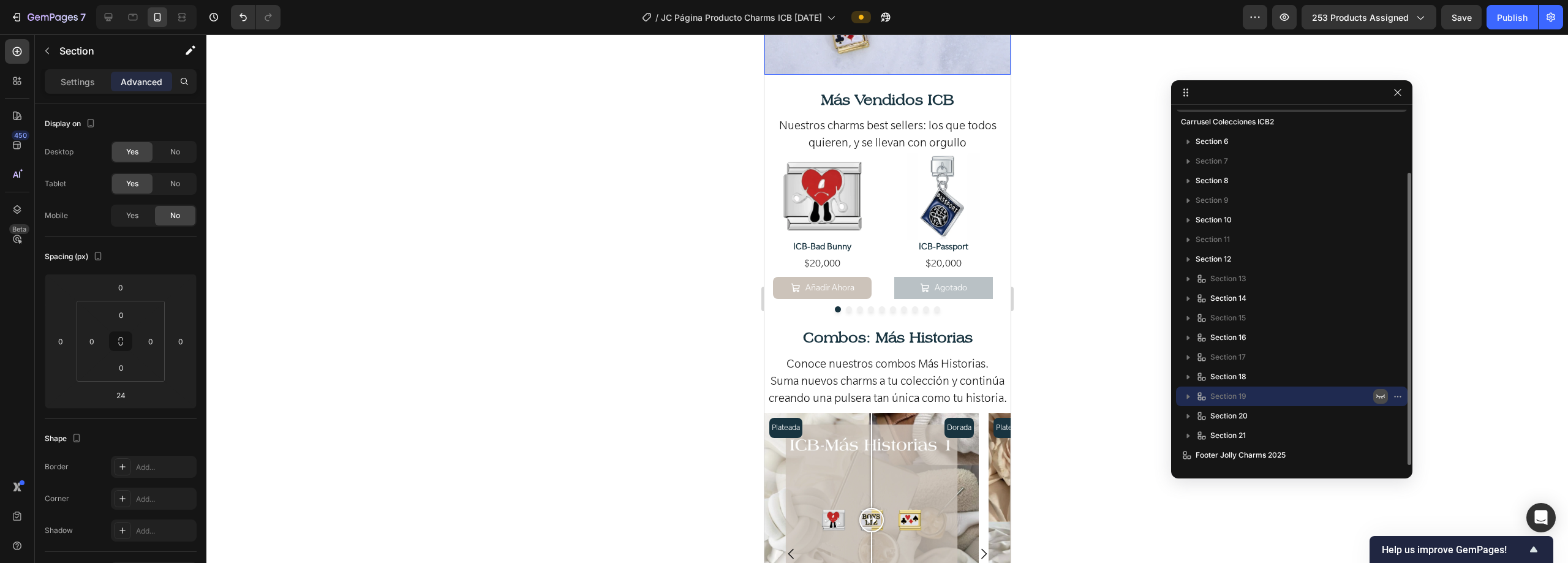
scroll to position [76, 0]
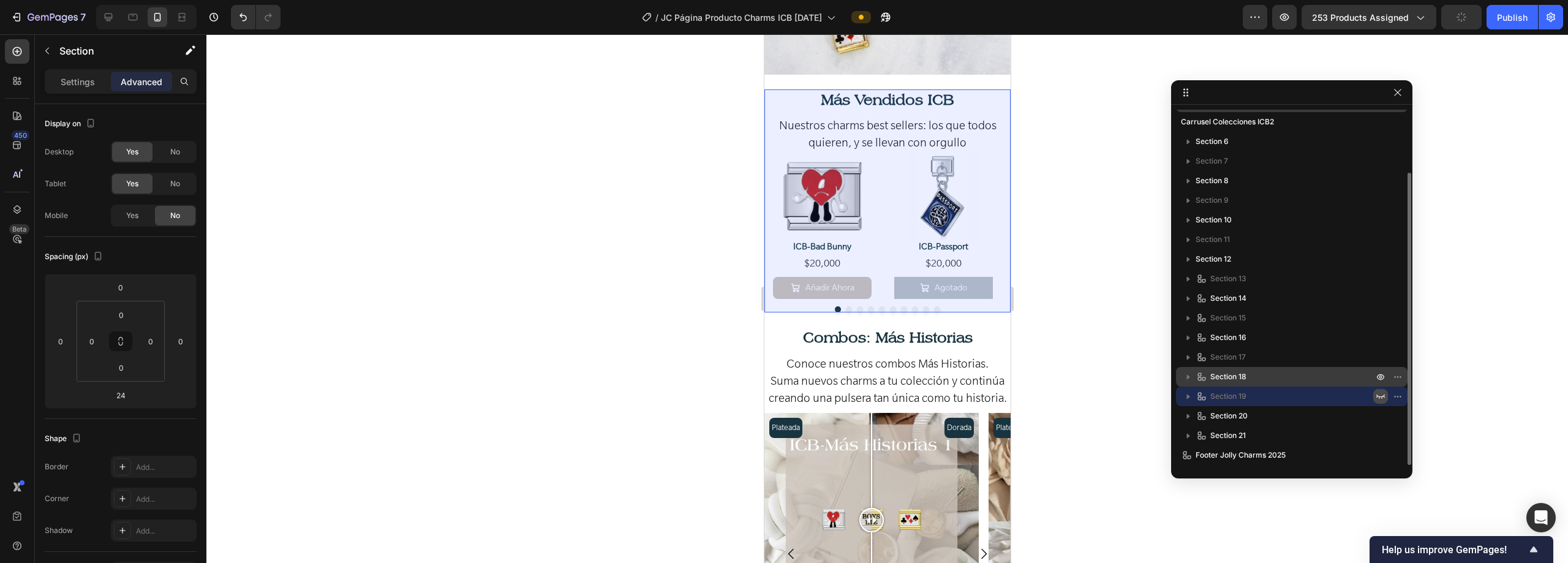
click at [1339, 374] on p "Section 18" at bounding box center [1286, 376] width 180 height 12
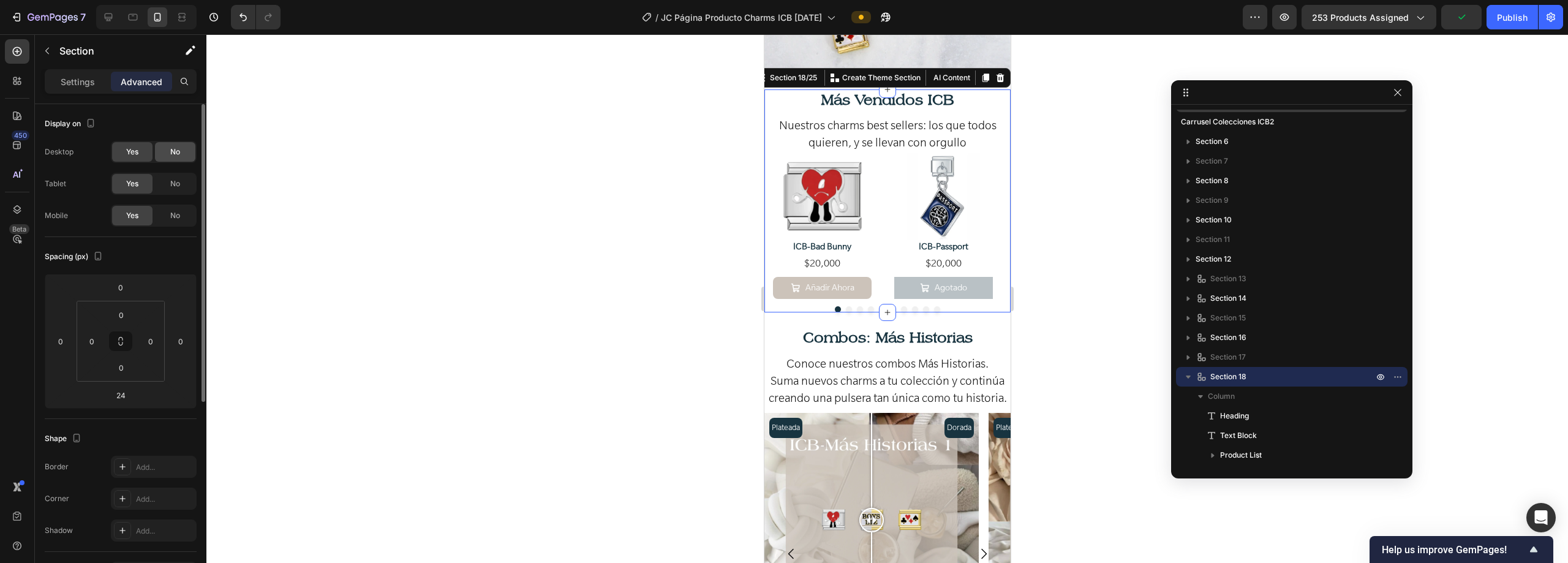
click at [182, 147] on div "No" at bounding box center [175, 151] width 41 height 20
click at [183, 183] on div "No" at bounding box center [175, 184] width 41 height 20
click at [1185, 374] on icon "button" at bounding box center [1188, 376] width 12 height 12
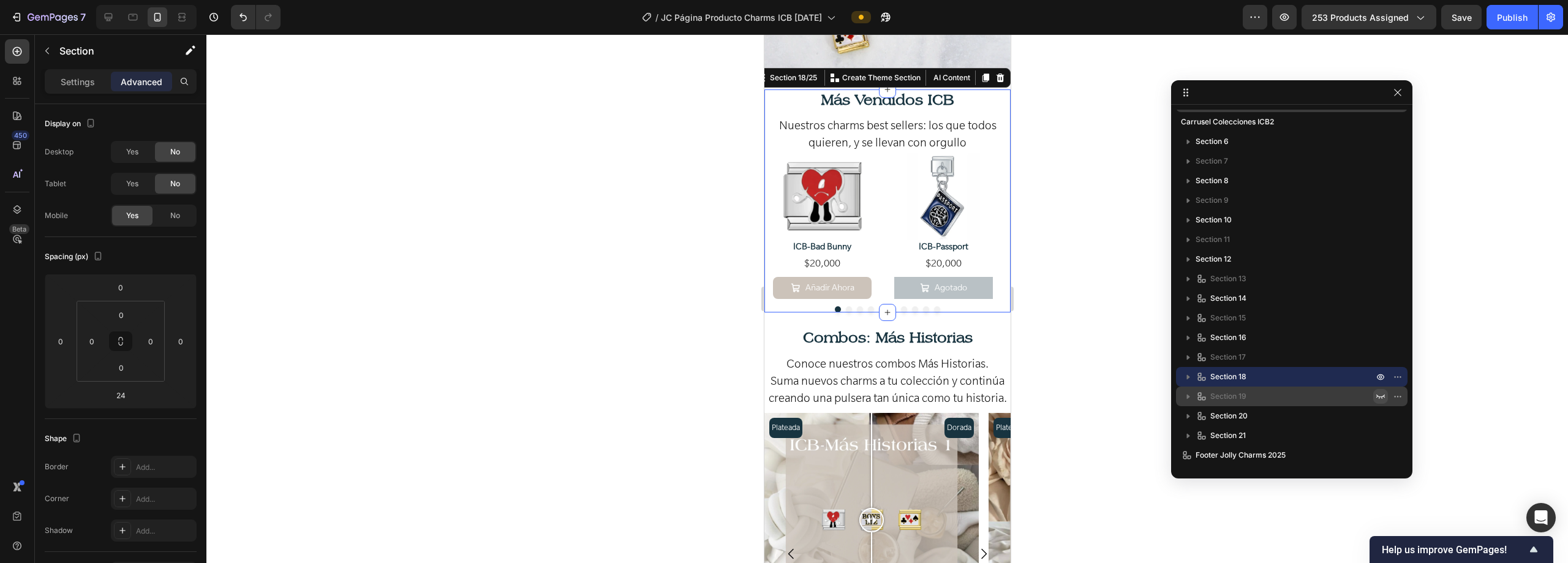
click at [1278, 392] on p "Section 19" at bounding box center [1286, 396] width 180 height 12
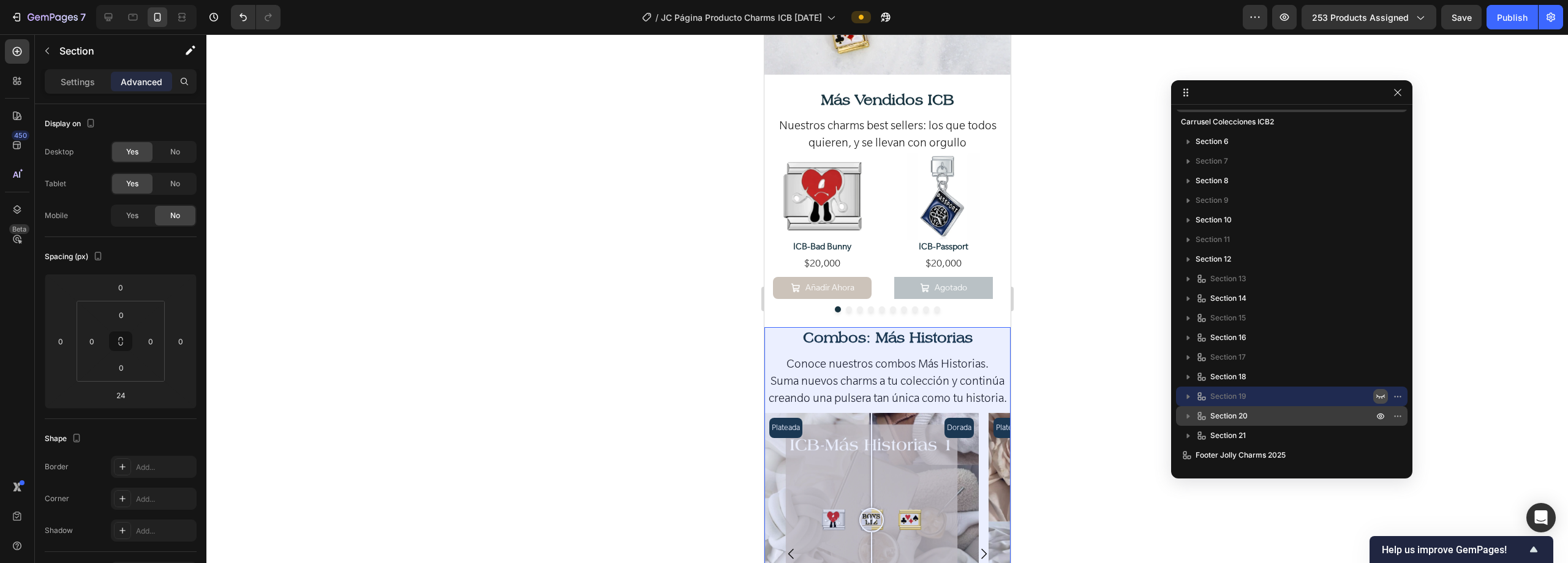
click at [1314, 418] on p "Section 20" at bounding box center [1286, 415] width 180 height 12
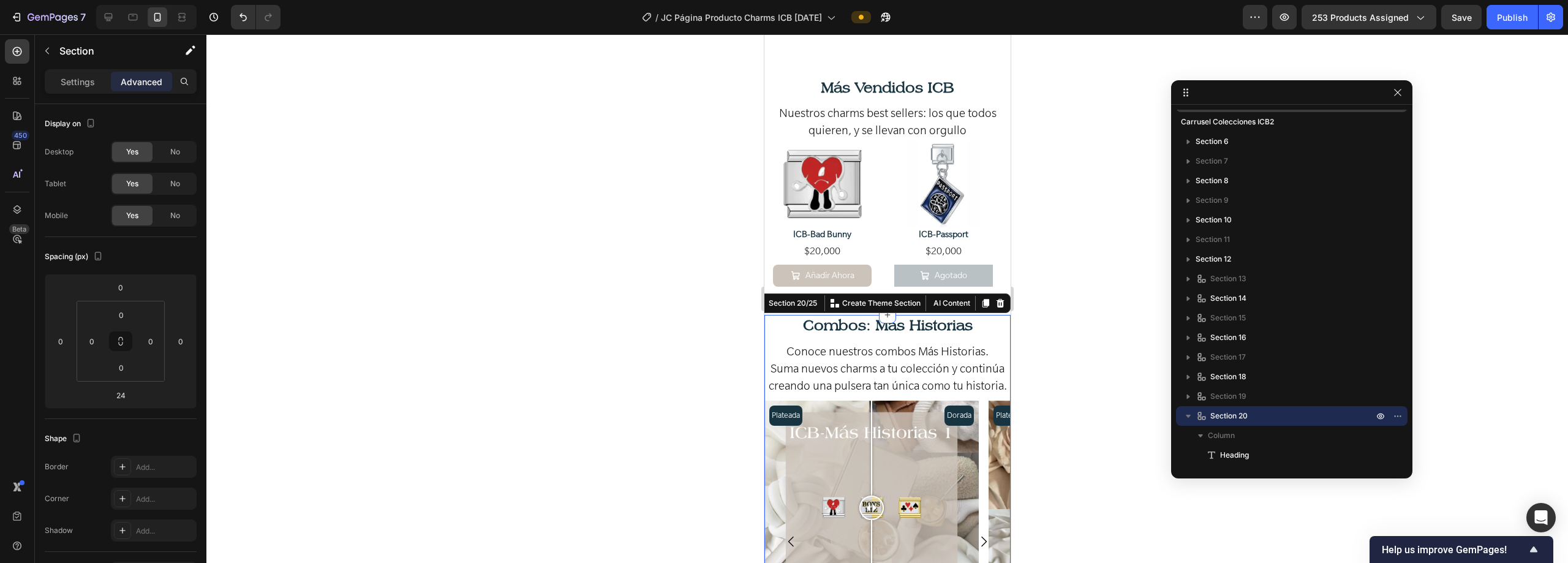
scroll to position [2556, 0]
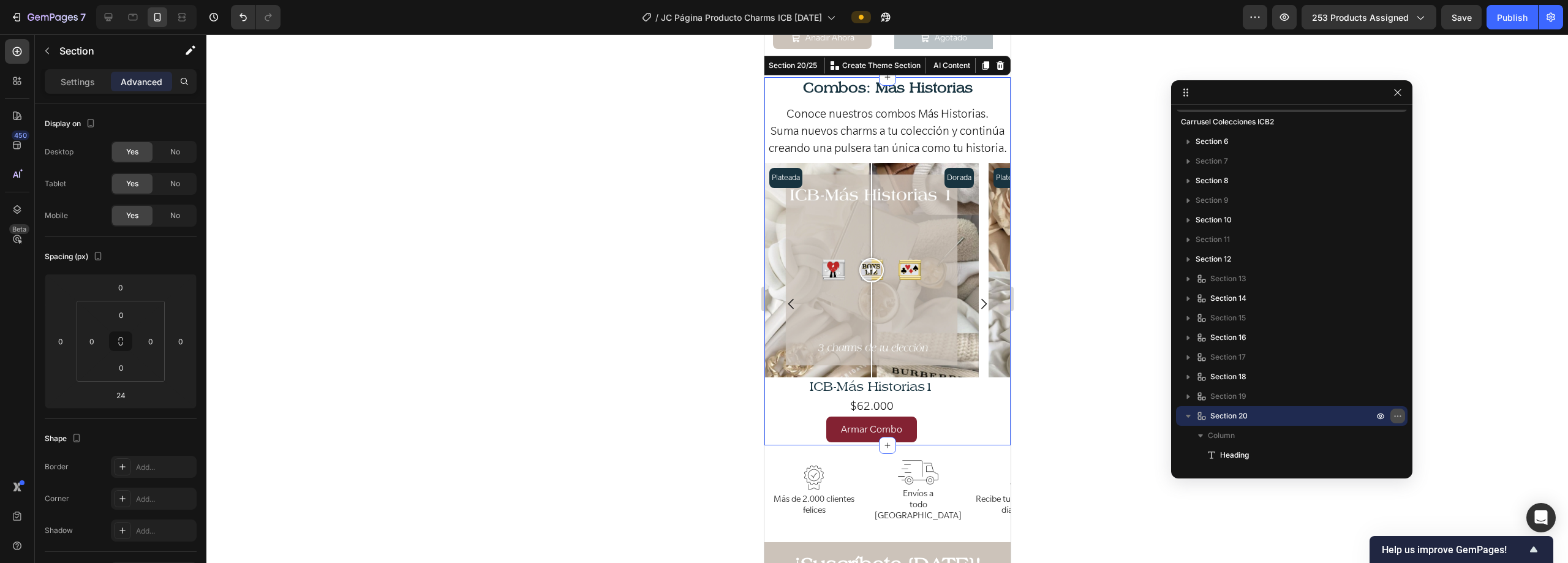
click at [1400, 417] on icon "button" at bounding box center [1398, 415] width 9 height 9
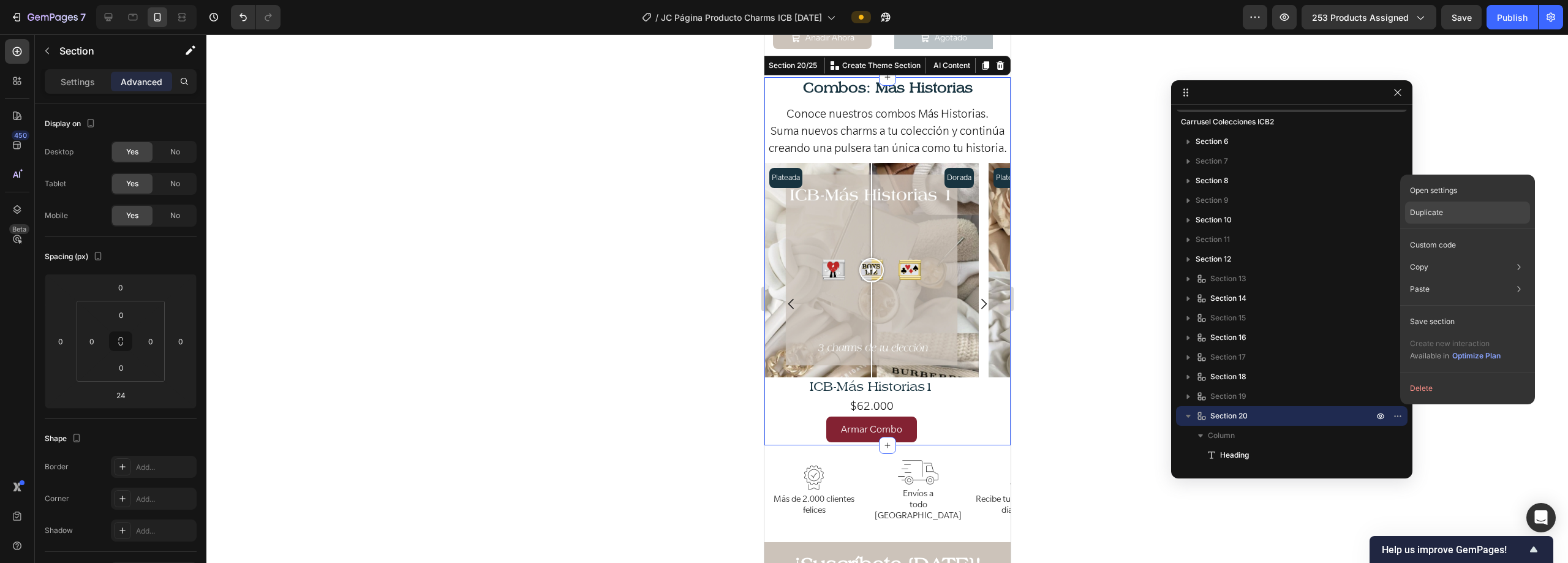
click at [1448, 218] on div "Duplicate" at bounding box center [1468, 212] width 125 height 22
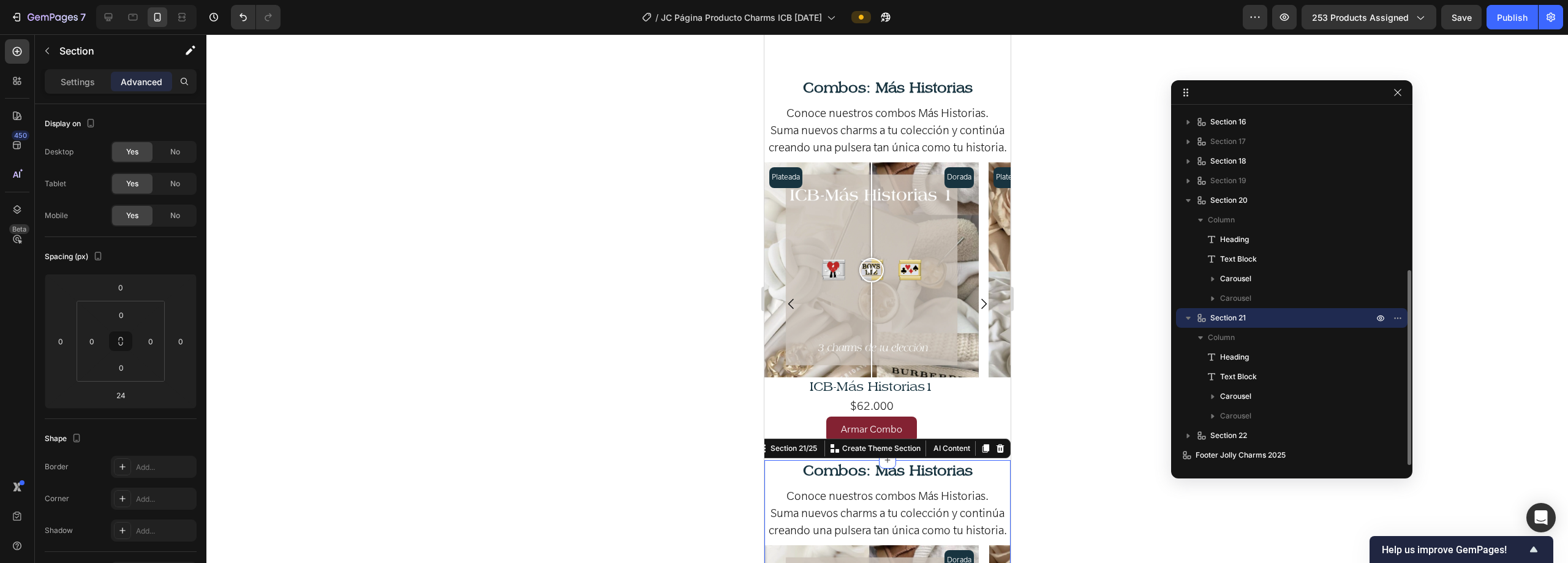
scroll to position [2954, 0]
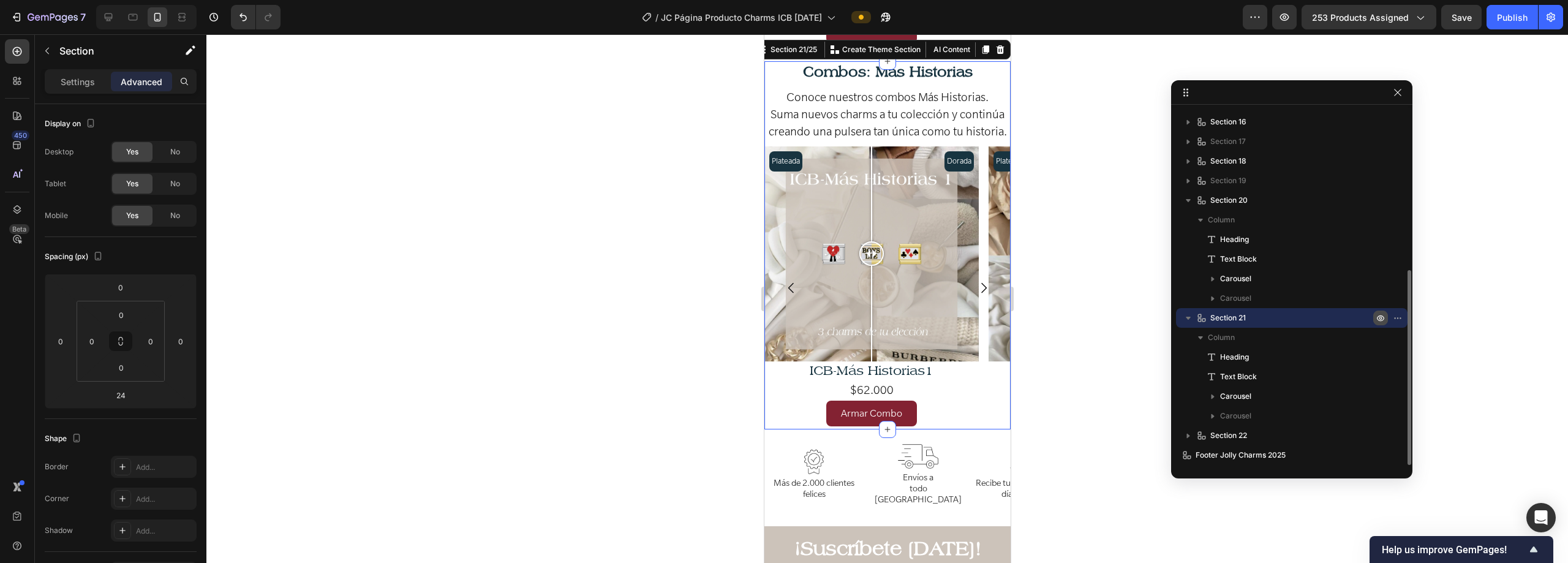
click at [1381, 323] on button "button" at bounding box center [1381, 318] width 15 height 15
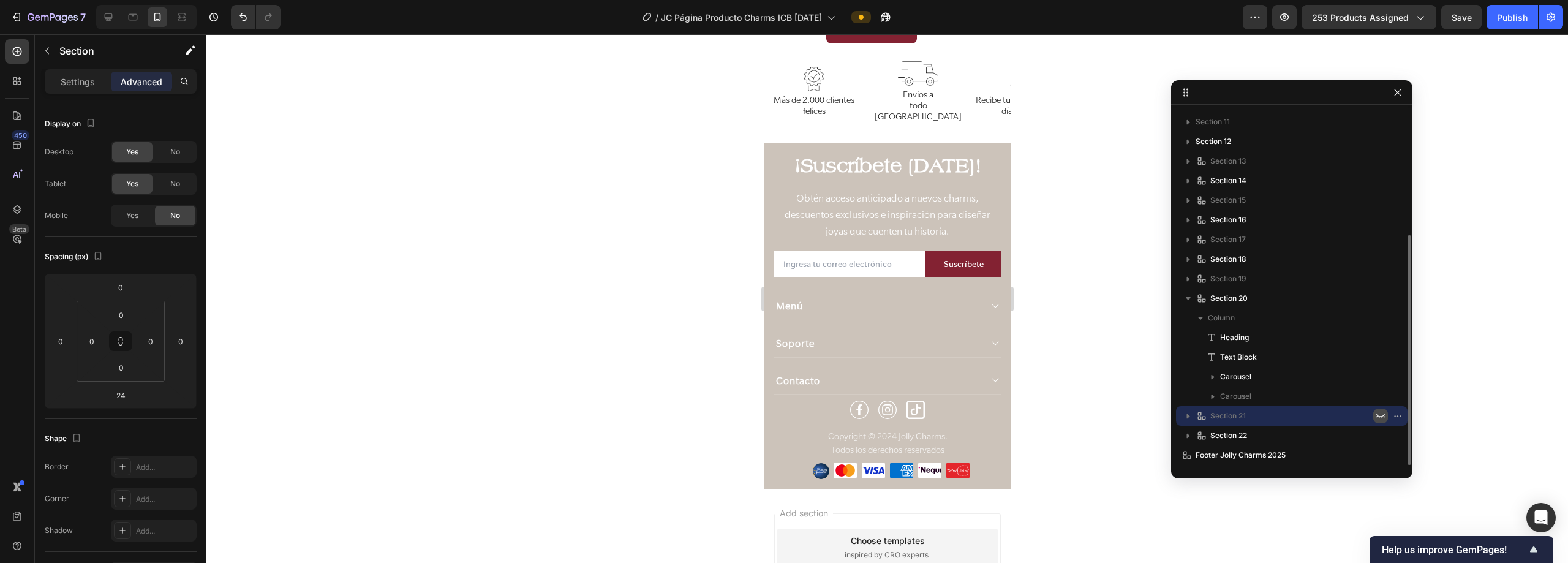
scroll to position [193, 0]
click at [1185, 303] on icon "button" at bounding box center [1188, 298] width 12 height 12
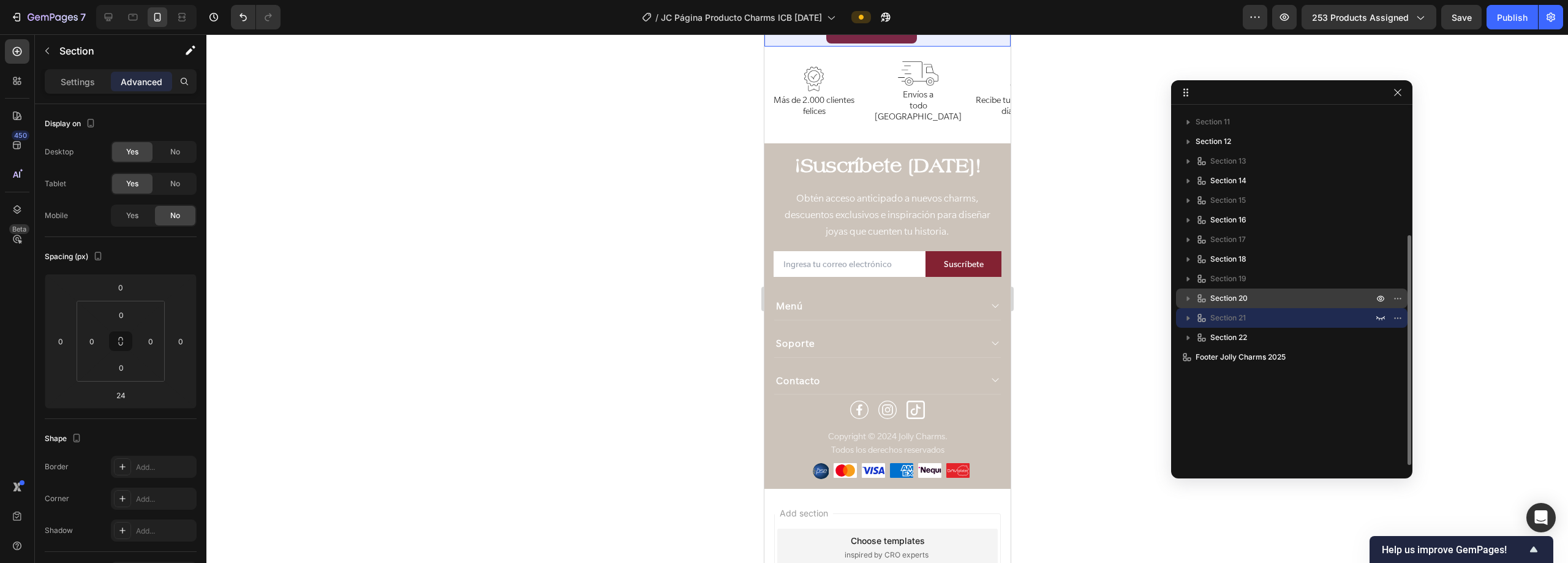
click at [1289, 299] on p "Section 20" at bounding box center [1286, 298] width 180 height 12
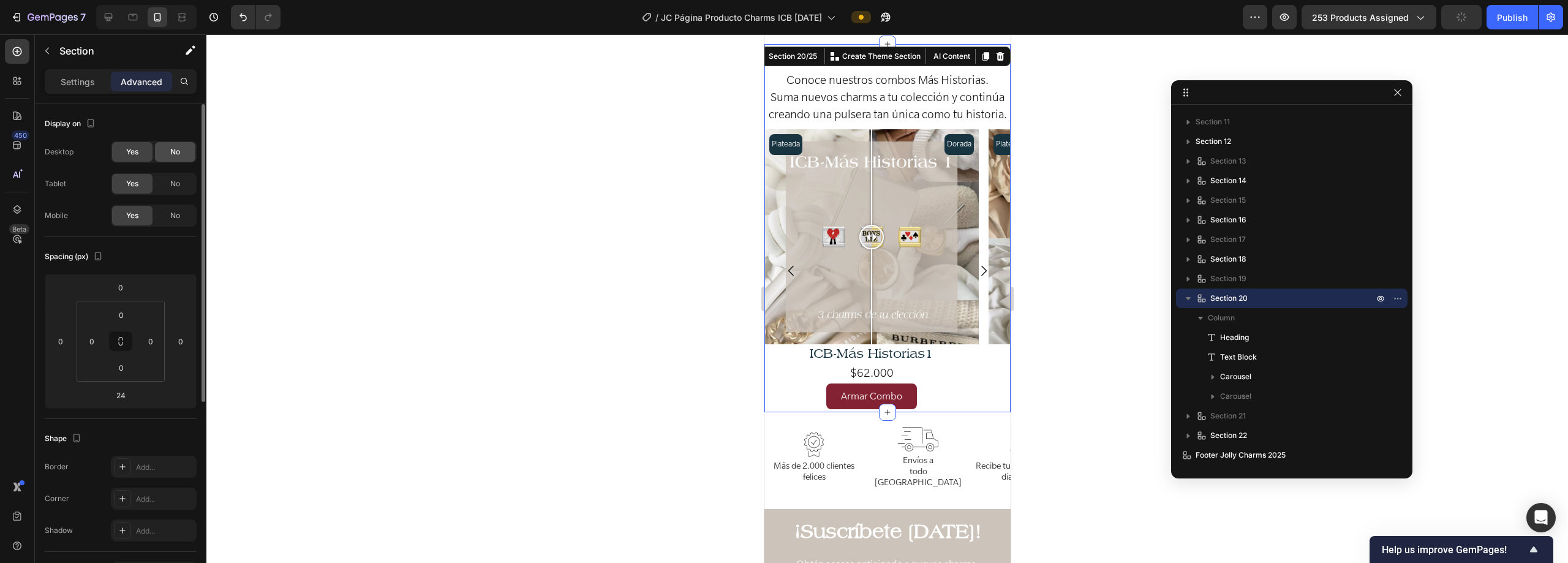
scroll to position [2556, 0]
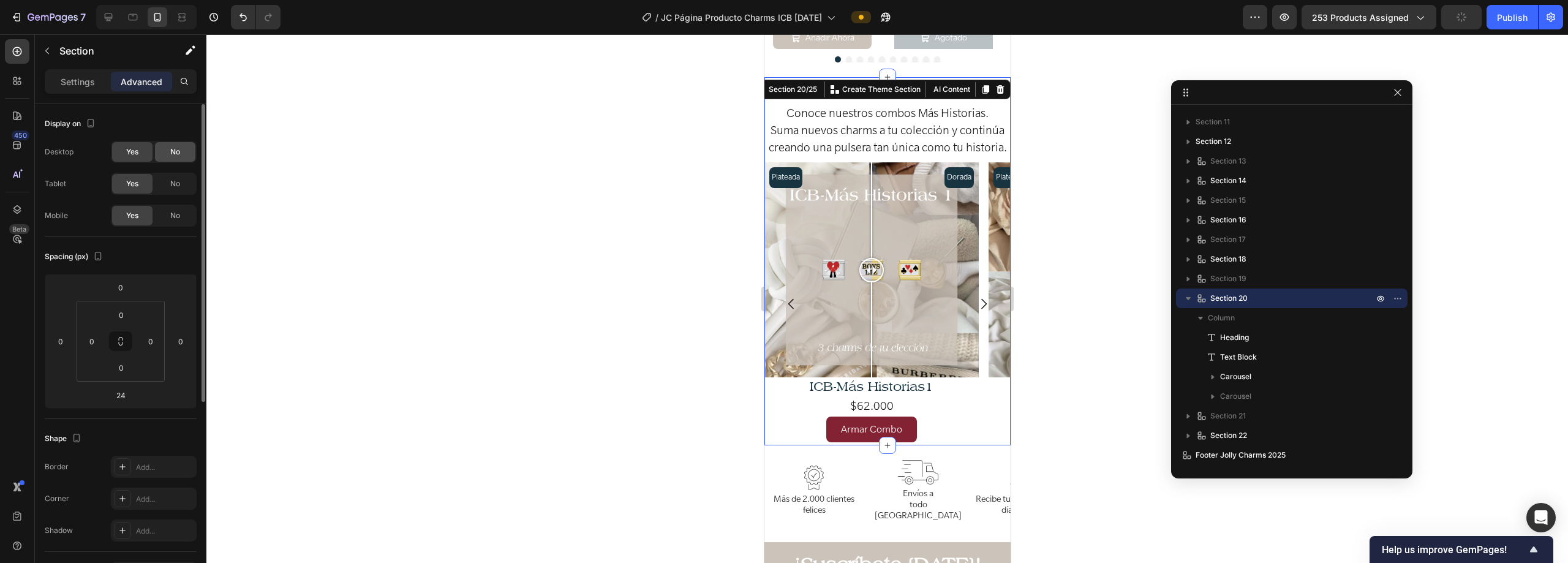
click at [172, 153] on span "No" at bounding box center [175, 152] width 9 height 11
click at [164, 185] on div "No" at bounding box center [175, 184] width 41 height 20
click at [1188, 297] on icon "button" at bounding box center [1188, 298] width 5 height 3
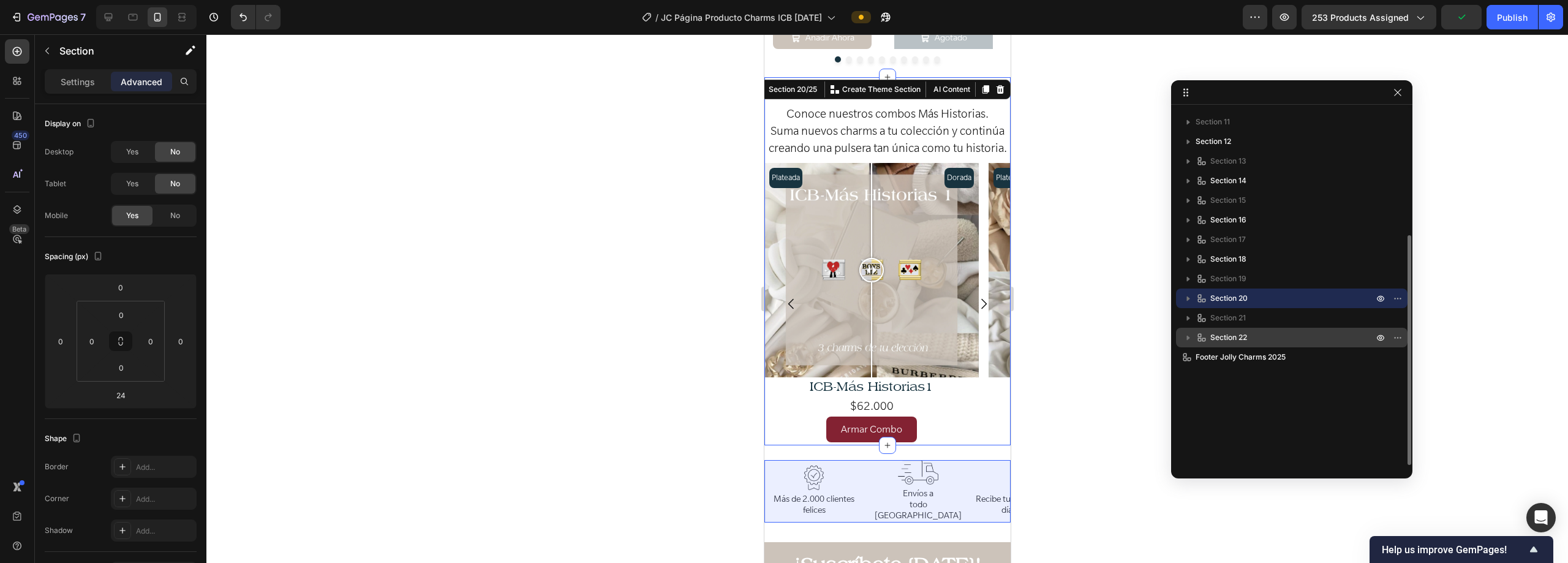
click at [1322, 338] on p "Section 22" at bounding box center [1286, 337] width 180 height 12
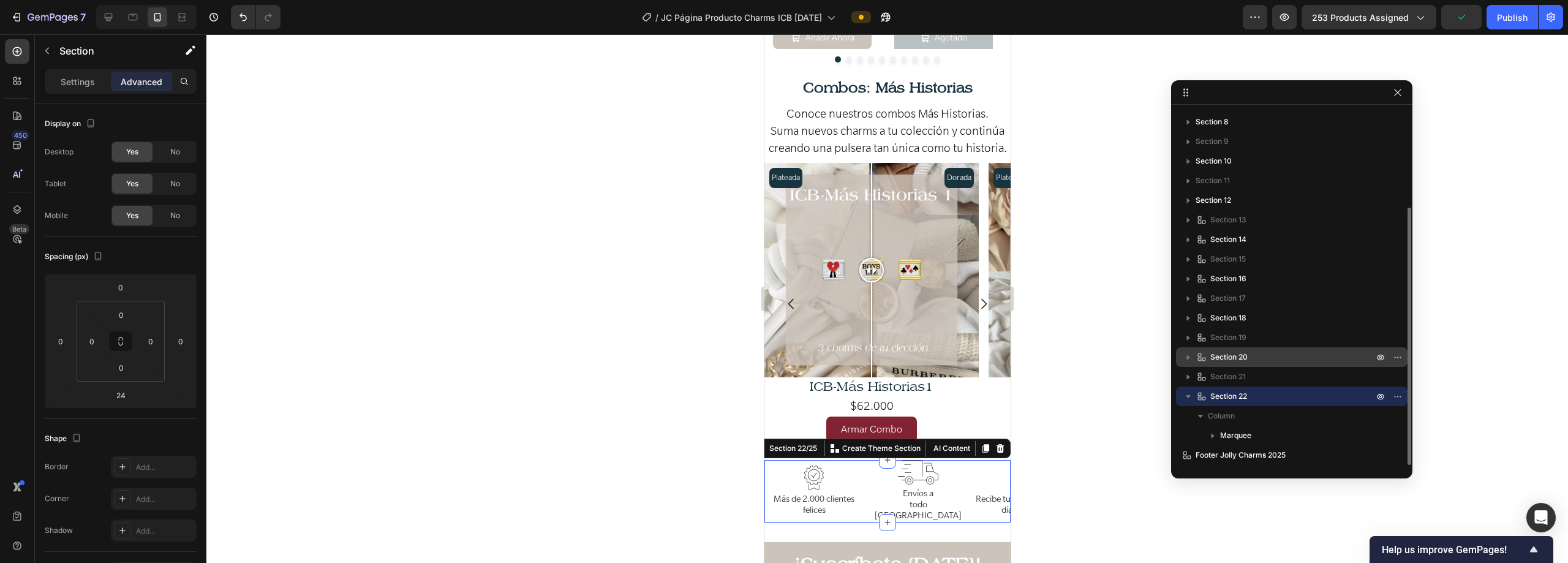
scroll to position [134, 0]
click at [1396, 396] on icon "button" at bounding box center [1395, 396] width 1 height 1
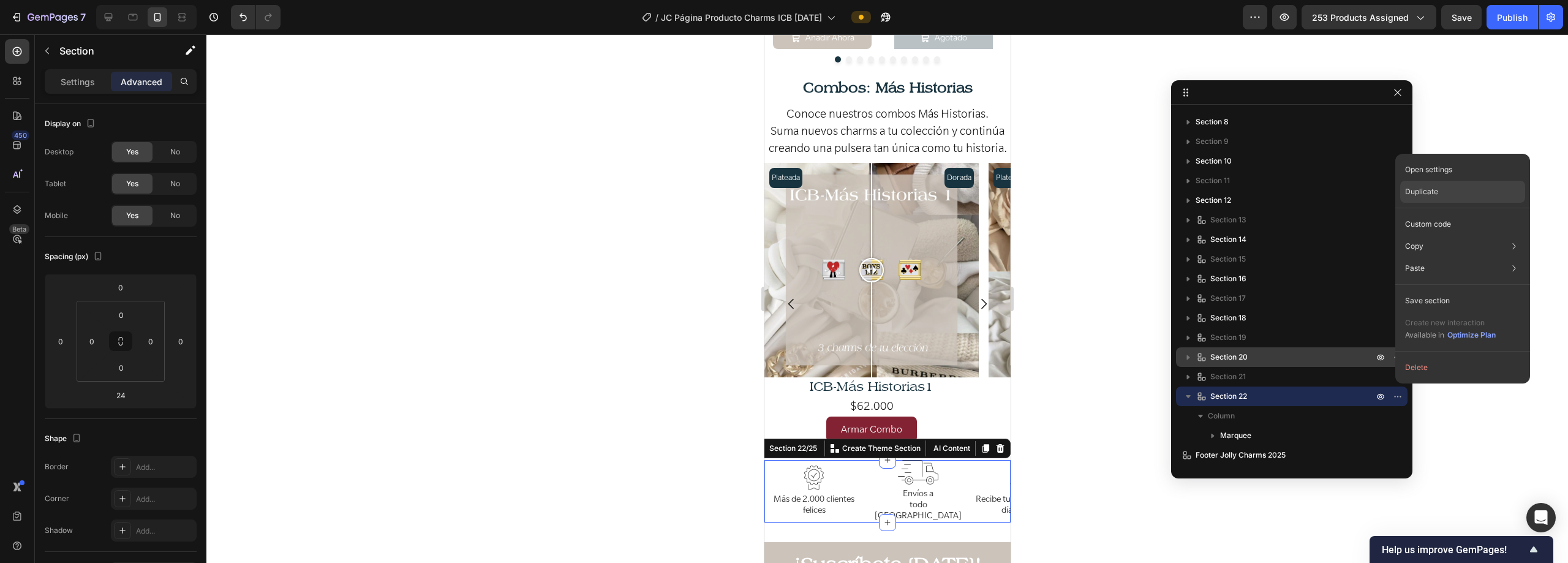
click at [1422, 193] on p "Duplicate" at bounding box center [1421, 192] width 33 height 11
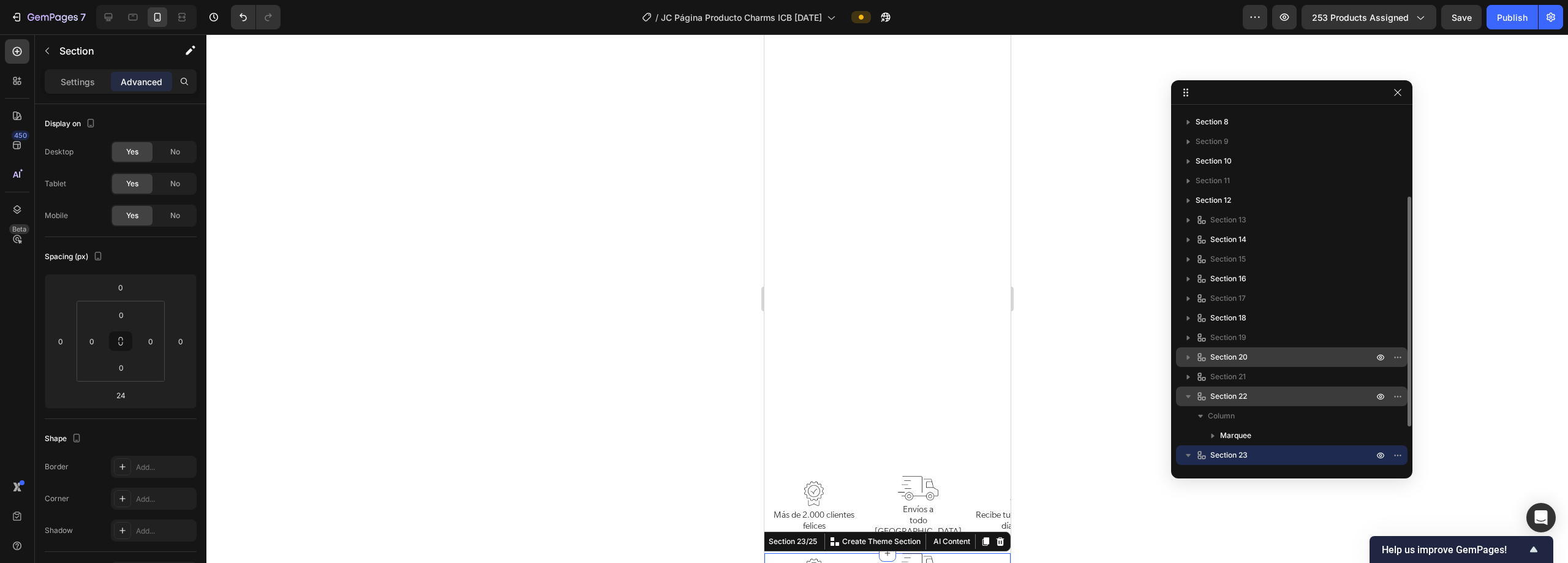
scroll to position [3021, 0]
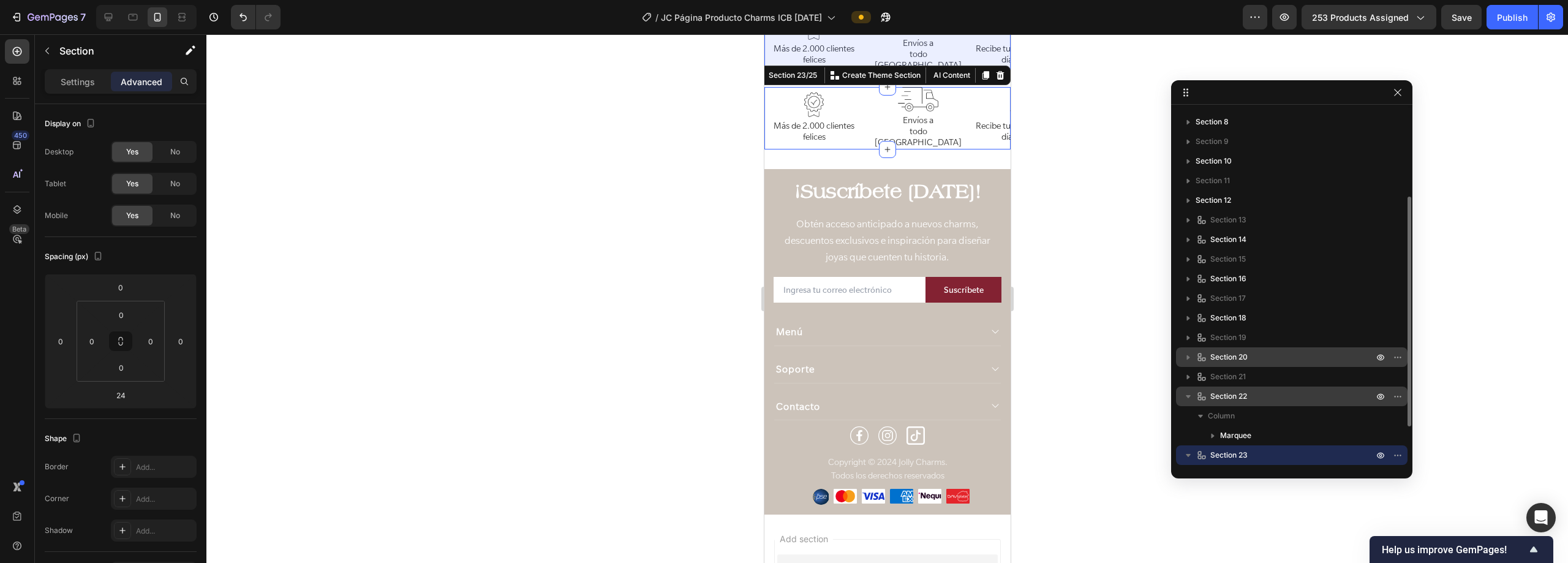
click at [1191, 394] on icon "button" at bounding box center [1188, 396] width 12 height 12
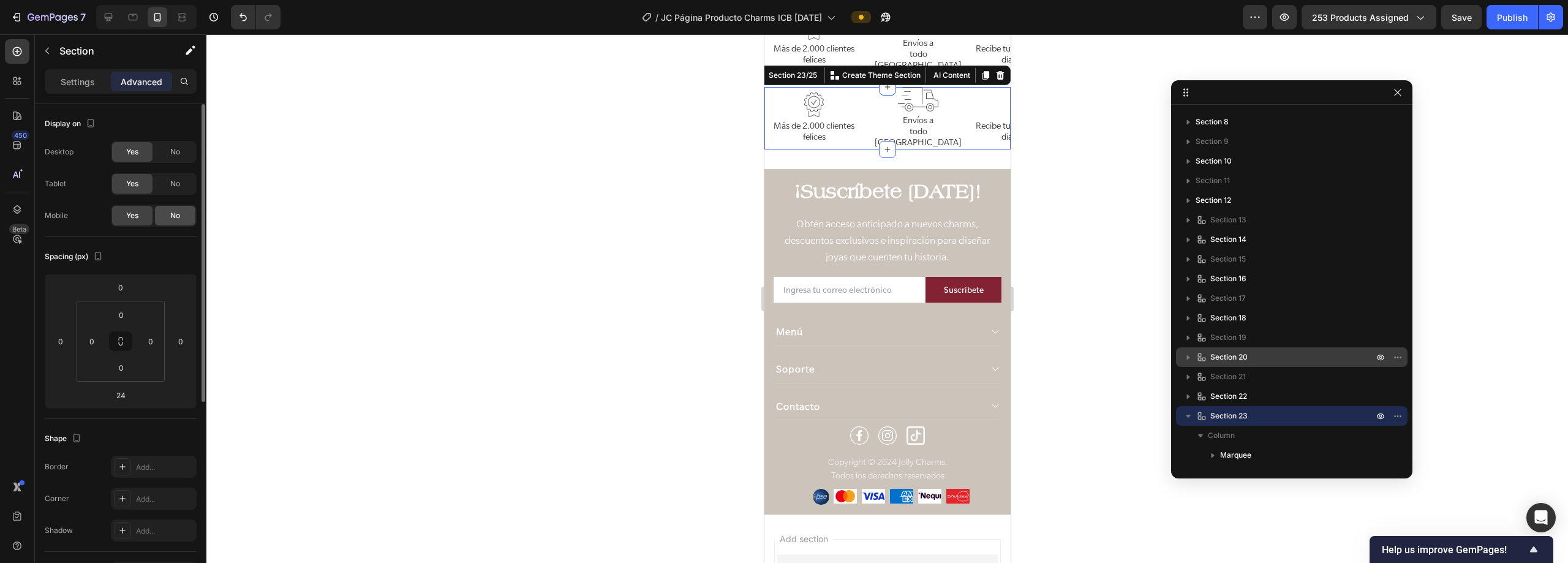
click at [166, 215] on div "No" at bounding box center [175, 215] width 41 height 20
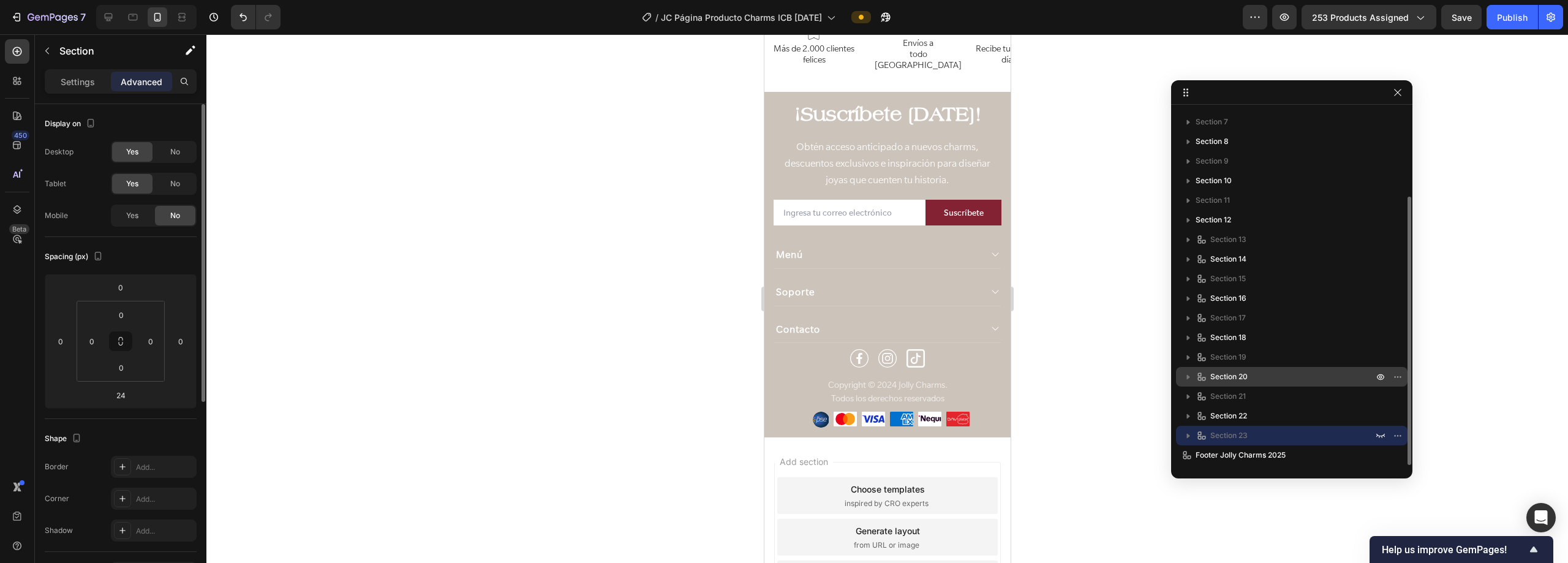
scroll to position [115, 0]
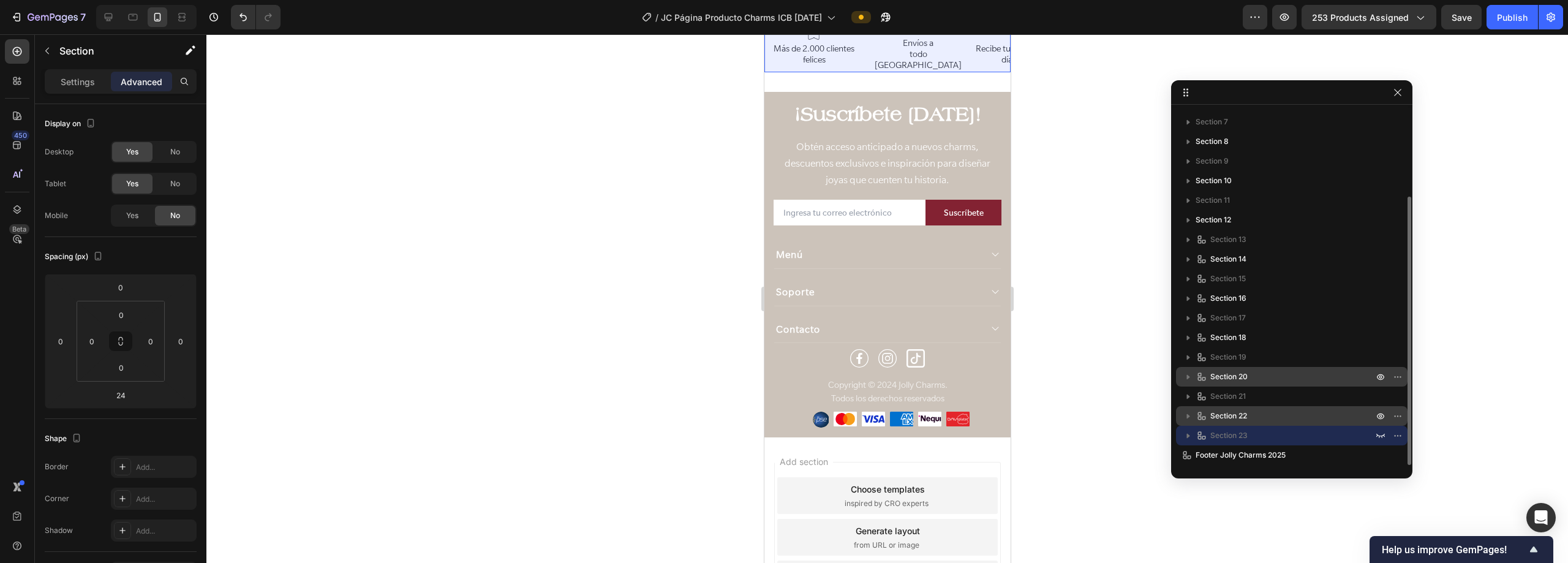
click at [1323, 419] on p "Section 22" at bounding box center [1286, 415] width 180 height 12
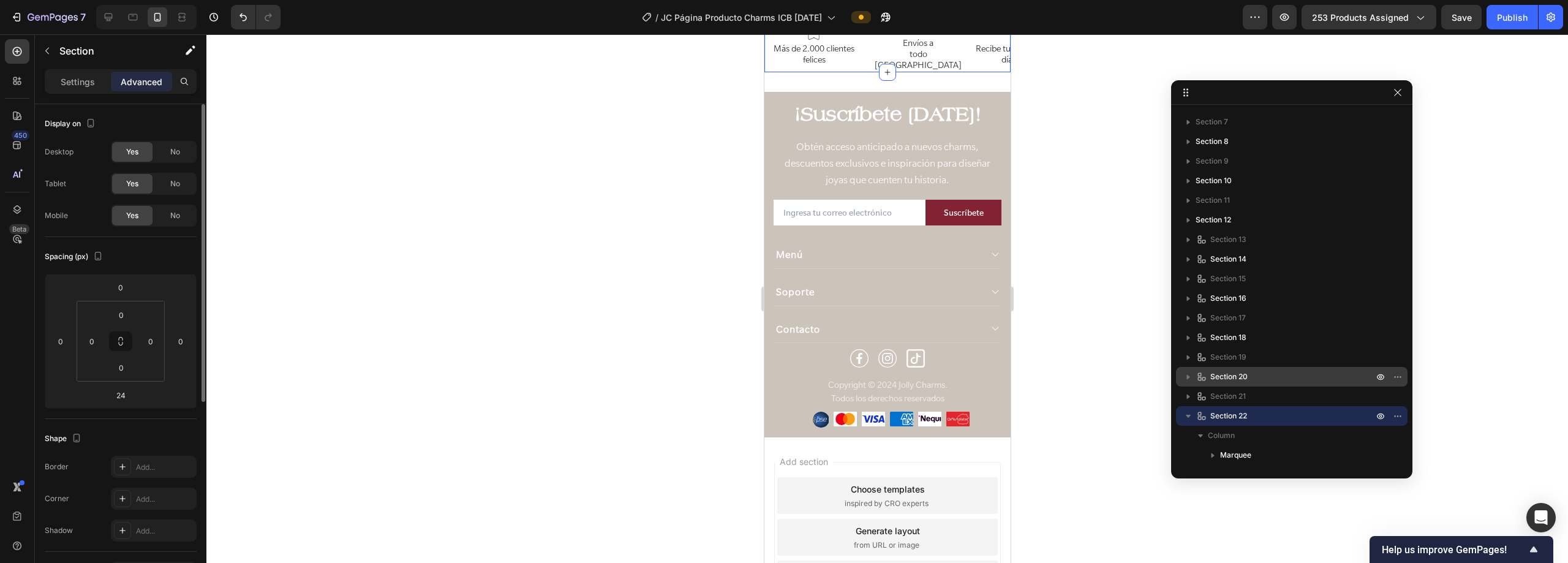
scroll to position [2954, 0]
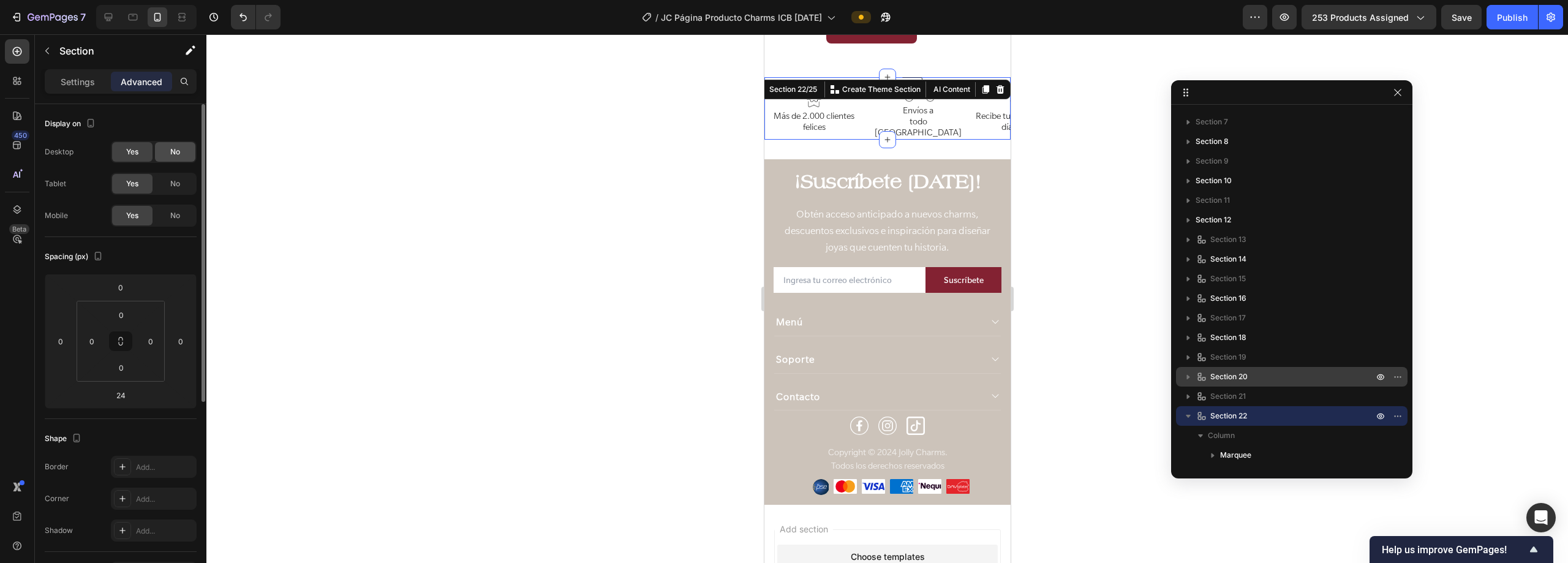
click at [174, 154] on span "No" at bounding box center [175, 152] width 9 height 11
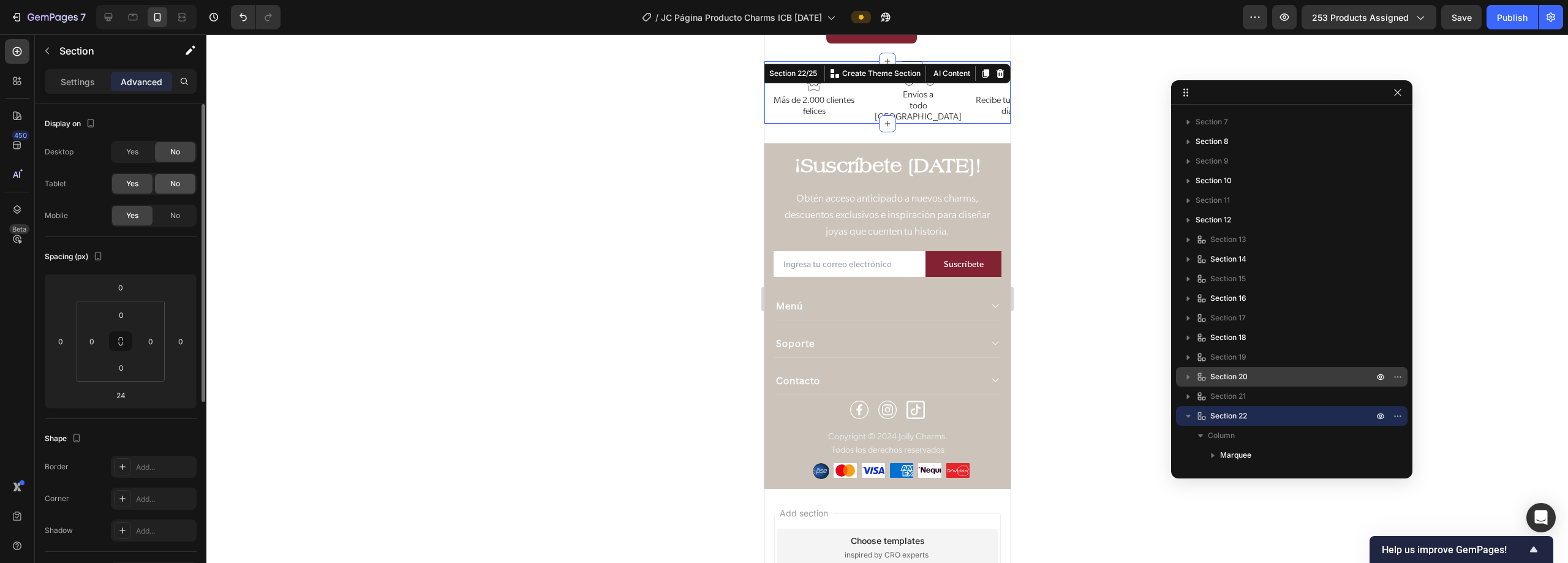
click at [176, 183] on span "No" at bounding box center [175, 184] width 9 height 11
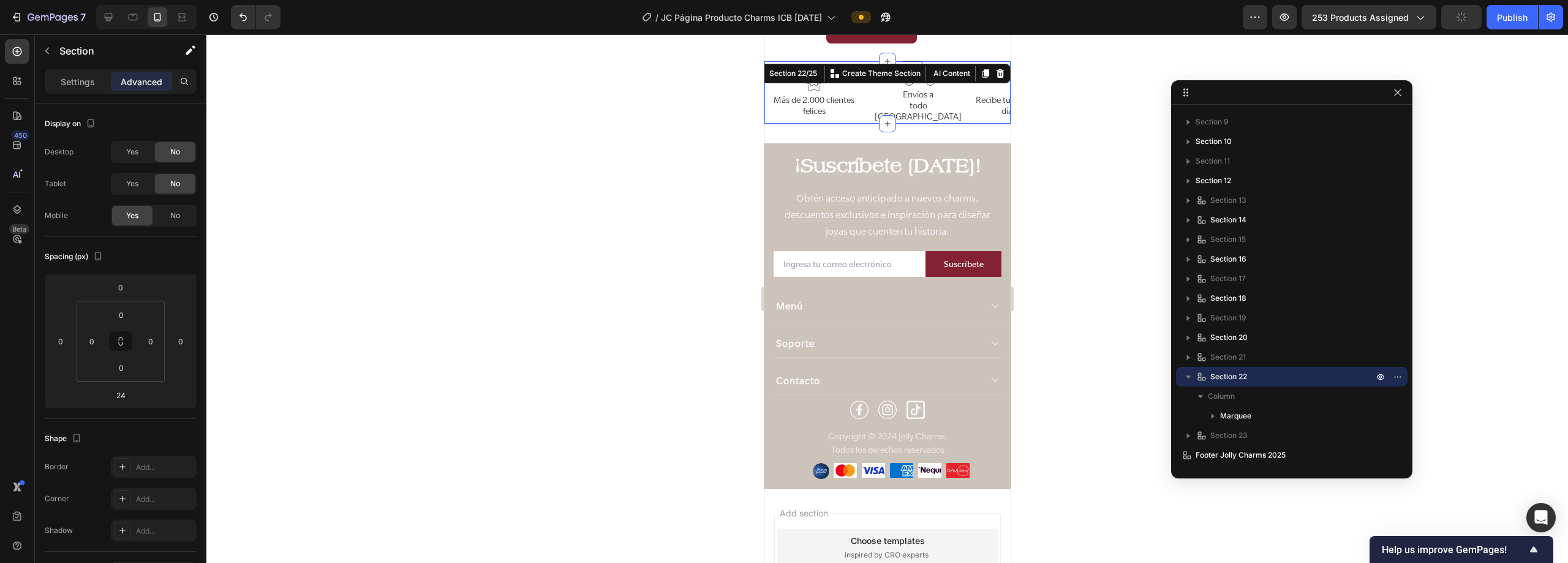
click at [1186, 378] on icon "button" at bounding box center [1188, 376] width 12 height 12
click at [1508, 13] on div "Publish" at bounding box center [1512, 18] width 30 height 13
click at [373, 187] on div at bounding box center [887, 298] width 1362 height 528
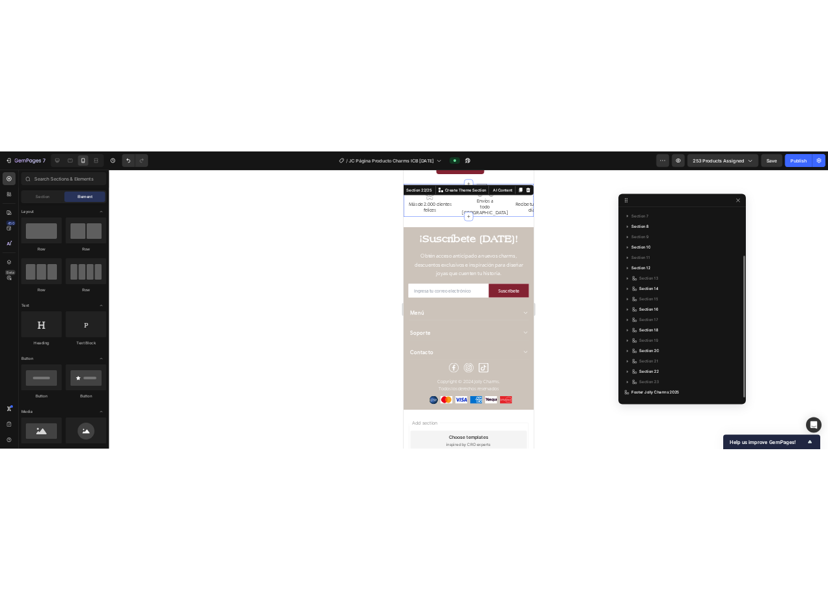
scroll to position [122, 0]
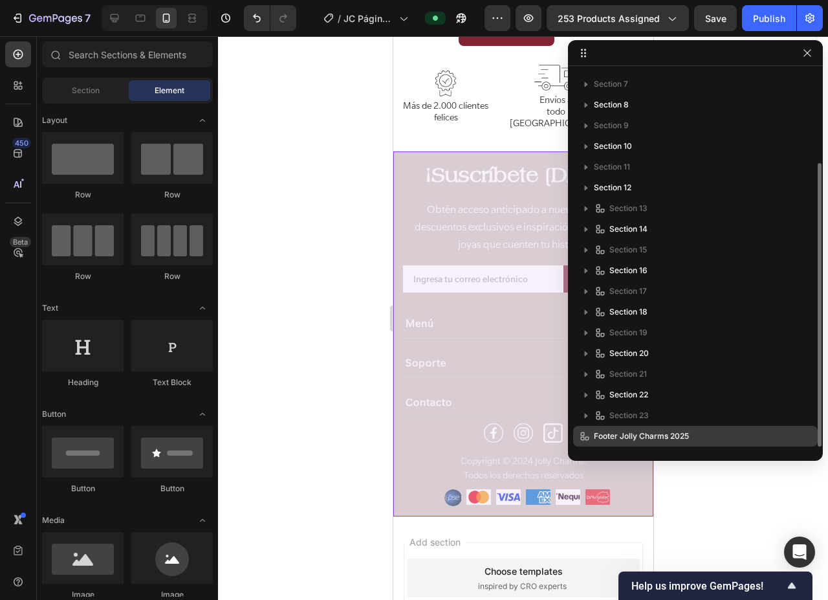
click at [696, 431] on p "Footer Jolly Charms 2025" at bounding box center [673, 436] width 190 height 13
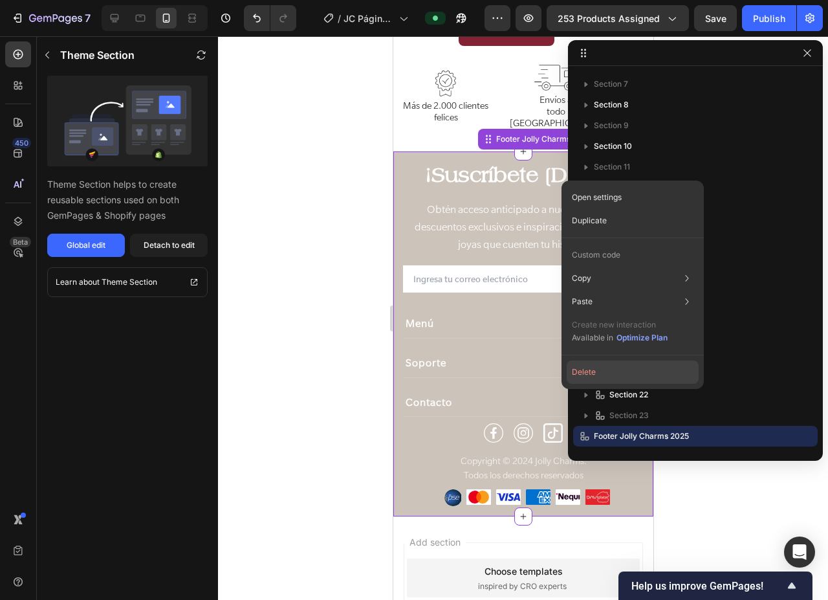
click at [589, 373] on button "Delete" at bounding box center [633, 371] width 132 height 23
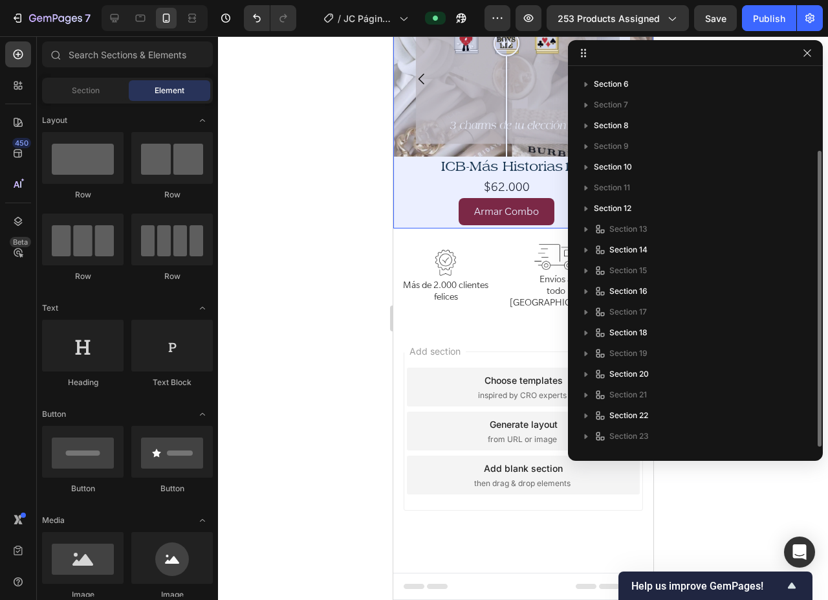
scroll to position [2949, 0]
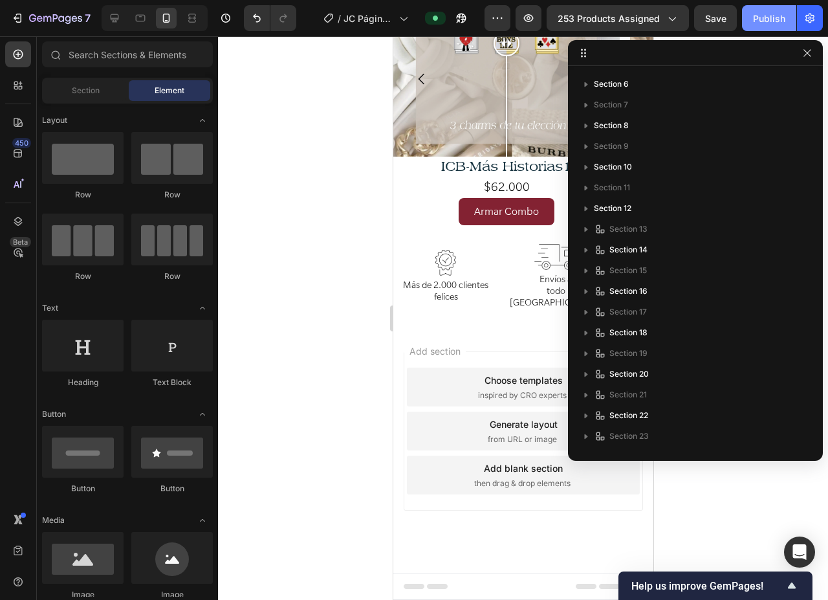
click at [771, 26] on button "Publish" at bounding box center [769, 18] width 54 height 26
click at [108, 19] on icon at bounding box center [114, 18] width 13 height 13
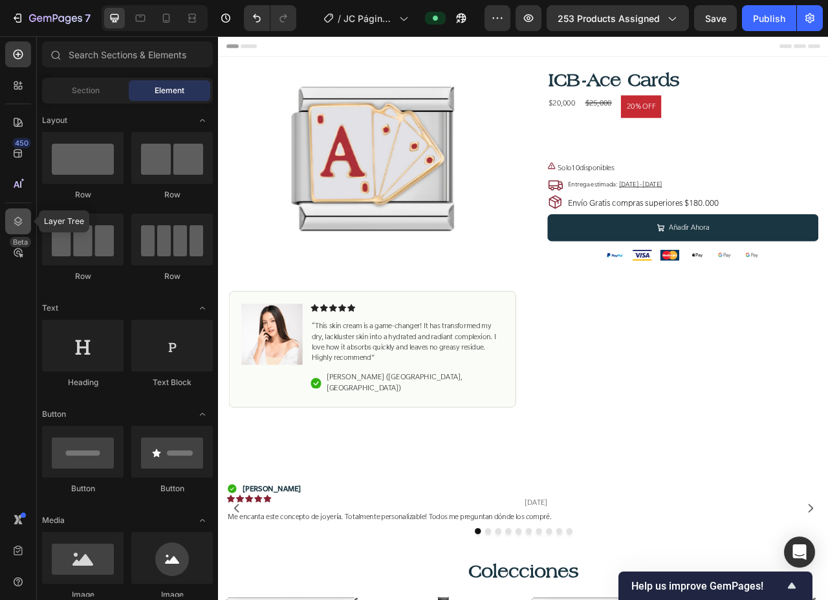
click at [17, 222] on icon at bounding box center [18, 221] width 8 height 9
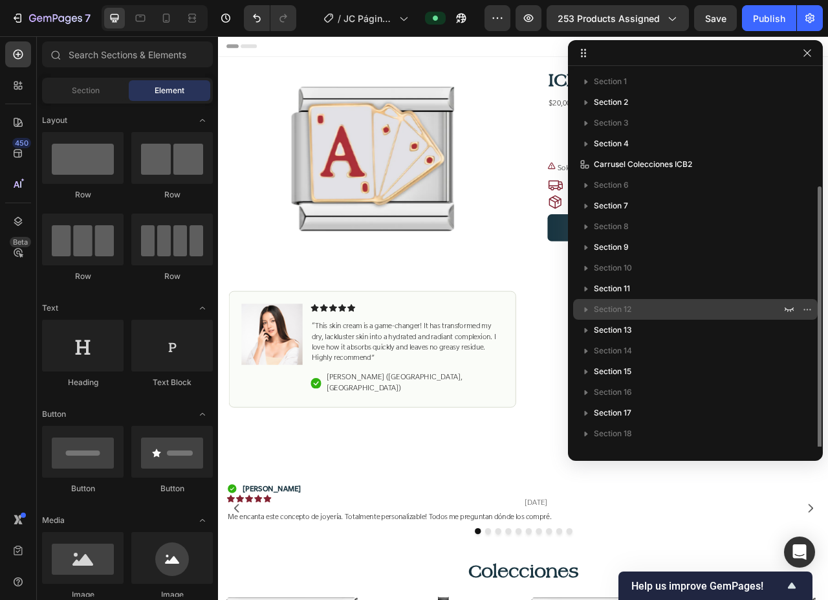
scroll to position [101, 0]
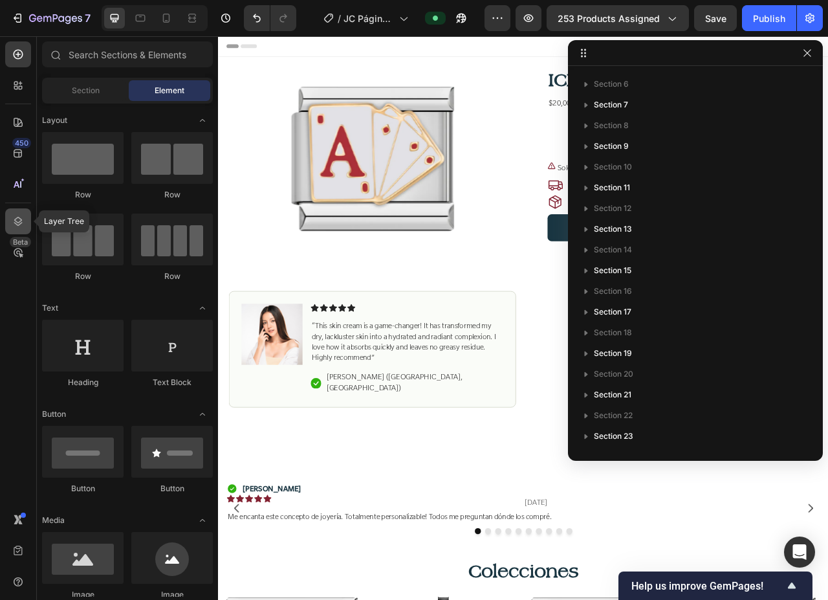
click at [27, 221] on div at bounding box center [18, 221] width 26 height 26
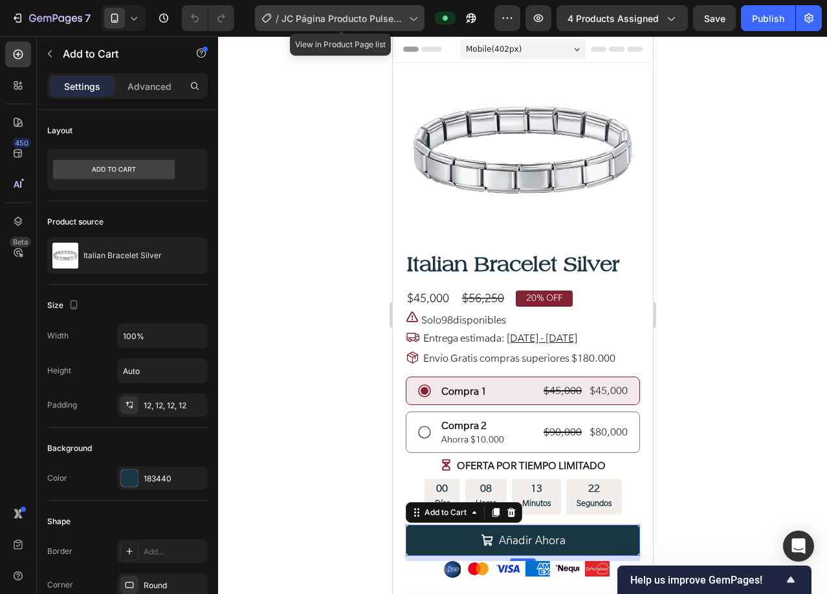
click at [282, 26] on div "/ JC Página Producto Pulsera Italiana SEPT 2025" at bounding box center [340, 18] width 170 height 26
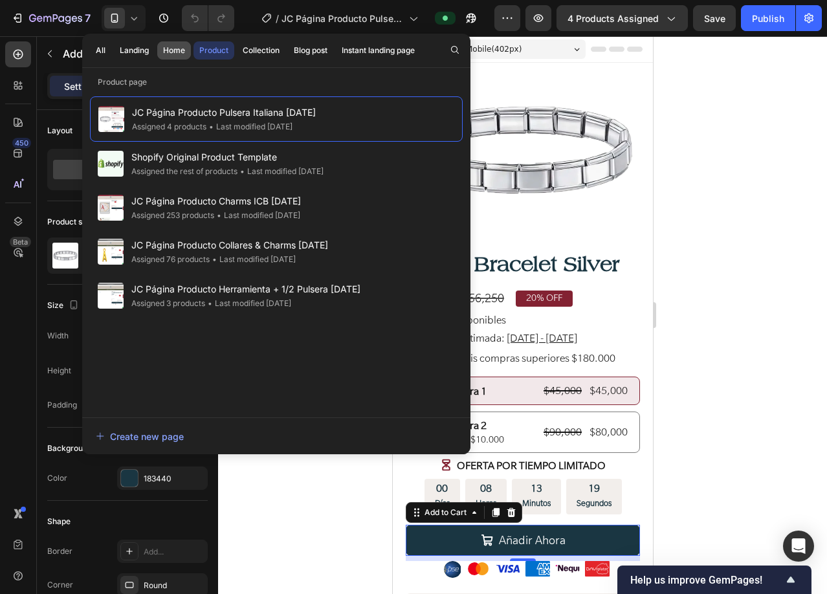
click at [173, 50] on div "Home" at bounding box center [174, 51] width 22 height 12
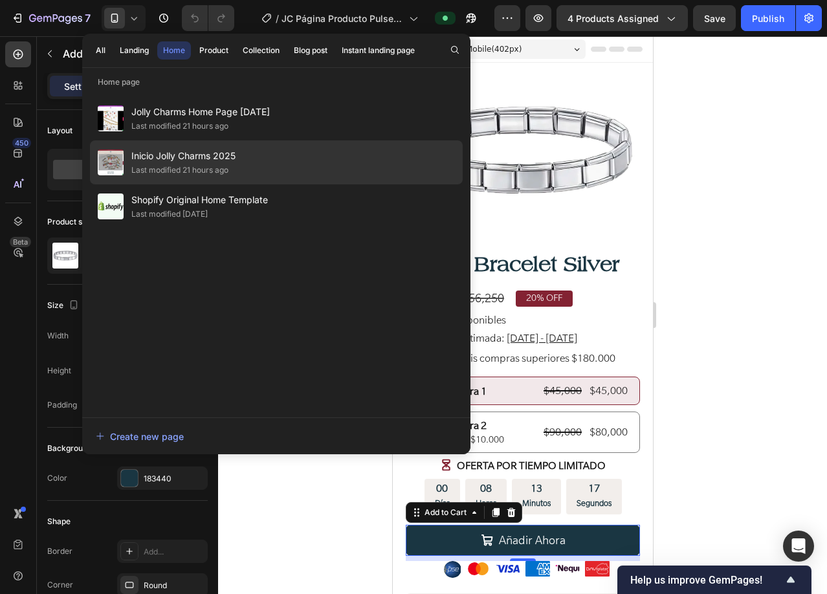
click at [182, 169] on div "Last modified 21 hours ago" at bounding box center [179, 170] width 97 height 13
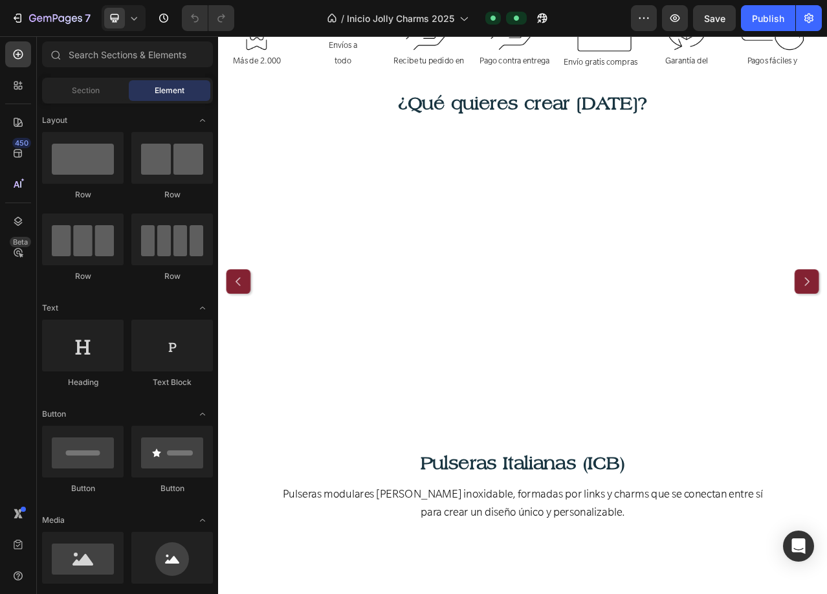
scroll to position [776, 0]
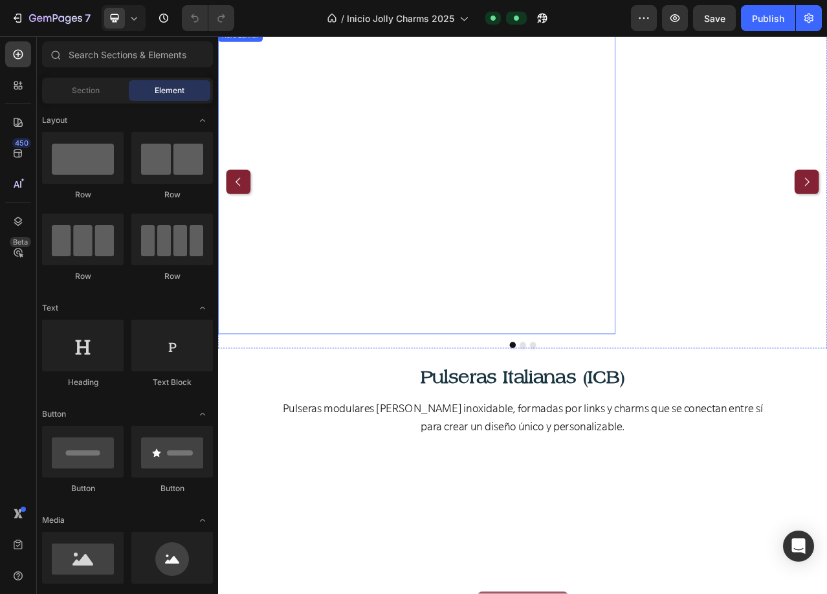
click at [549, 351] on div "Background Image" at bounding box center [471, 222] width 507 height 388
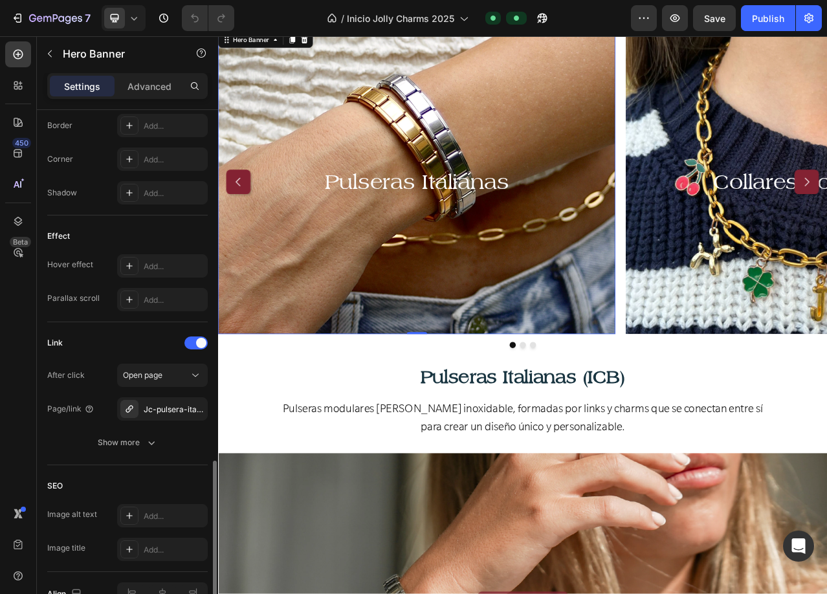
scroll to position [647, 0]
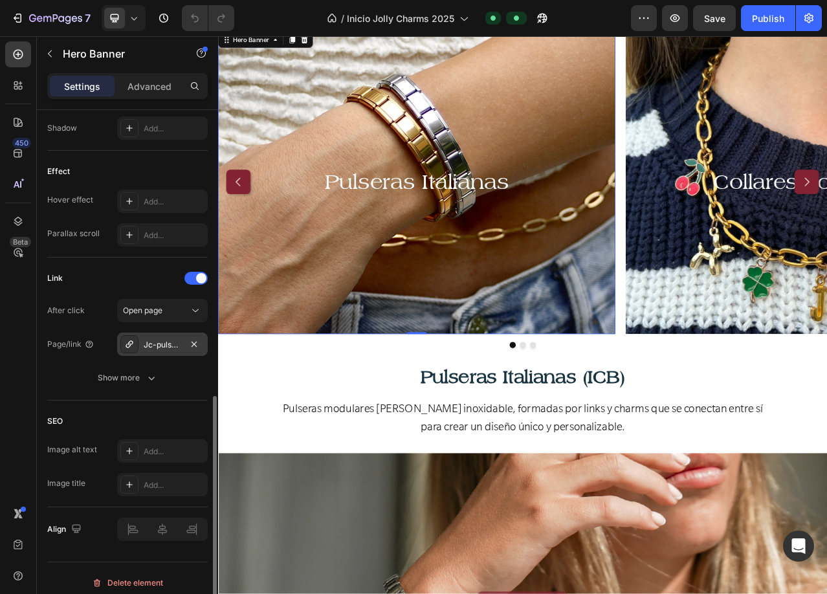
click at [157, 344] on div "Jc-pulsera-italiana-sept-2025" at bounding box center [163, 345] width 38 height 12
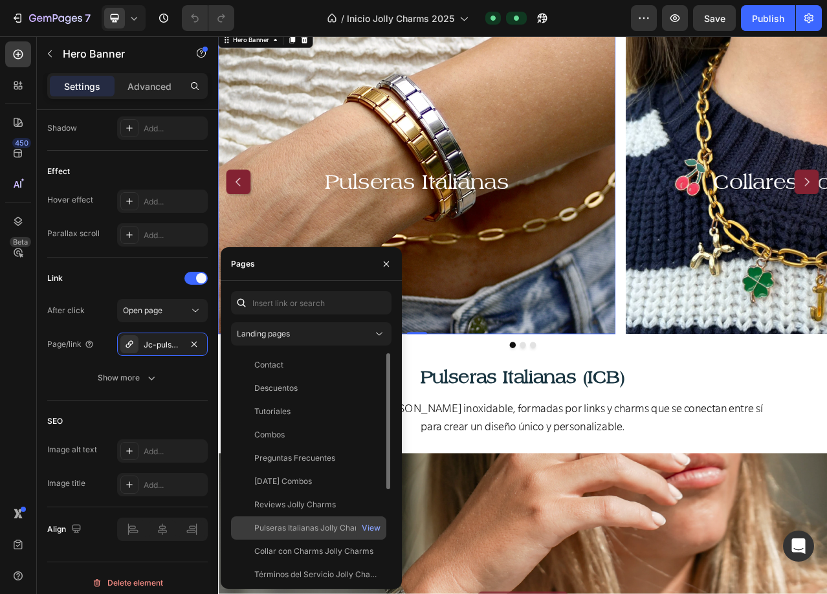
click at [293, 526] on div "Pulseras Italianas Jolly Charms" at bounding box center [311, 528] width 115 height 12
click at [384, 260] on icon "button" at bounding box center [386, 264] width 10 height 10
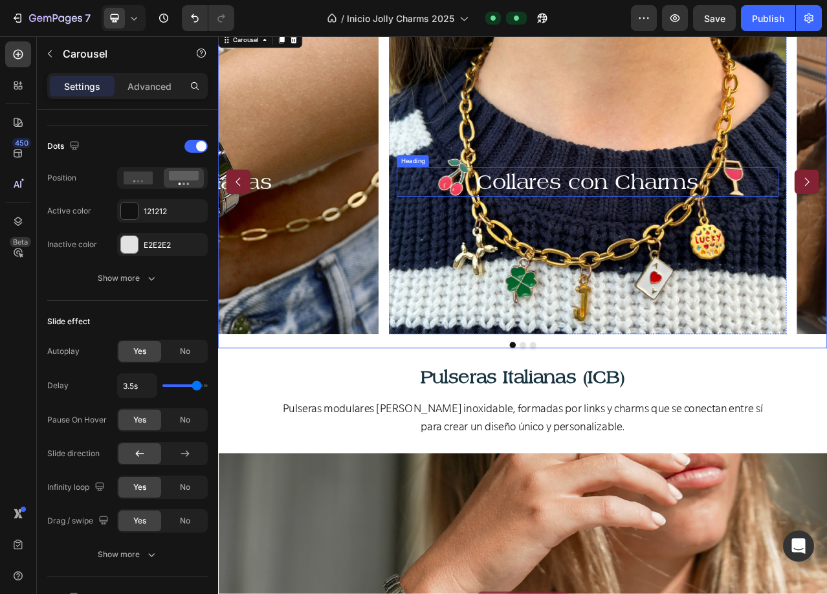
scroll to position [0, 0]
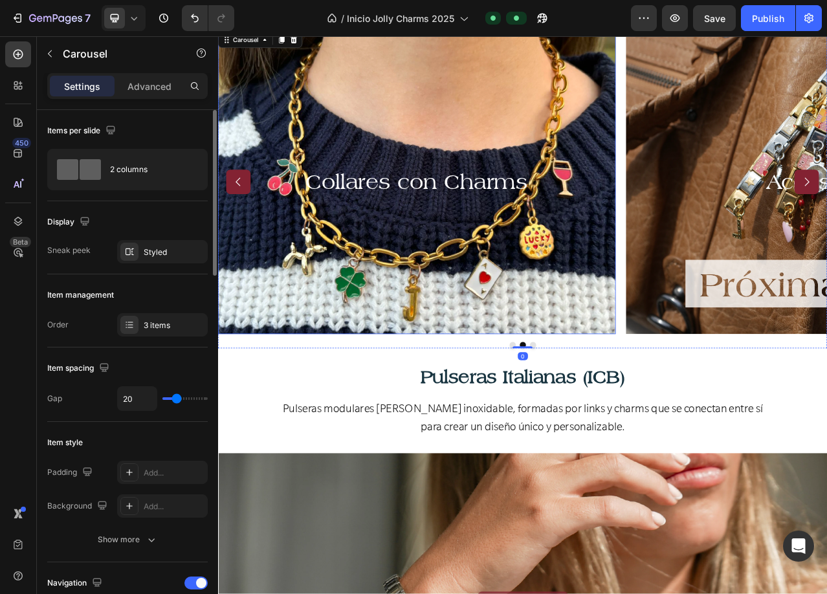
click at [562, 327] on div "Background Image" at bounding box center [471, 222] width 507 height 388
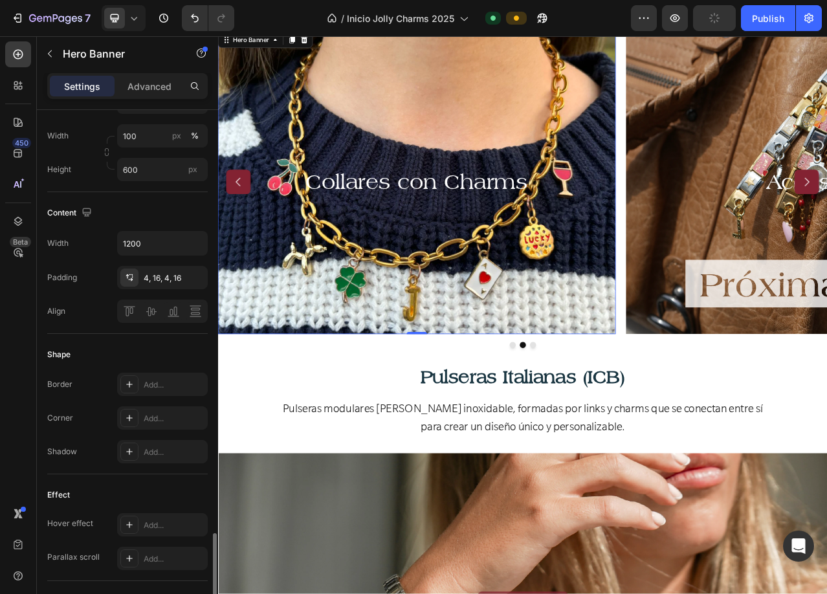
scroll to position [647, 0]
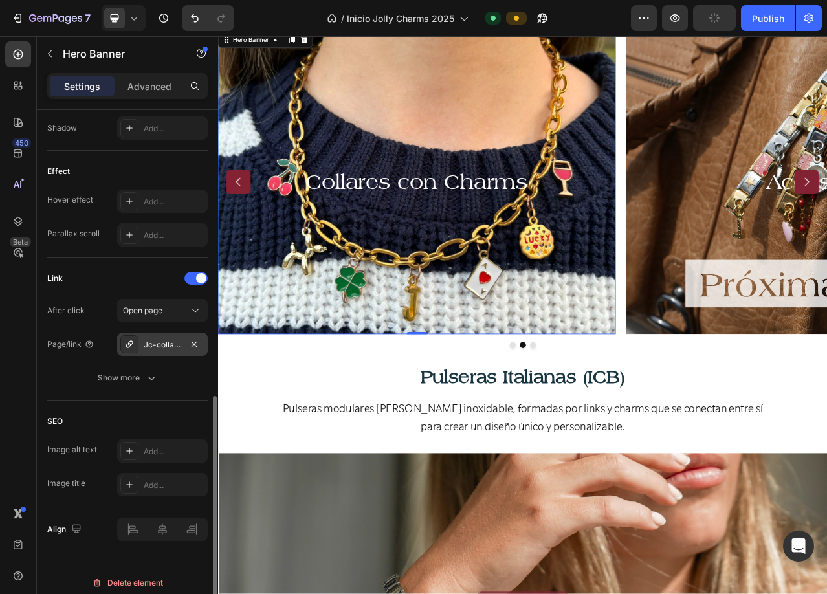
click at [171, 344] on div "Jc-collar-con-charms-sept-2025" at bounding box center [163, 345] width 38 height 12
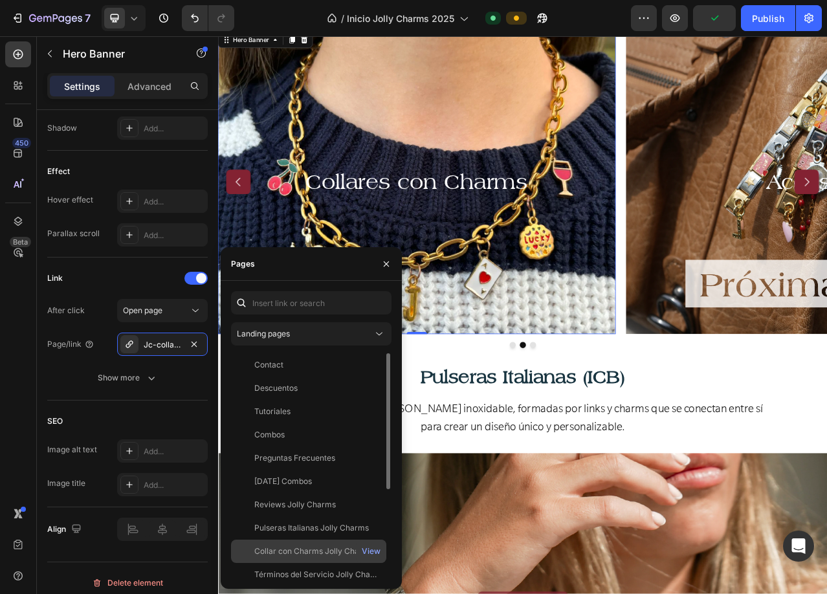
click at [294, 547] on div "Collar con Charms Jolly Charms" at bounding box center [313, 551] width 119 height 12
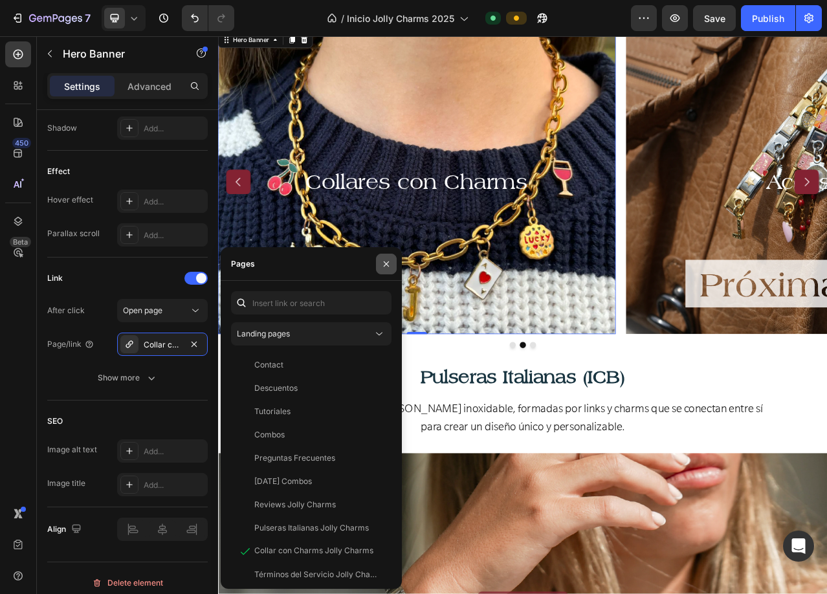
click at [386, 262] on icon "button" at bounding box center [386, 264] width 10 height 10
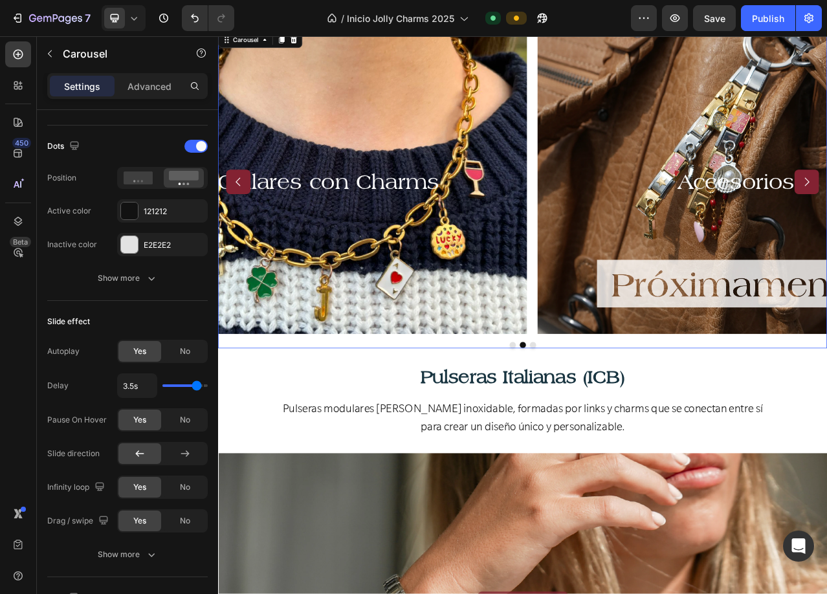
scroll to position [0, 0]
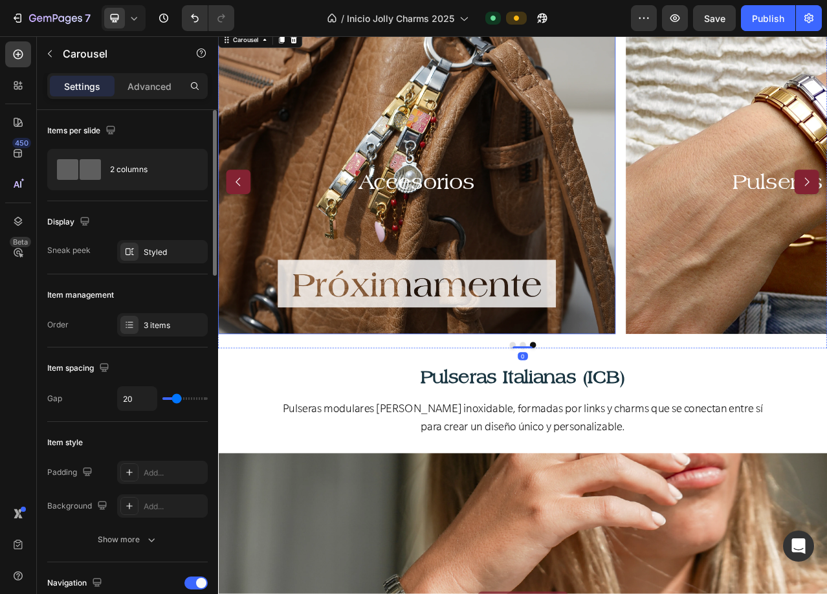
click at [391, 125] on div "Background Image" at bounding box center [471, 222] width 507 height 388
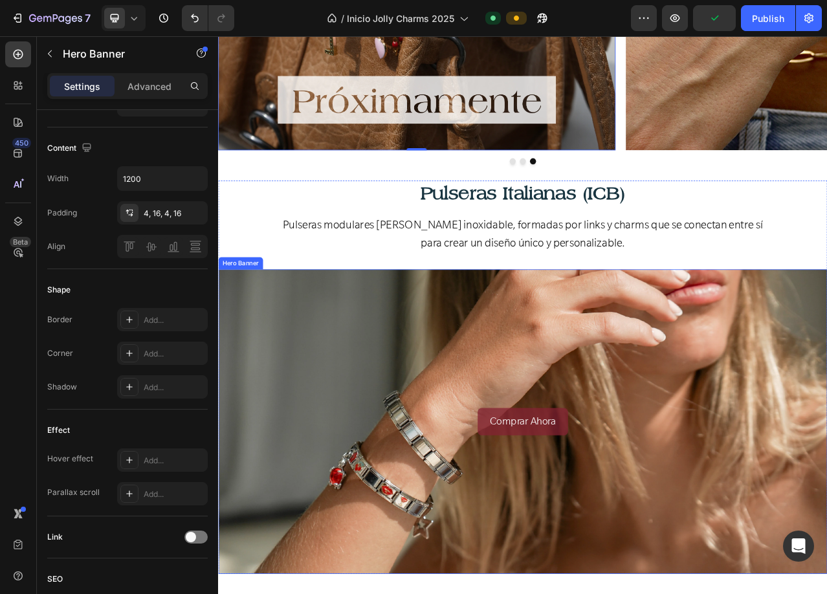
scroll to position [1165, 0]
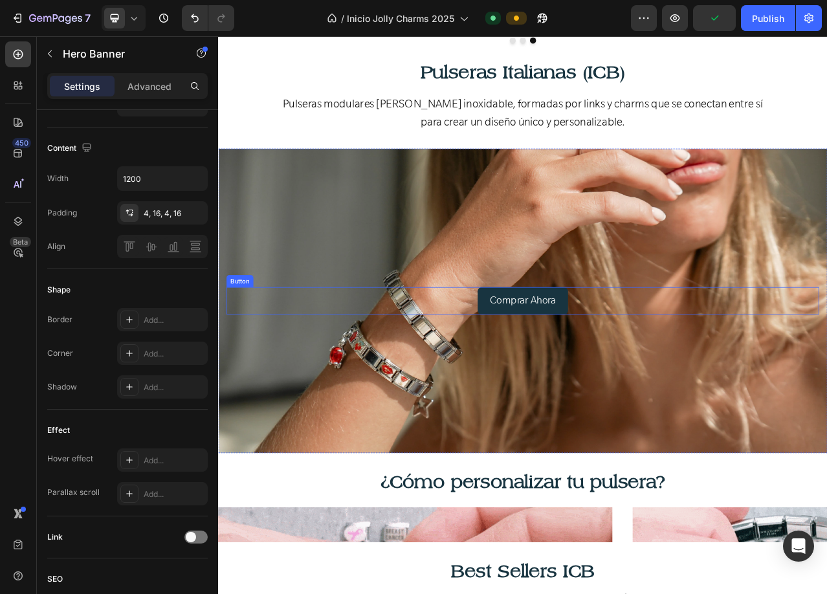
click at [558, 372] on link "Comprar Ahora" at bounding box center [606, 375] width 115 height 36
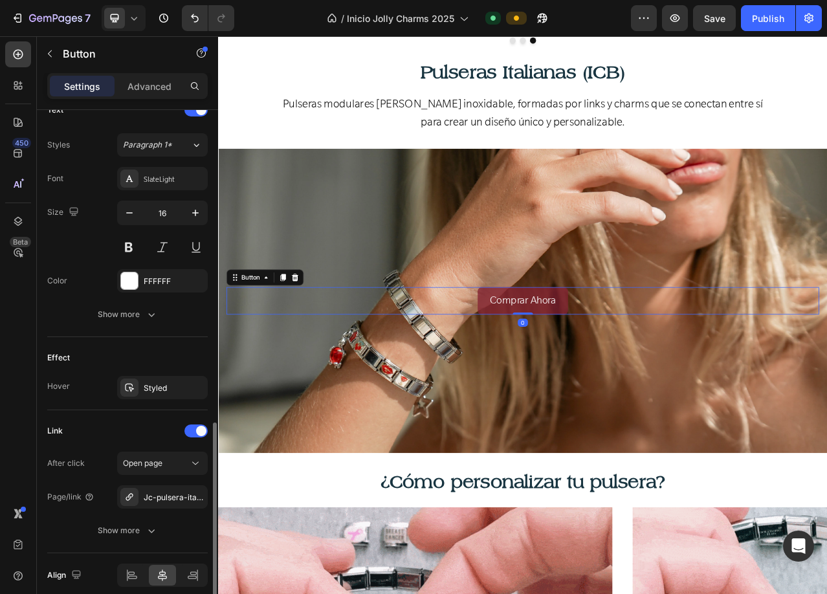
scroll to position [508, 0]
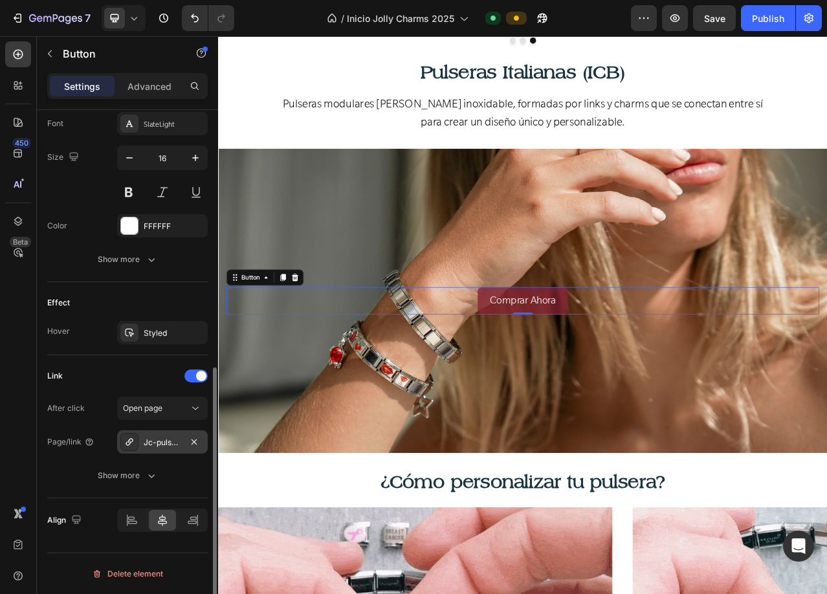
click at [167, 445] on div "Jc-pulsera-italiana-sept-2025" at bounding box center [163, 443] width 38 height 12
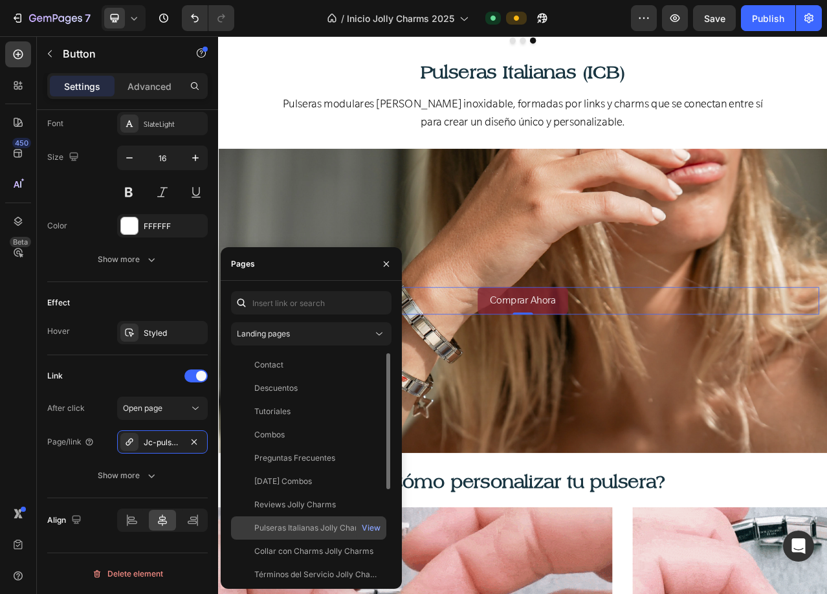
click at [303, 523] on div "Pulseras Italianas Jolly Charms" at bounding box center [311, 528] width 115 height 12
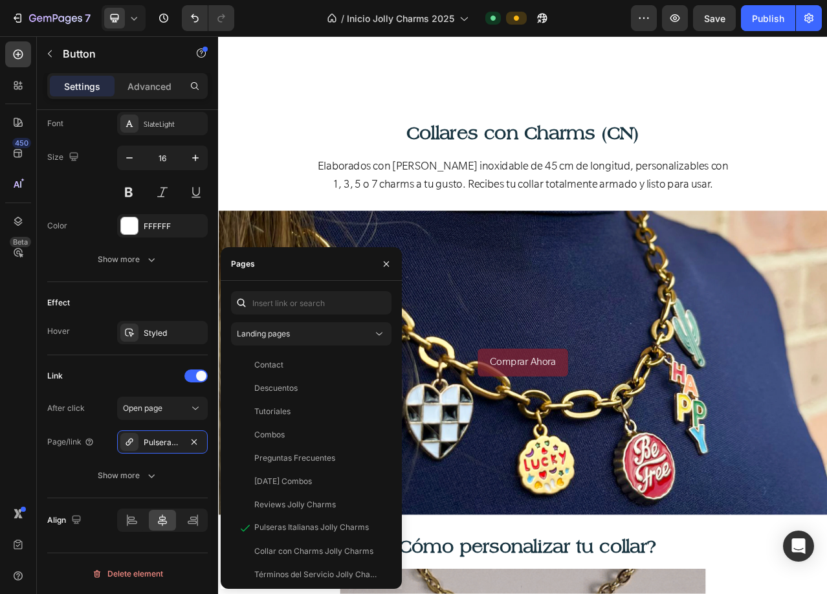
scroll to position [4335, 0]
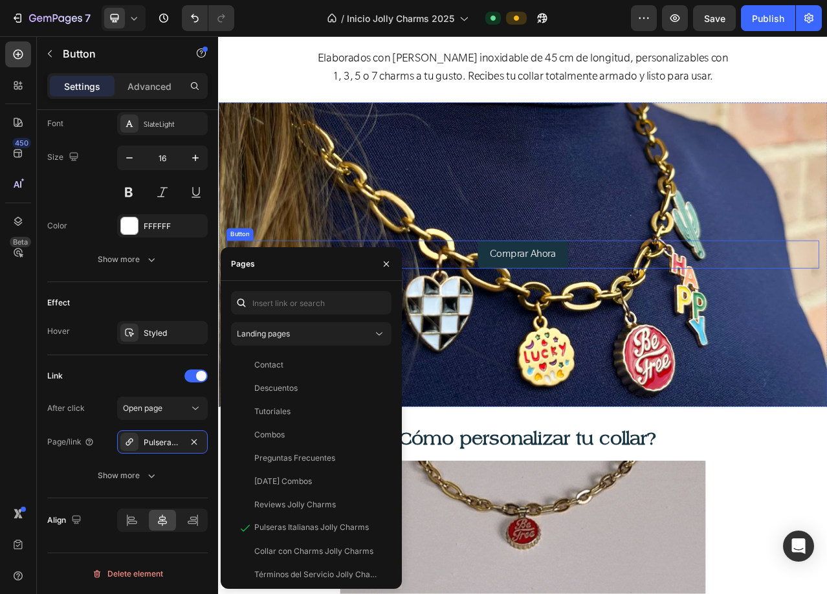
click at [549, 318] on link "Comprar Ahora" at bounding box center [606, 315] width 115 height 36
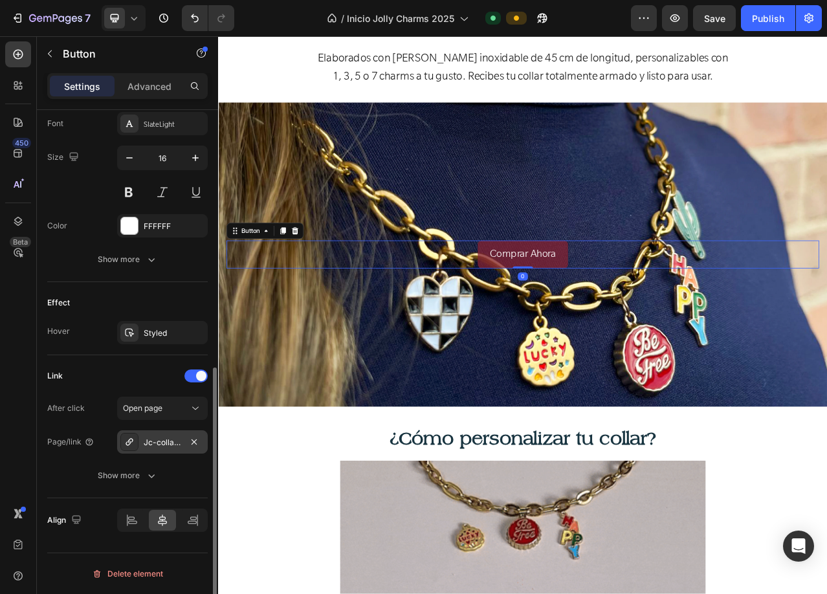
click at [151, 448] on div "Jc-collar-con-charms-sept-2025" at bounding box center [162, 441] width 91 height 23
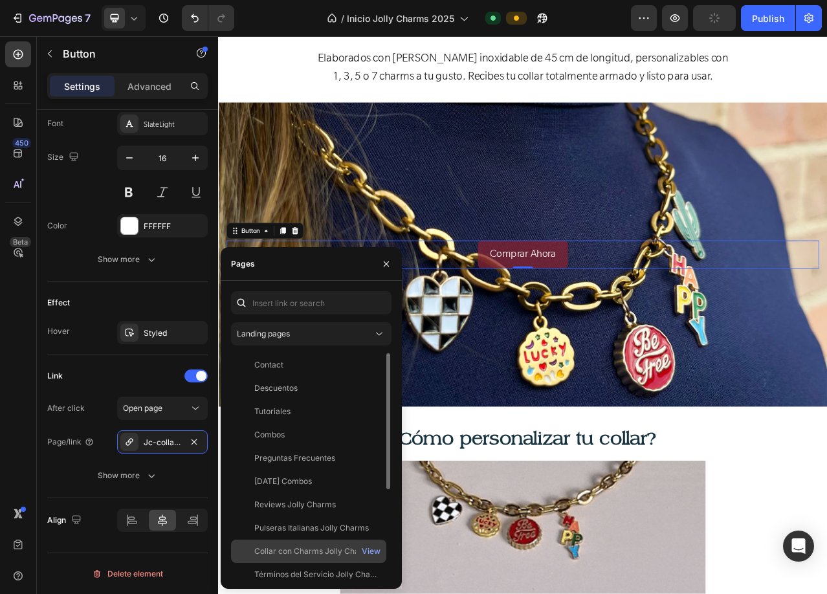
click at [280, 548] on div "Collar con Charms Jolly Charms" at bounding box center [313, 551] width 119 height 12
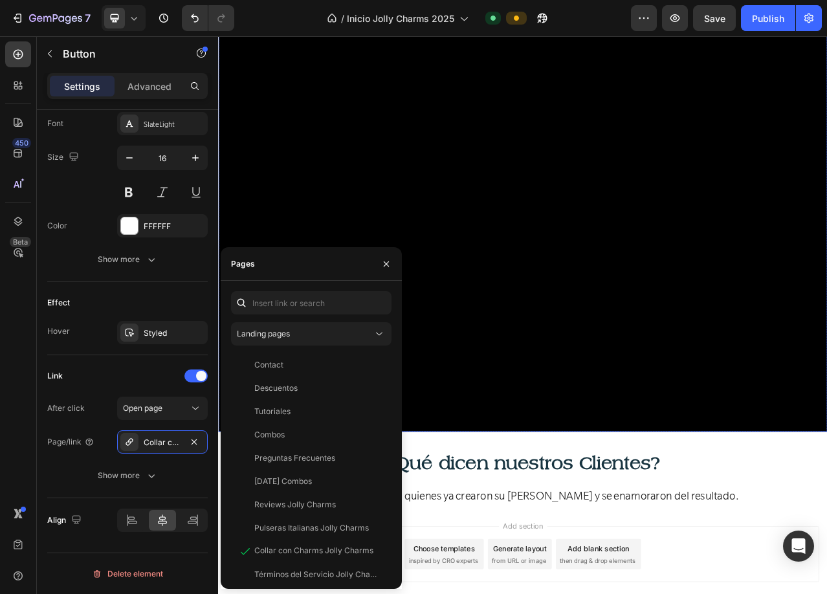
scroll to position [6528, 0]
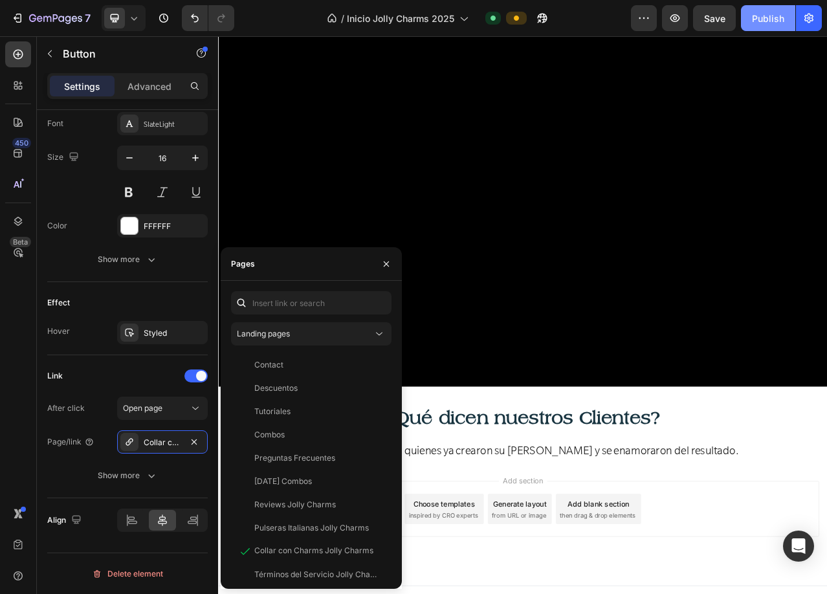
click at [762, 19] on div "Publish" at bounding box center [768, 19] width 32 height 14
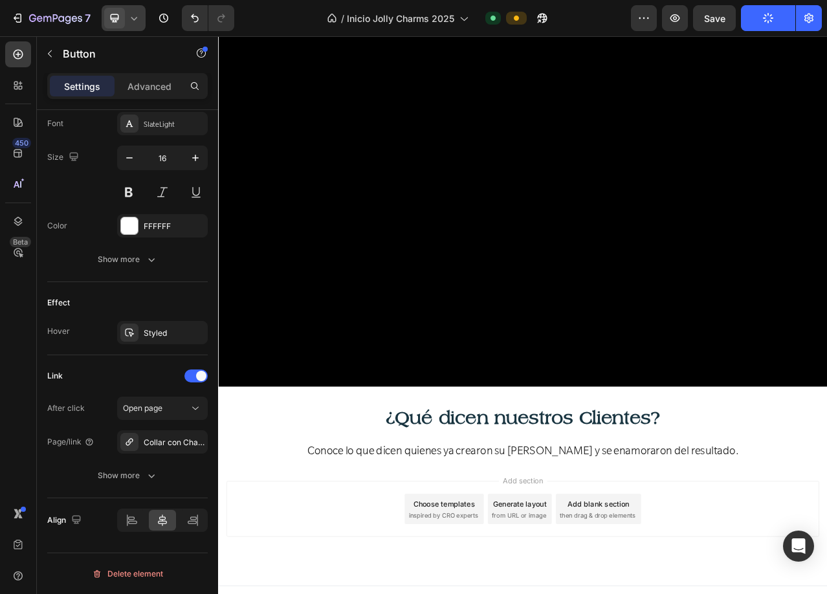
click at [131, 17] on icon at bounding box center [133, 18] width 13 height 13
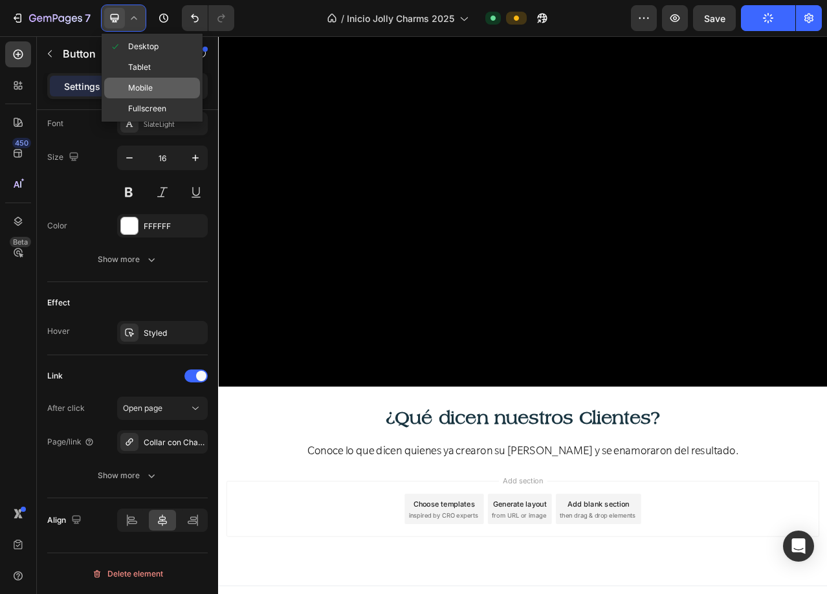
click at [129, 82] on span "Mobile" at bounding box center [140, 88] width 25 height 13
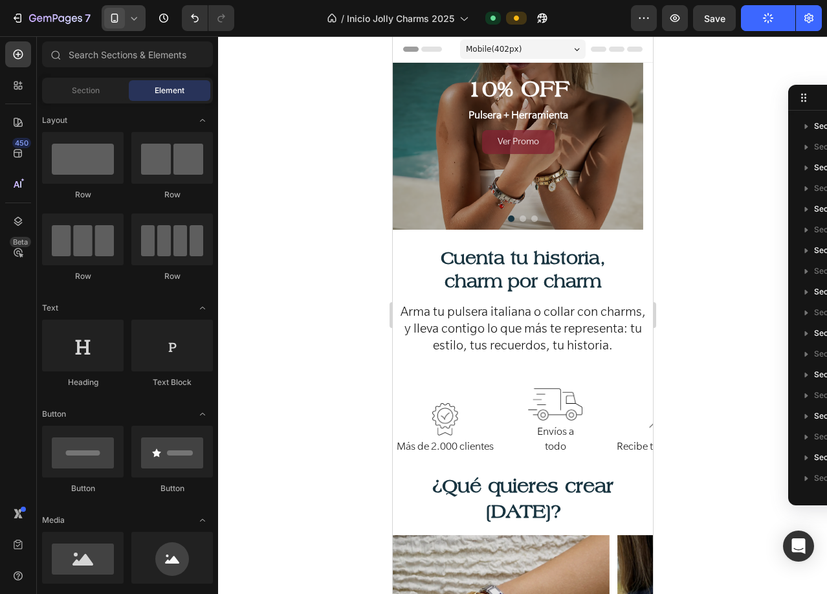
drag, startPoint x: 646, startPoint y: 511, endPoint x: 1052, endPoint y: 54, distance: 611.0
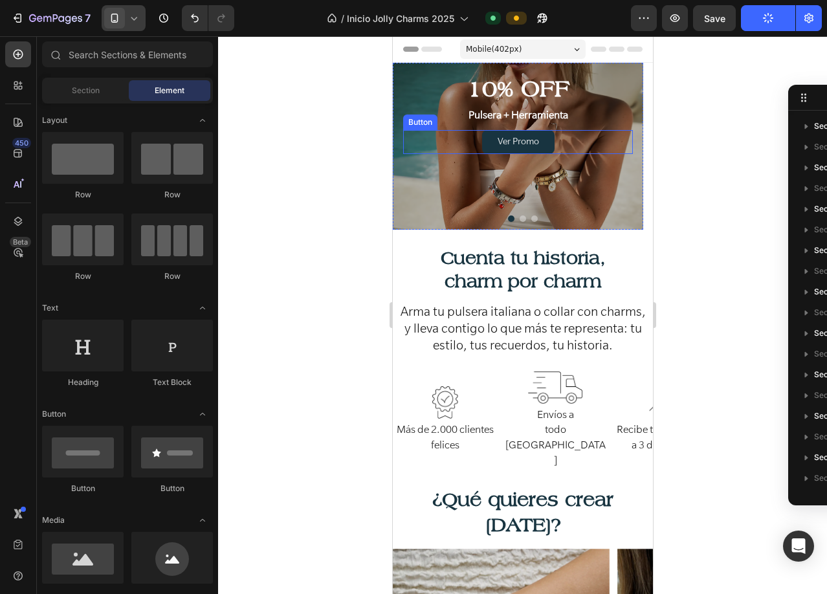
click at [485, 145] on link "Ver Promo" at bounding box center [517, 142] width 72 height 24
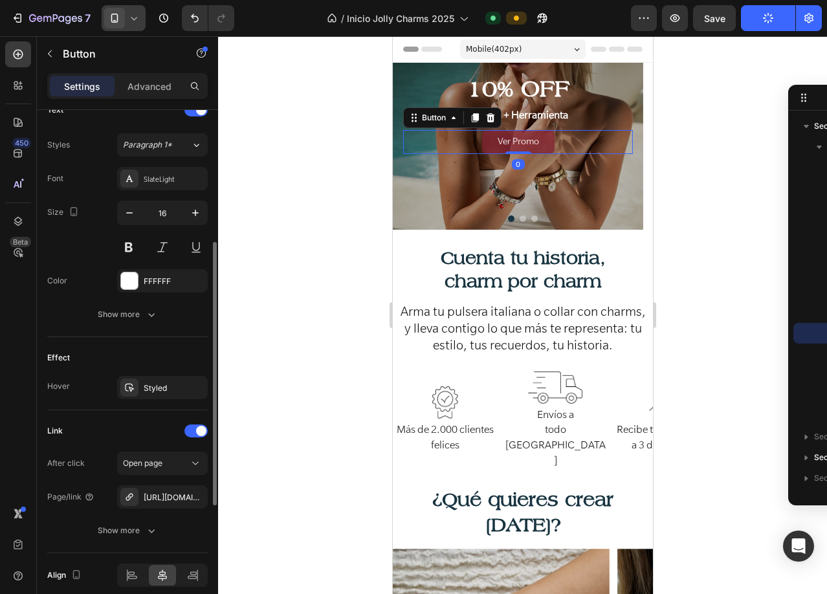
scroll to position [508, 0]
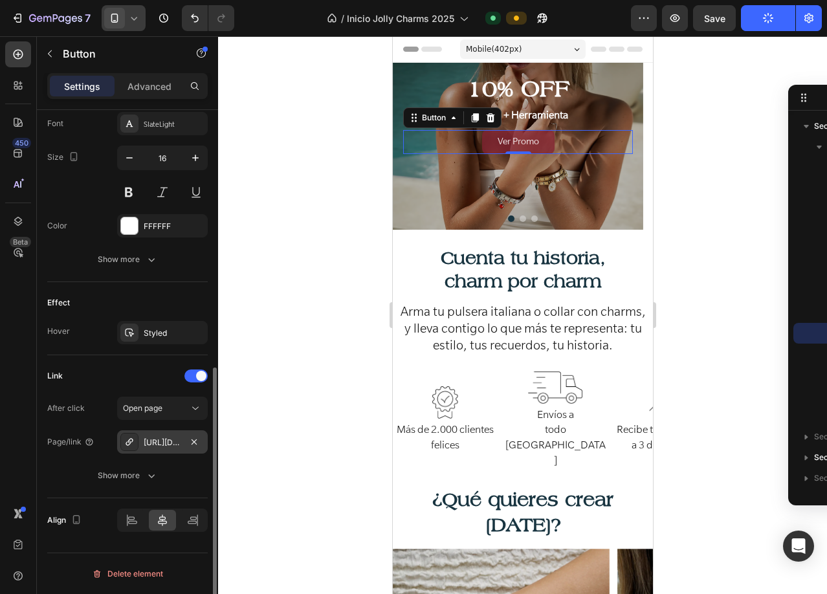
click at [168, 443] on div "https://www.jollycharms.co/a/bundles/pulsera-+-herramienta-daah" at bounding box center [163, 443] width 38 height 12
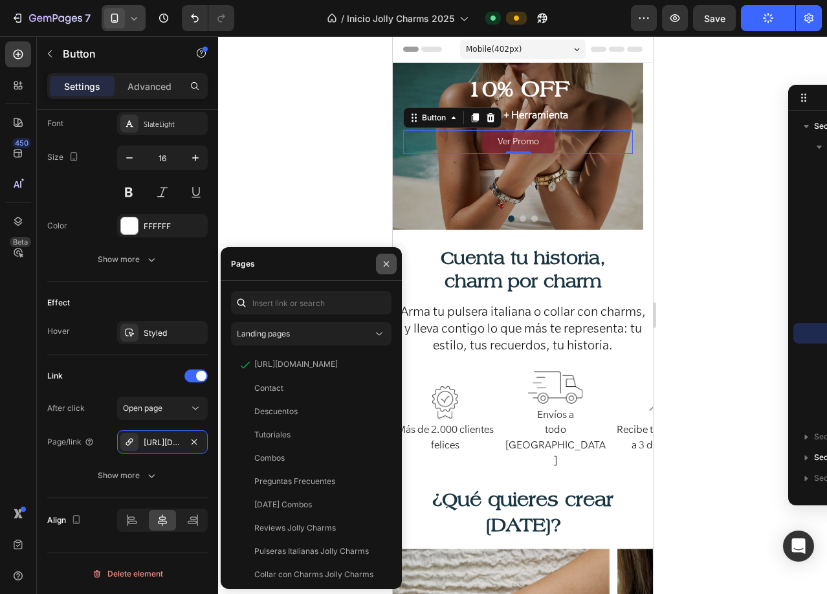
click at [391, 263] on button "button" at bounding box center [386, 264] width 21 height 21
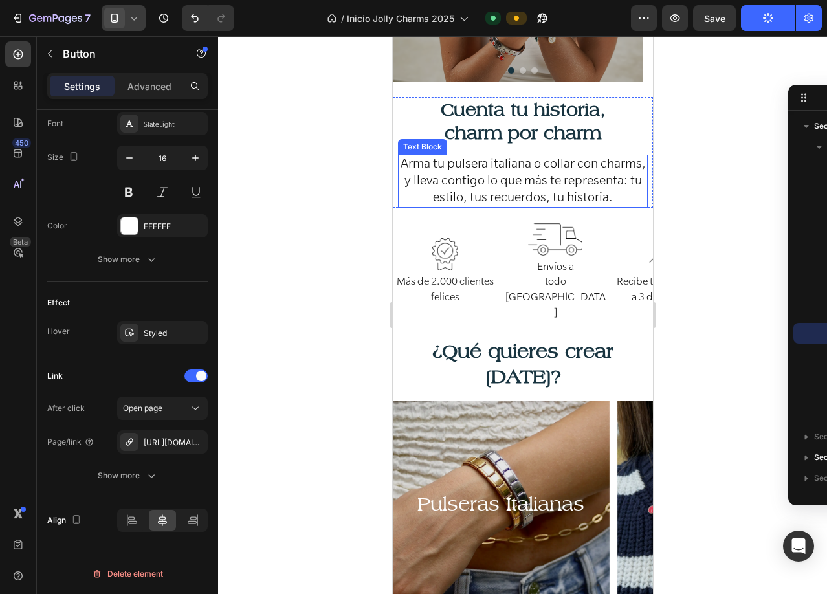
scroll to position [259, 0]
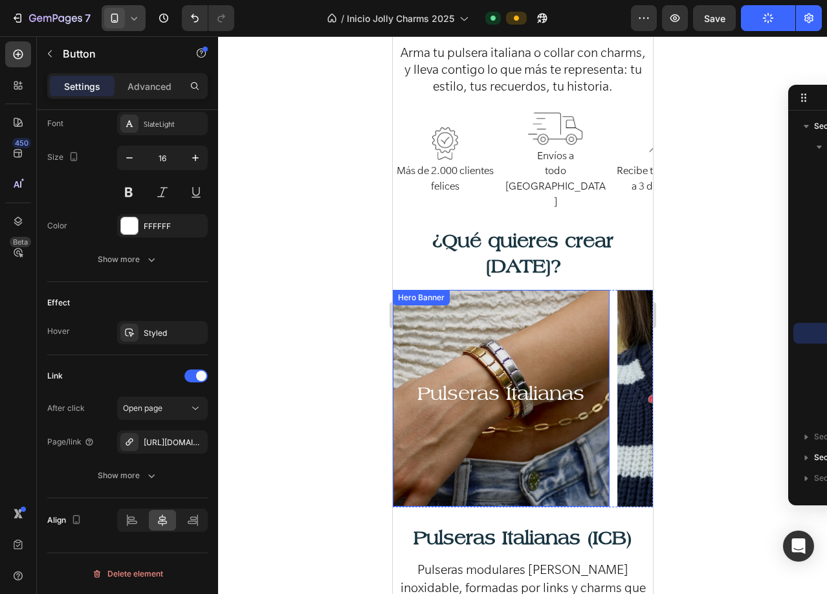
click at [447, 290] on div "Background Image" at bounding box center [500, 398] width 217 height 217
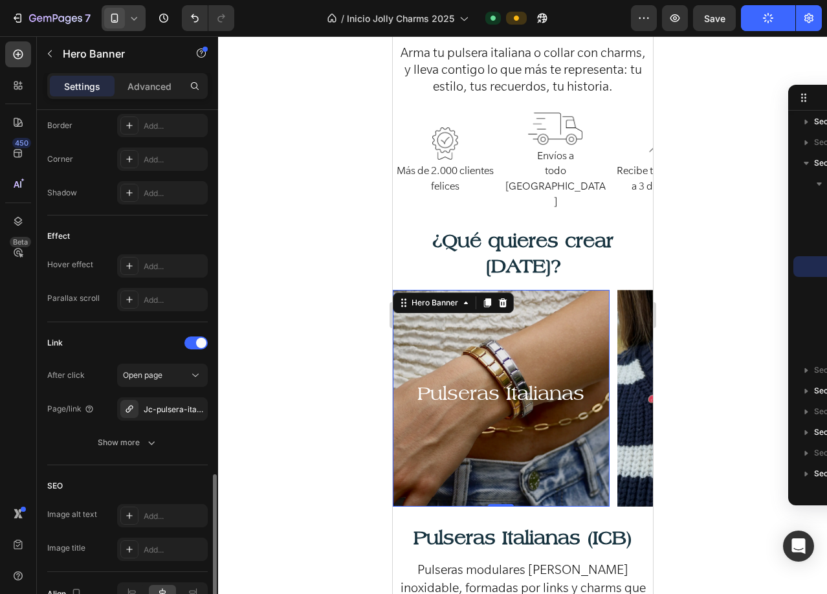
scroll to position [656, 0]
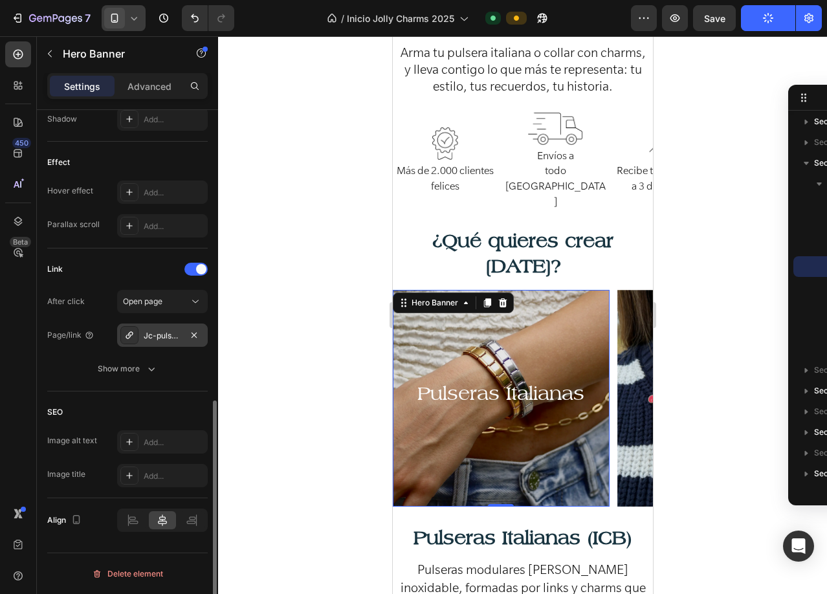
click at [171, 330] on div "Jc-pulsera-italiana-sept-2025" at bounding box center [163, 336] width 38 height 12
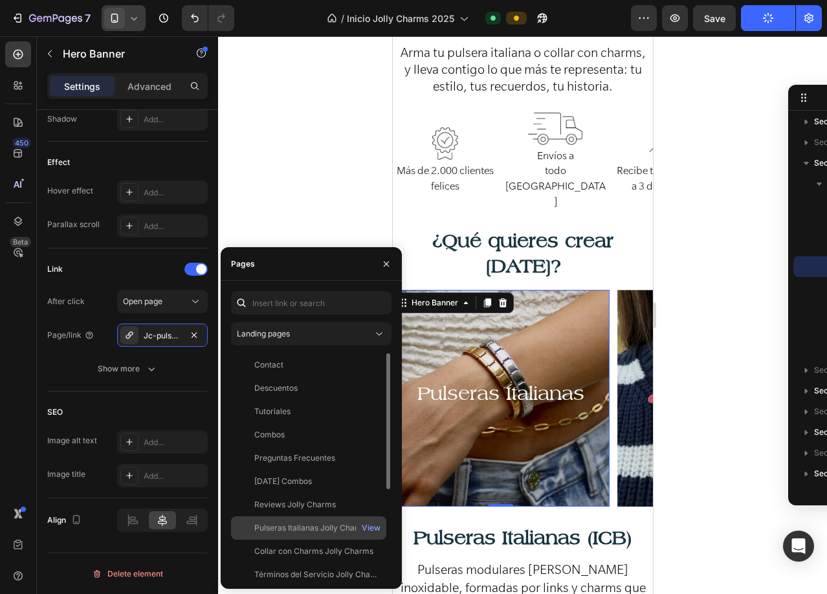
click at [307, 525] on div "Pulseras Italianas Jolly Charms" at bounding box center [311, 528] width 115 height 12
click at [626, 410] on div "Background Image" at bounding box center [725, 398] width 217 height 217
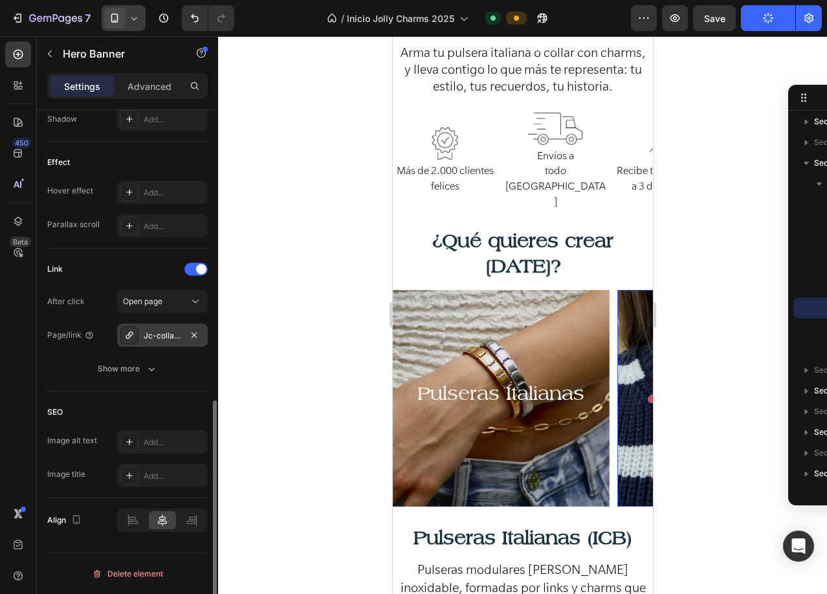
click at [165, 338] on div "Jc-collar-con-charms-sept-2025" at bounding box center [163, 336] width 38 height 12
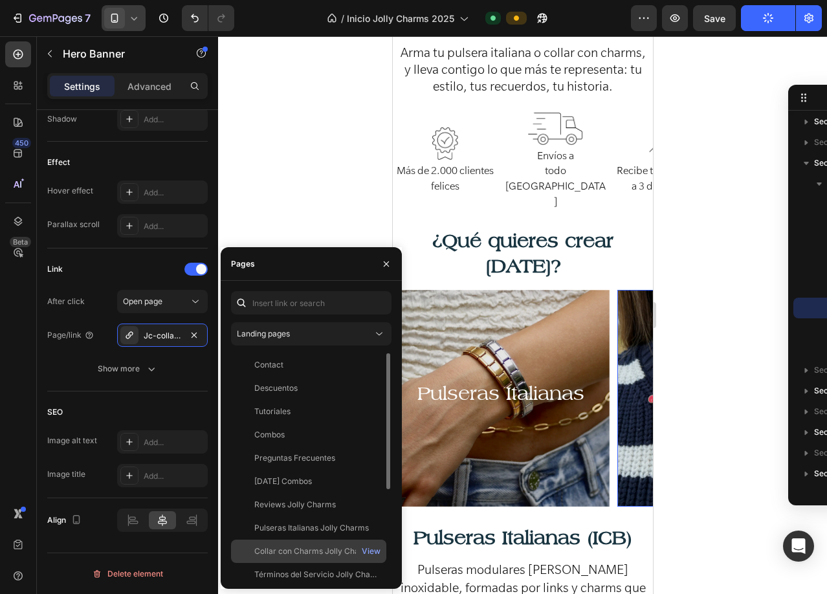
click at [329, 551] on div "Collar con Charms Jolly Charms" at bounding box center [313, 551] width 119 height 12
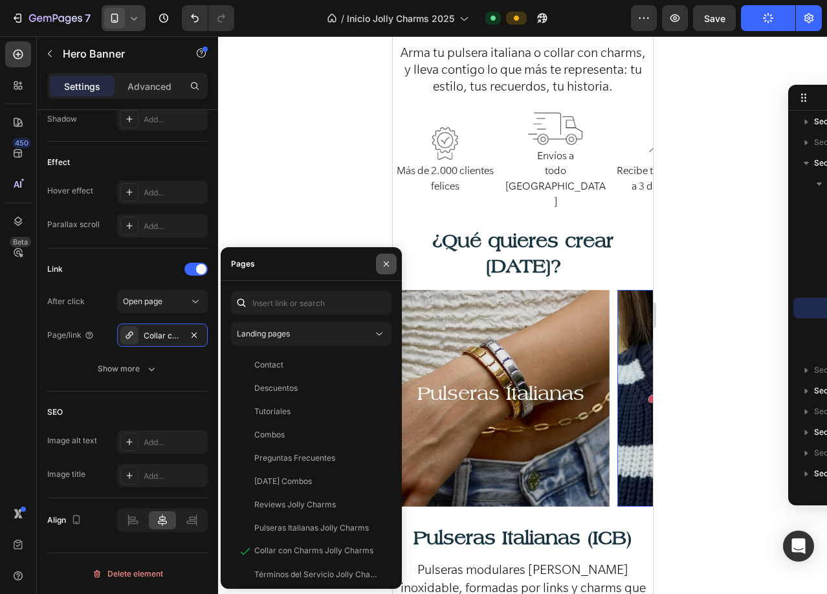
click at [388, 261] on icon "button" at bounding box center [386, 264] width 10 height 10
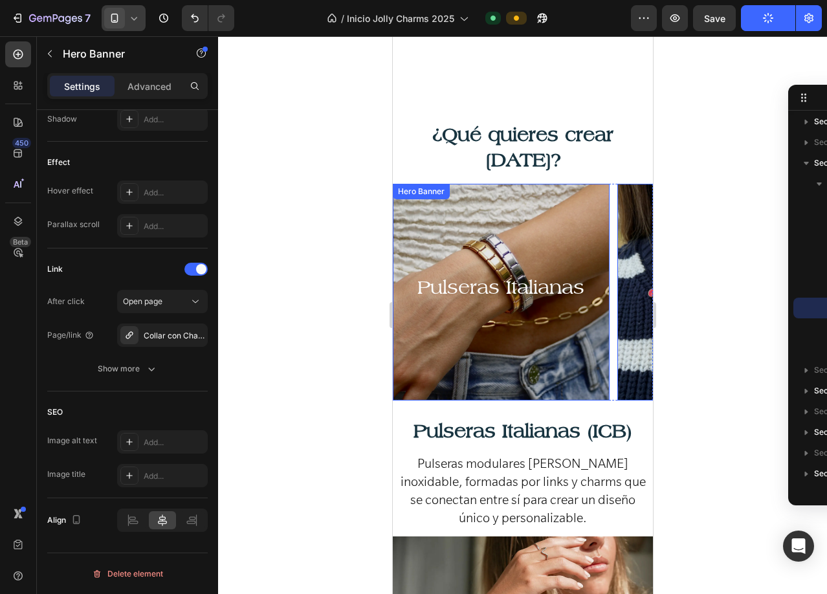
scroll to position [712, 0]
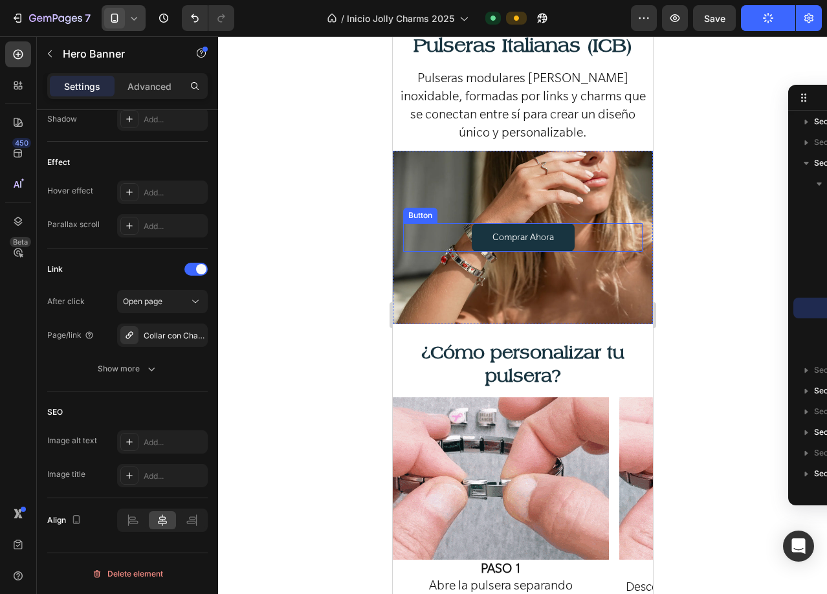
click at [471, 238] on link "Comprar Ahora" at bounding box center [522, 237] width 103 height 29
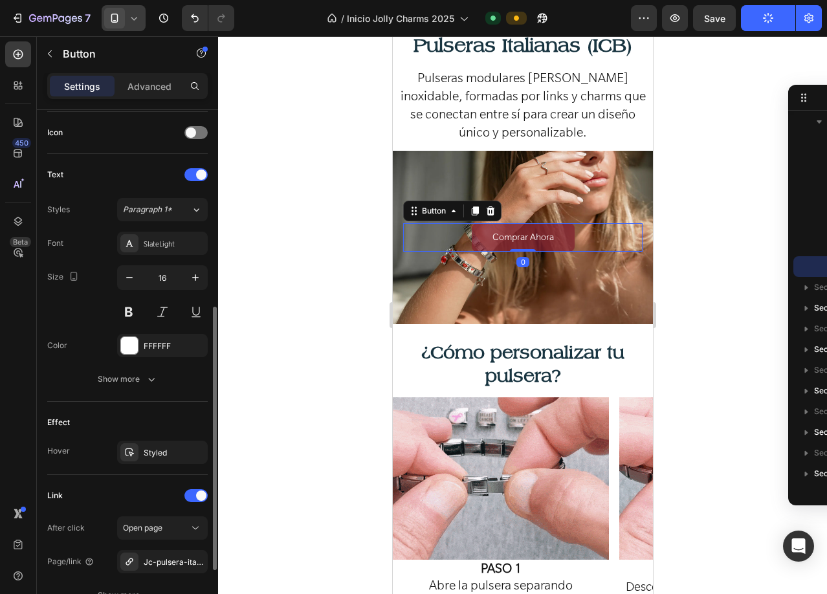
scroll to position [508, 0]
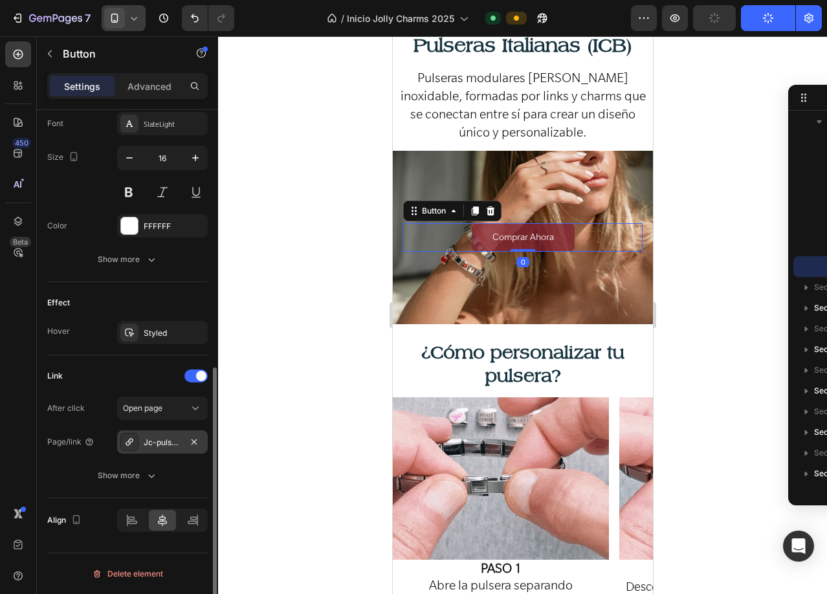
click at [160, 448] on div "Jc-pulsera-italiana-sept-2025" at bounding box center [163, 443] width 38 height 12
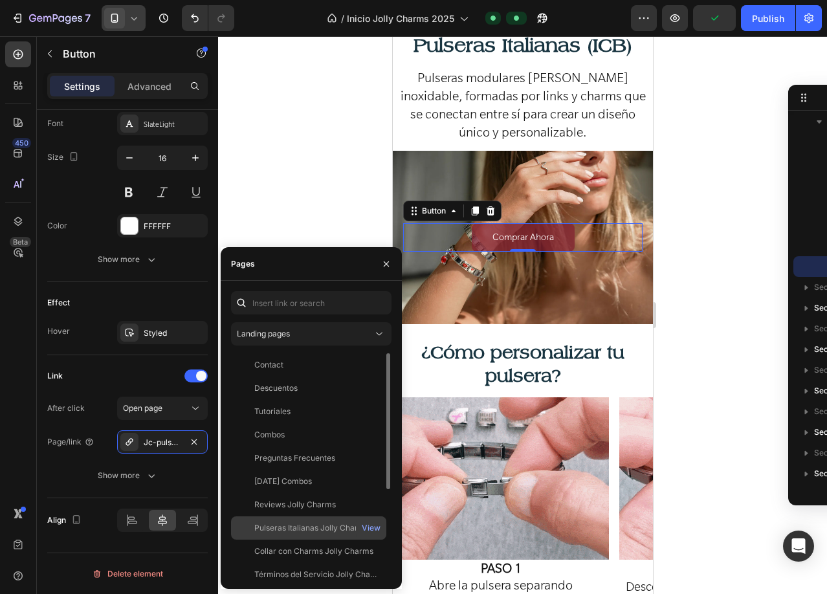
click at [284, 533] on div "Pulseras Italianas Jolly Charms" at bounding box center [311, 528] width 115 height 12
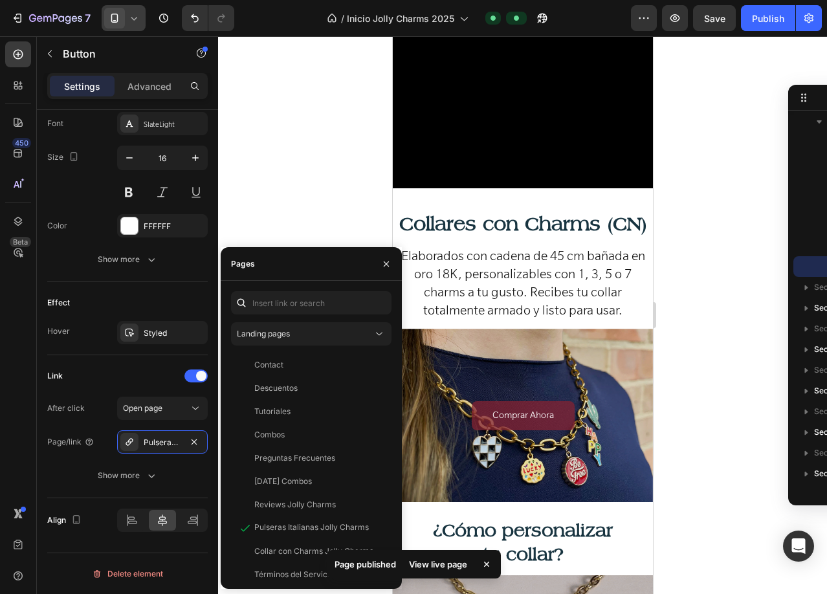
scroll to position [2006, 0]
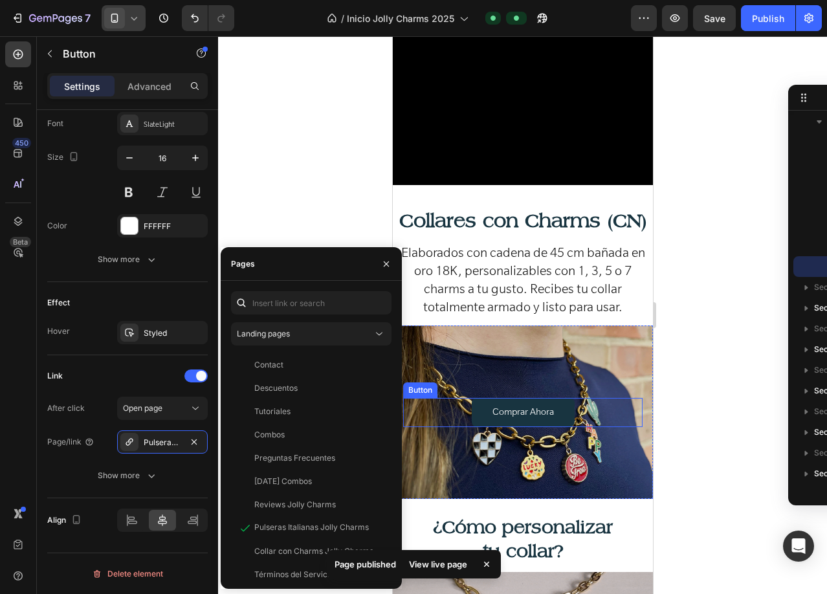
click at [474, 399] on link "Comprar Ahora" at bounding box center [522, 412] width 103 height 29
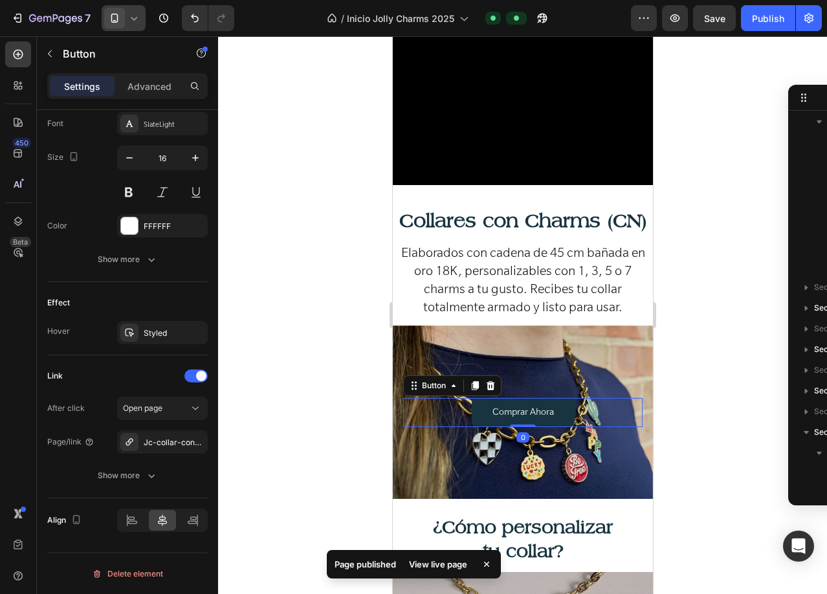
scroll to position [950, 0]
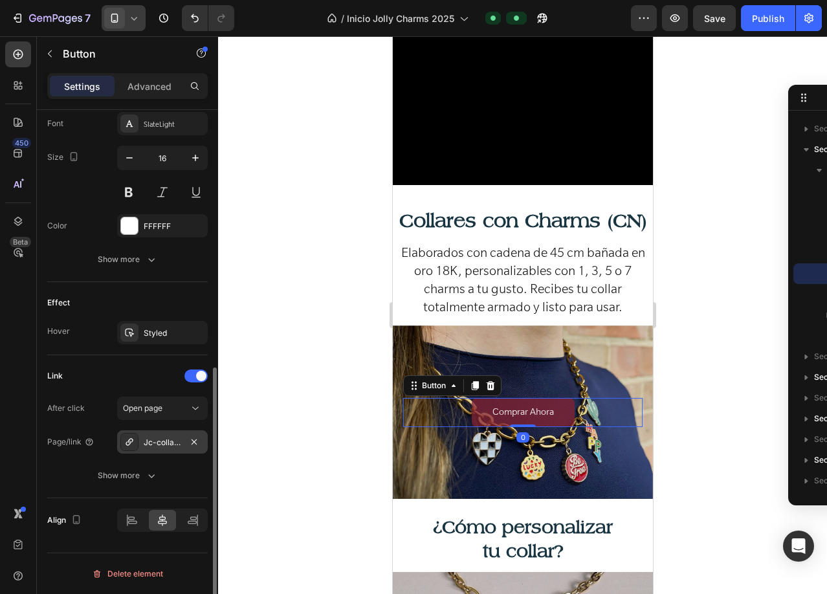
click at [157, 441] on div "Jc-collar-con-charms-sept-2025" at bounding box center [163, 443] width 38 height 12
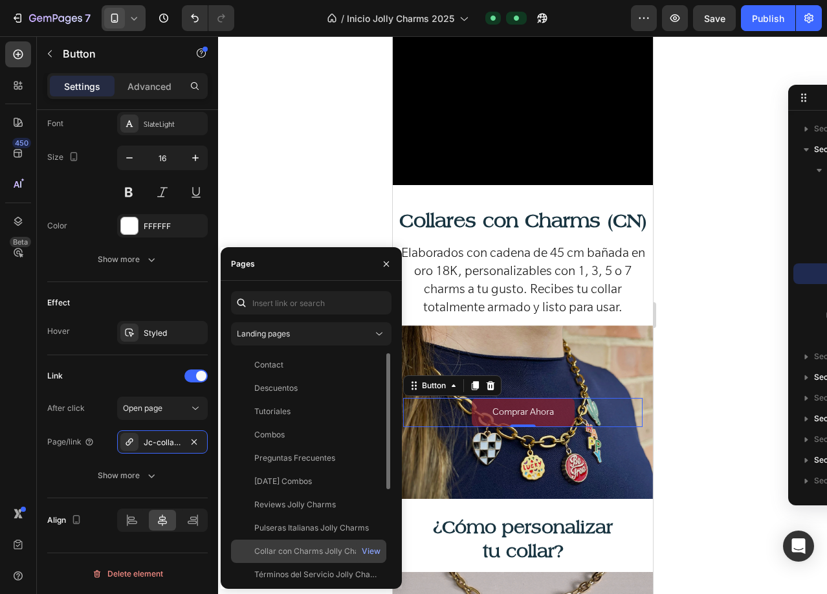
click at [302, 549] on div "Collar con Charms Jolly Charms" at bounding box center [313, 551] width 119 height 12
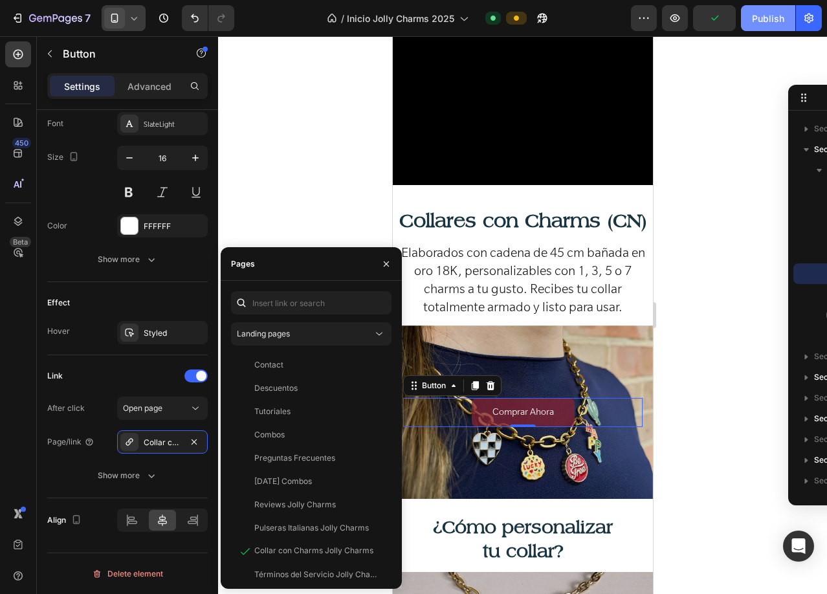
click at [759, 21] on div "Publish" at bounding box center [768, 19] width 32 height 14
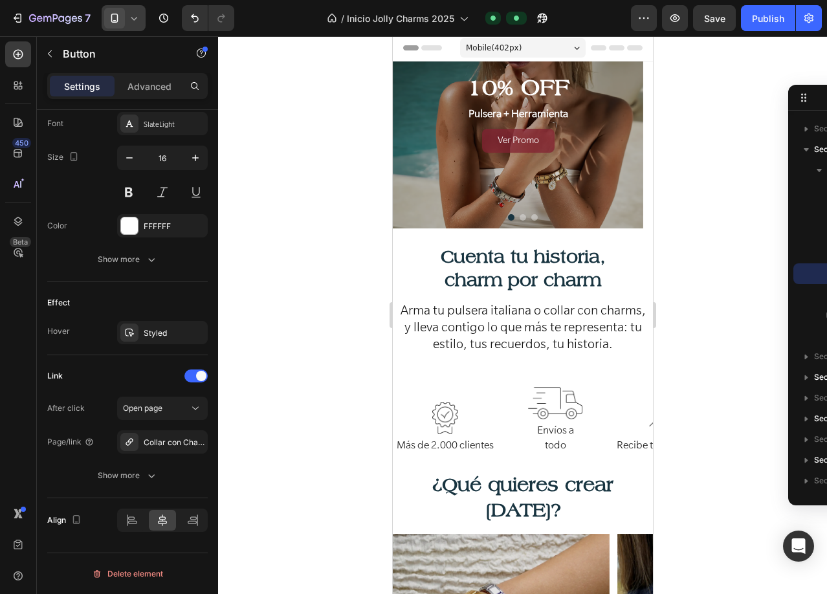
scroll to position [0, 0]
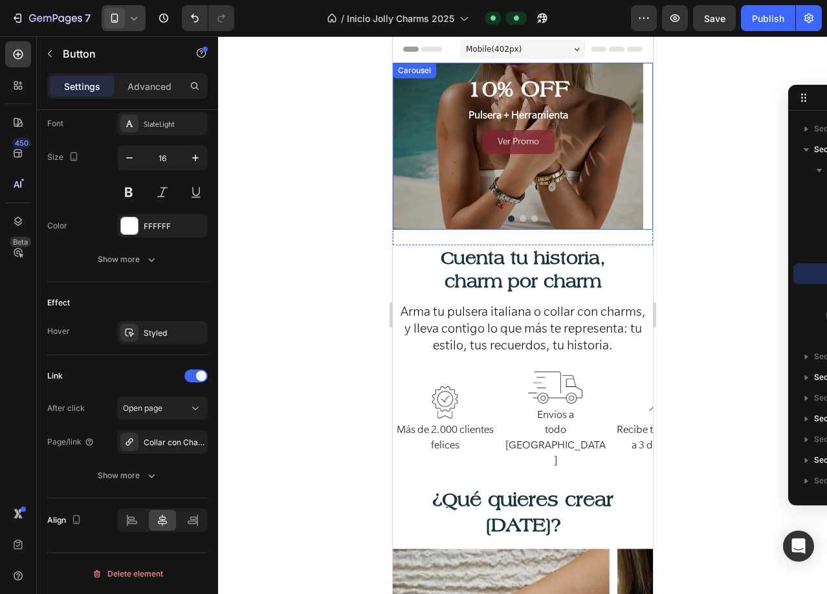
click at [519, 217] on button "Dot" at bounding box center [522, 218] width 6 height 6
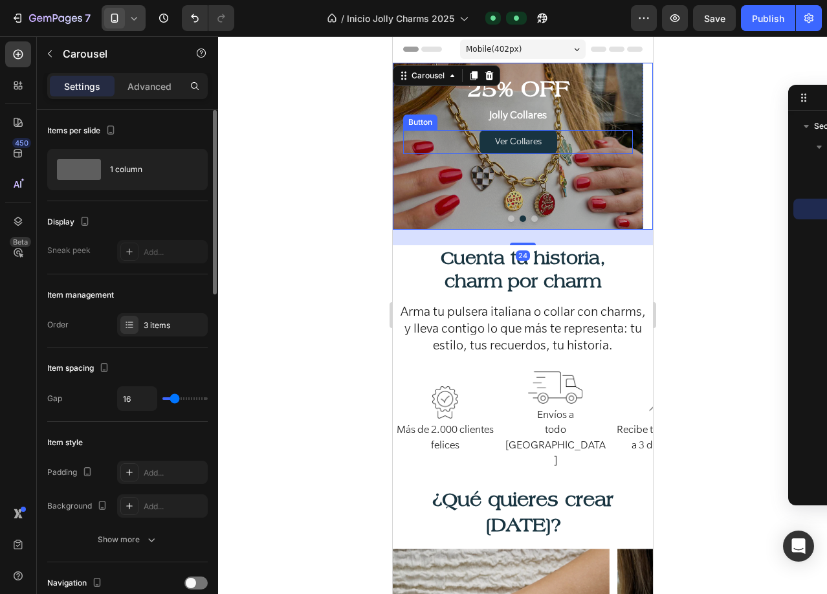
click at [481, 140] on link "Ver Collares" at bounding box center [518, 142] width 78 height 24
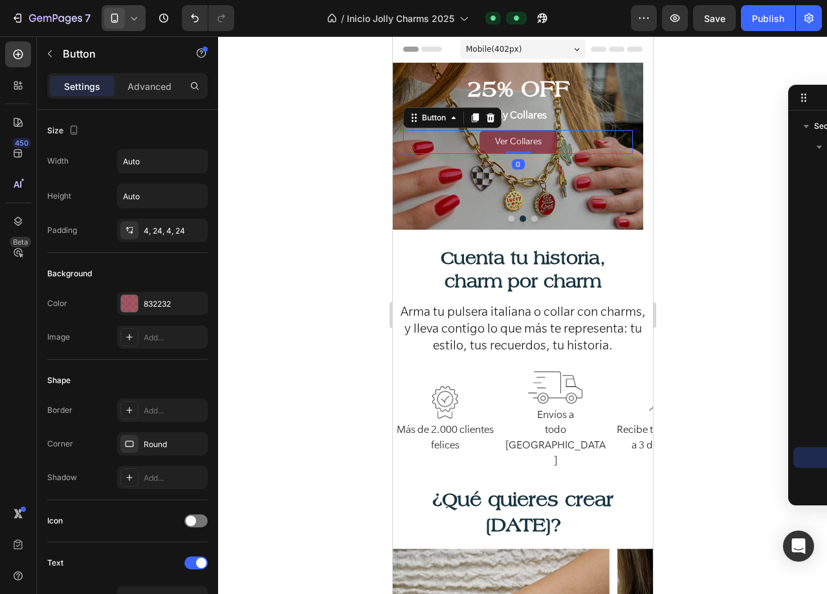
scroll to position [508, 0]
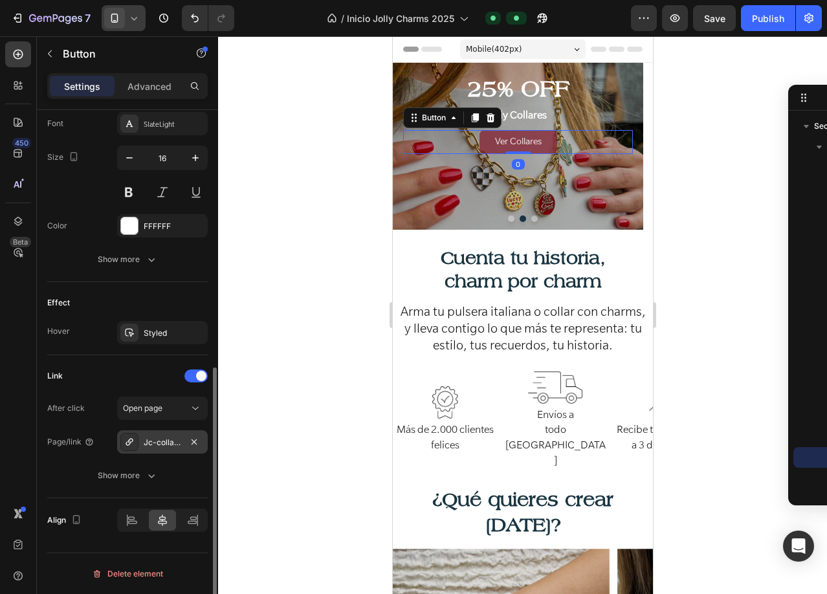
click at [183, 439] on div "Jc-collar-con-charms-sept-2025" at bounding box center [162, 441] width 91 height 23
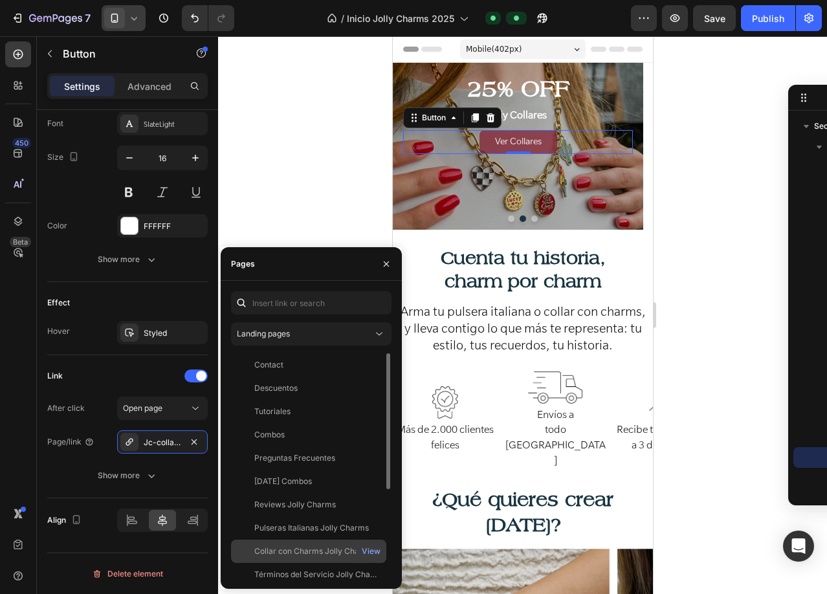
click at [281, 544] on div "Collar con Charms Jolly Charms View" at bounding box center [308, 551] width 155 height 23
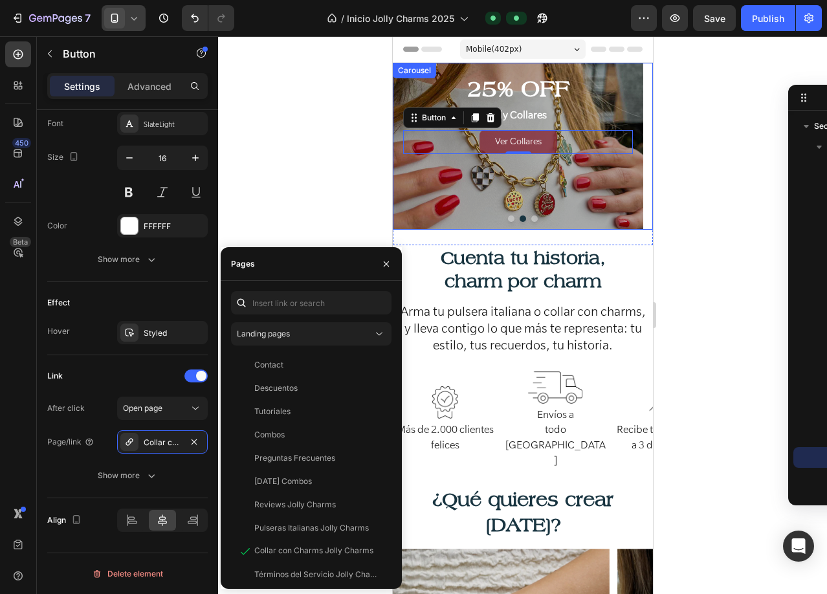
click at [531, 219] on button "Dot" at bounding box center [534, 218] width 6 height 6
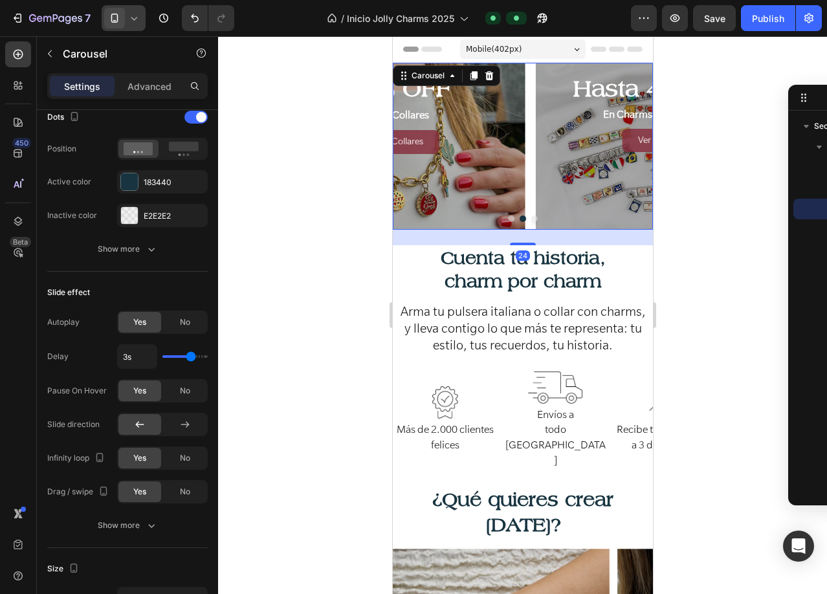
scroll to position [0, 0]
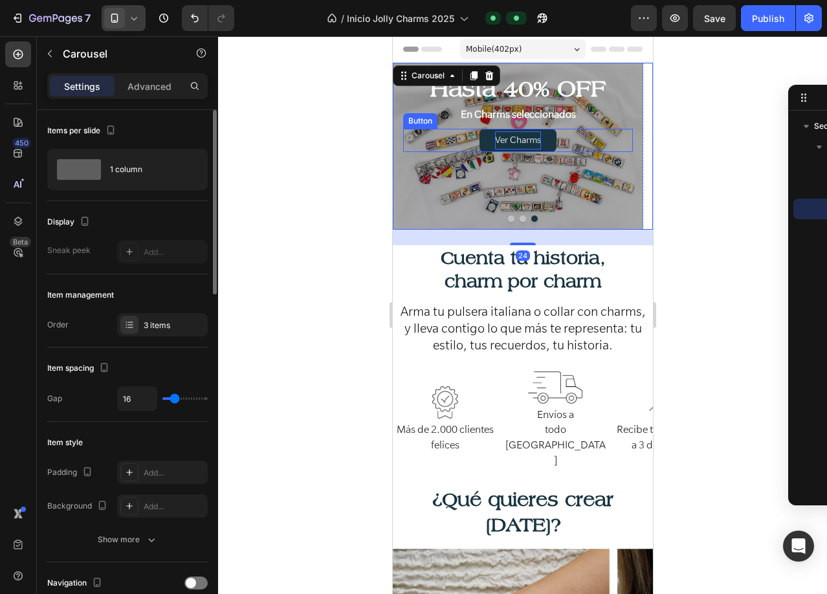
click at [495, 149] on p "Ver Charms" at bounding box center [517, 140] width 46 height 19
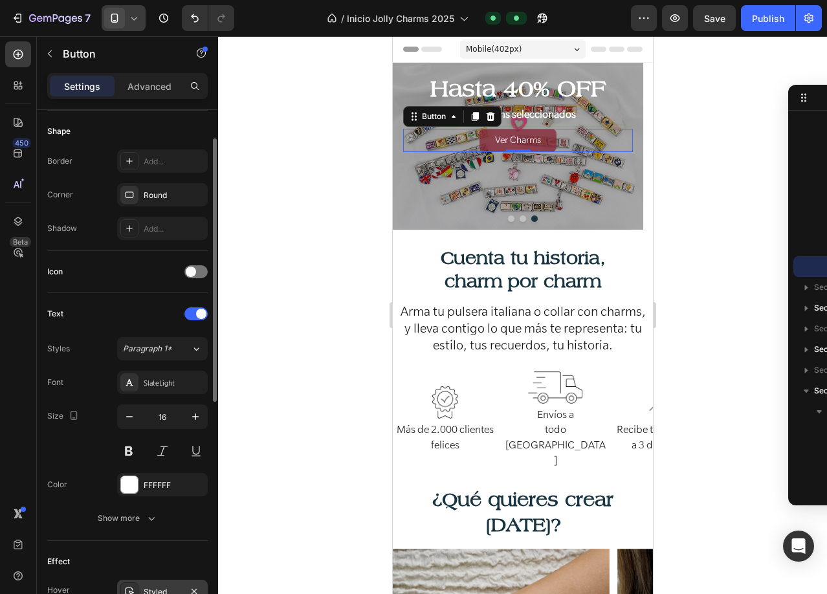
scroll to position [184, 0]
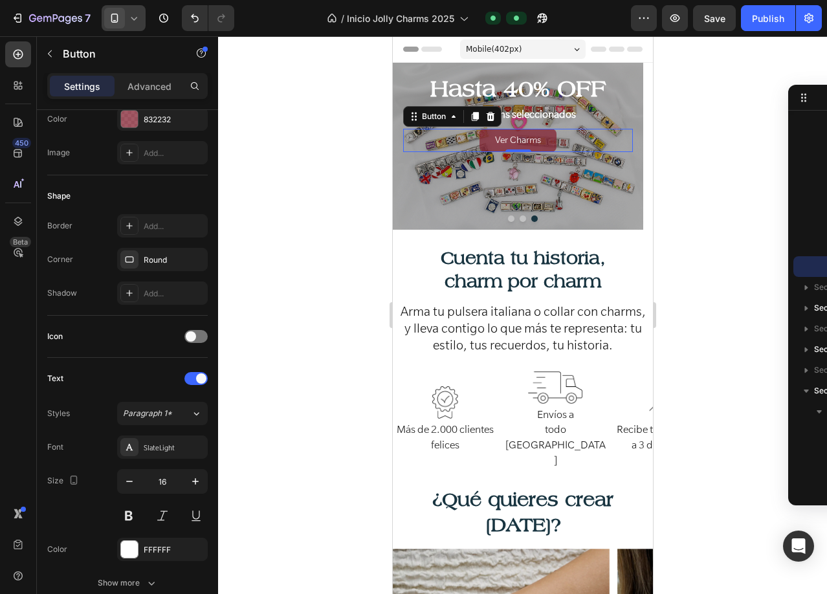
click at [131, 19] on icon at bounding box center [133, 18] width 13 height 13
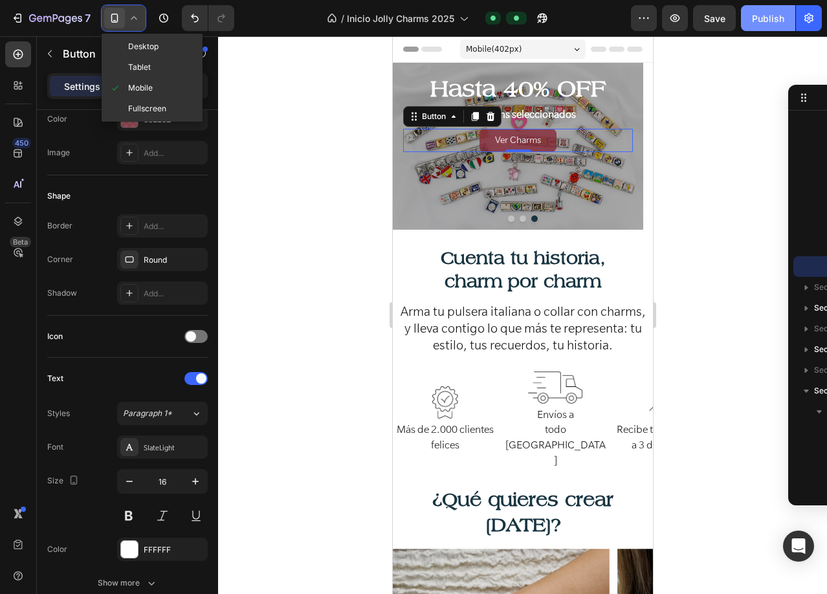
click at [778, 21] on div "Publish" at bounding box center [768, 19] width 32 height 14
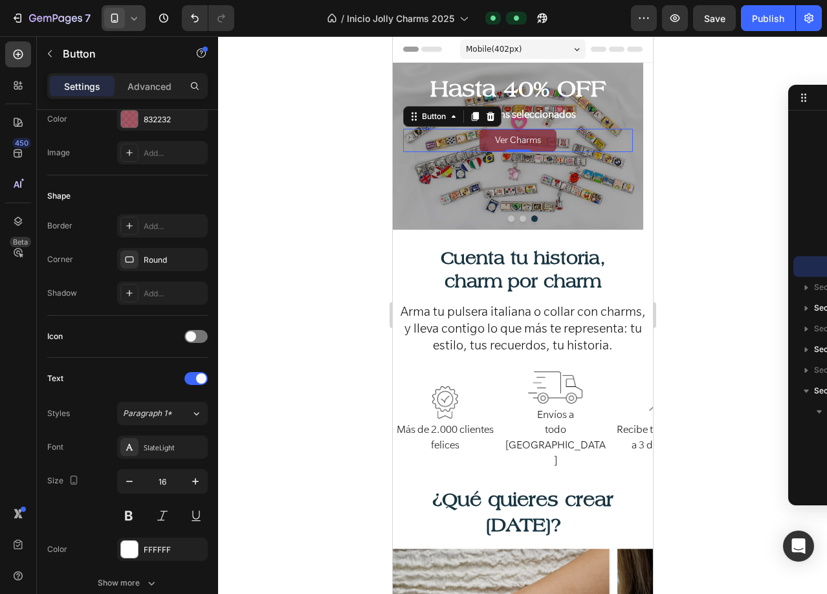
click at [134, 19] on icon at bounding box center [134, 18] width 6 height 3
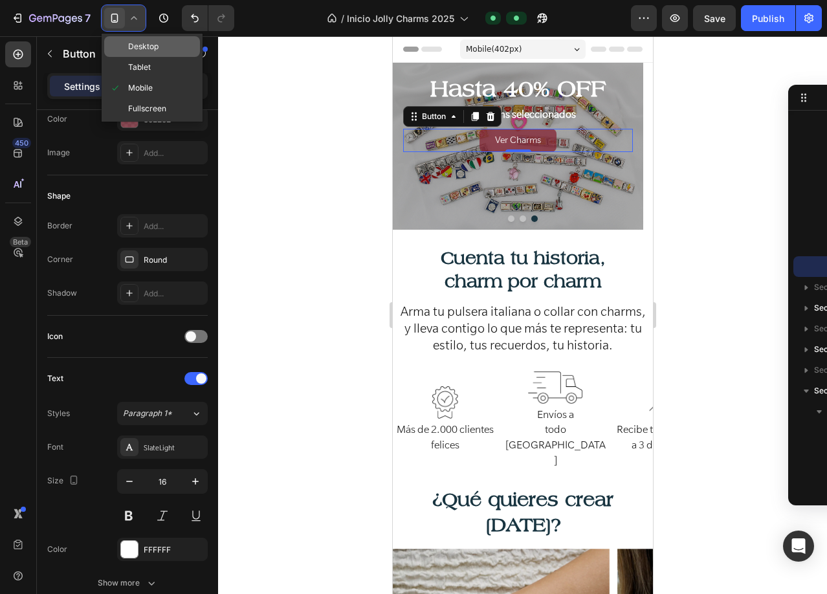
click at [128, 48] on span "Desktop" at bounding box center [143, 46] width 30 height 13
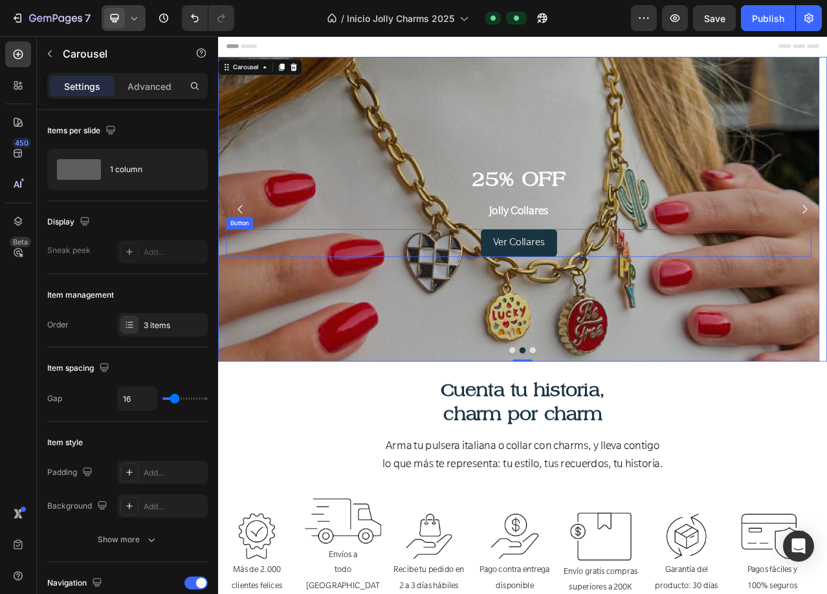
click at [556, 293] on link "Ver Collares" at bounding box center [601, 300] width 97 height 36
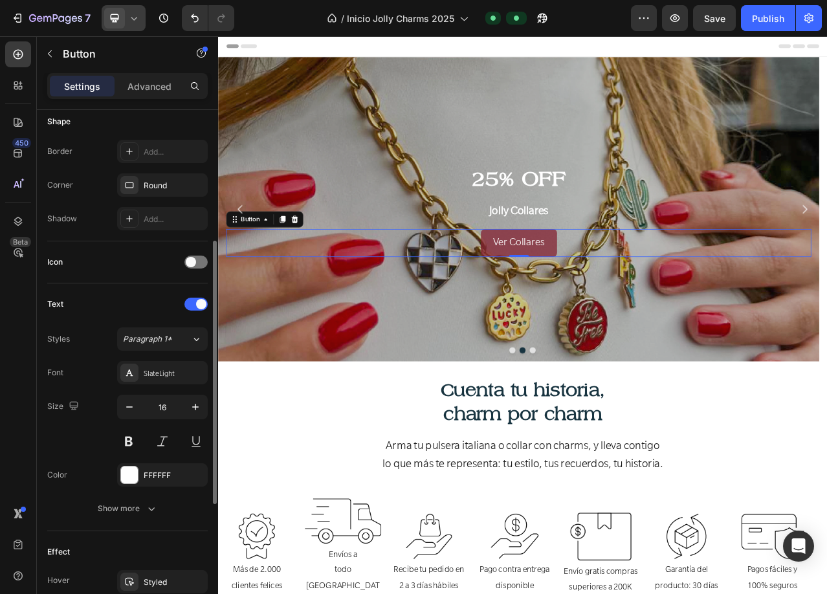
scroll to position [453, 0]
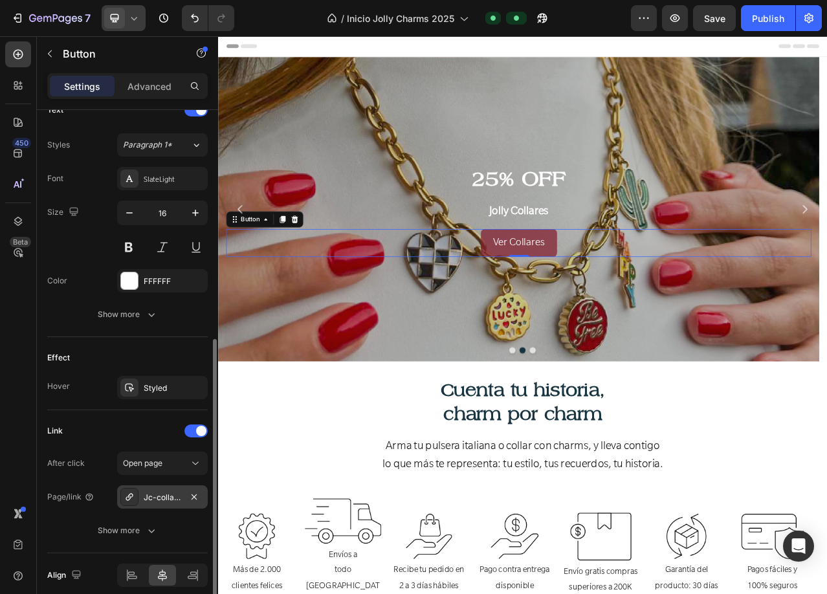
click at [159, 496] on div "Jc-collar-con-charms-sept-2025" at bounding box center [163, 498] width 38 height 12
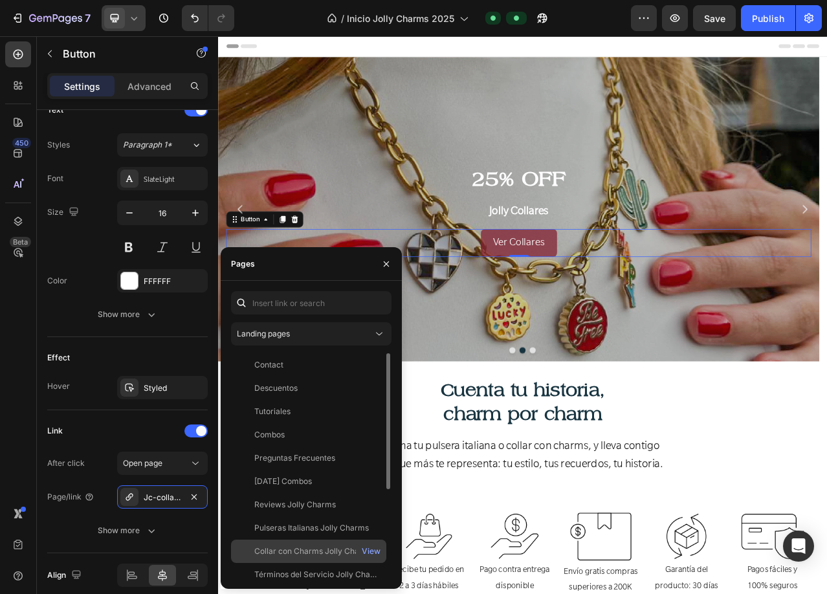
click at [322, 544] on div "Collar con Charms Jolly Charms View" at bounding box center [308, 551] width 155 height 23
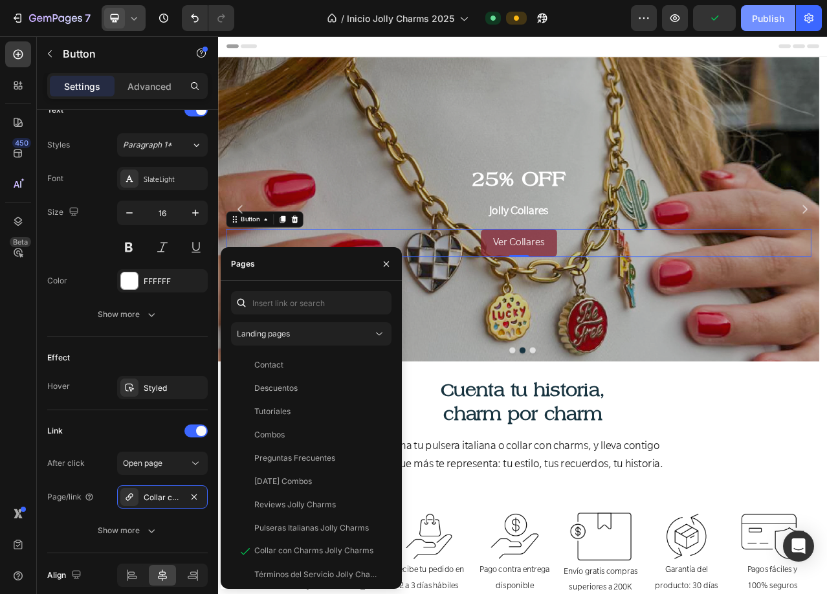
click at [763, 10] on button "Publish" at bounding box center [768, 18] width 54 height 26
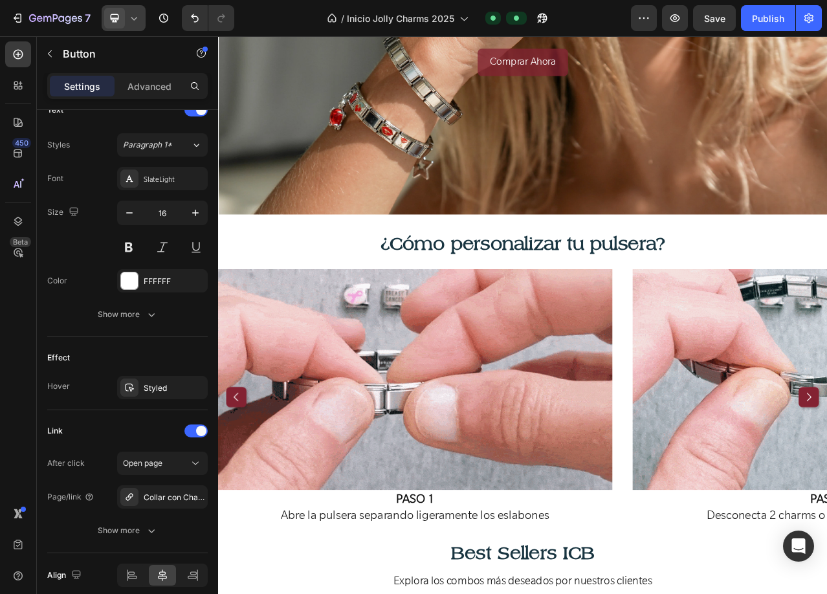
scroll to position [1618, 0]
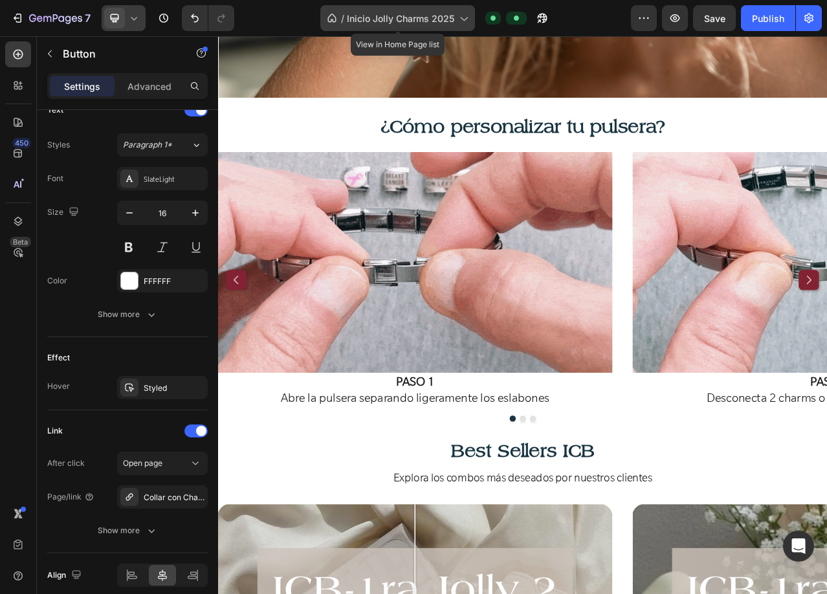
click at [366, 25] on span "Inicio Jolly Charms 2025" at bounding box center [400, 19] width 107 height 14
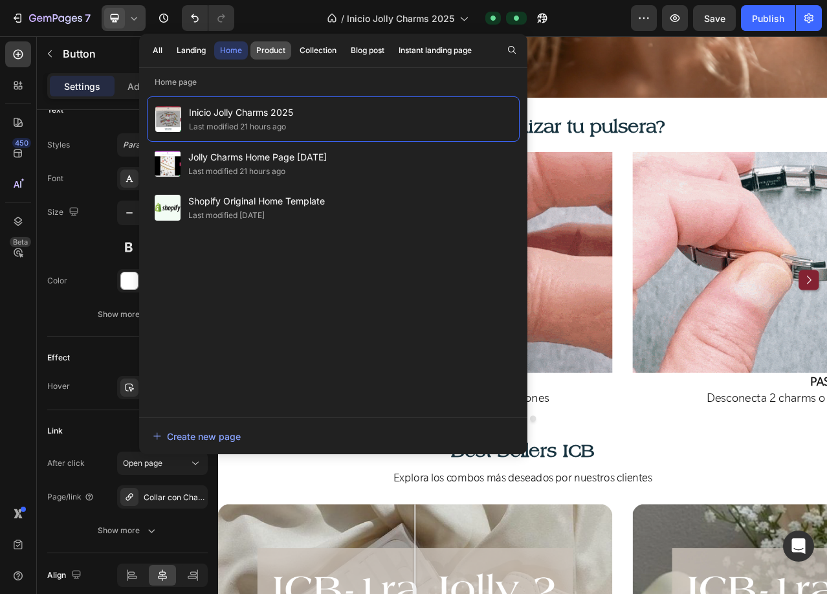
click at [266, 52] on div "Product" at bounding box center [270, 51] width 29 height 12
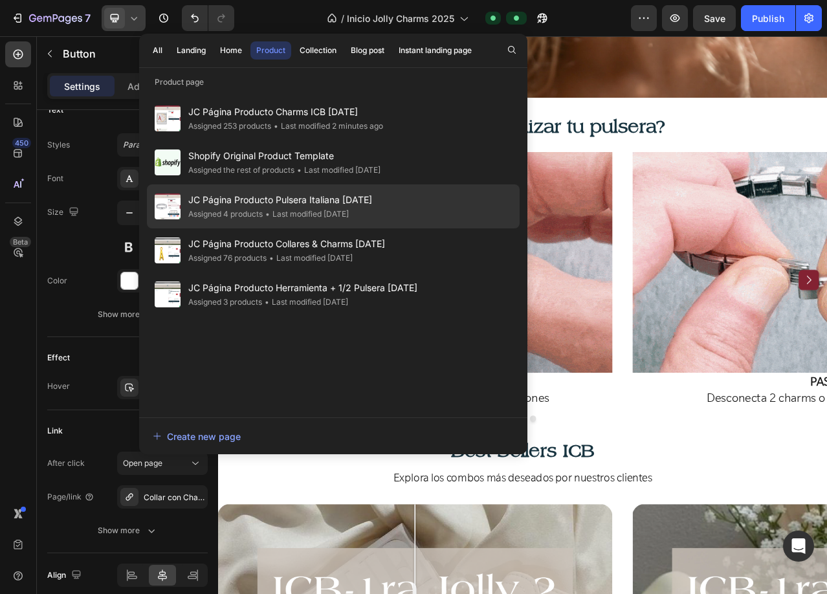
click at [305, 221] on div "JC Página Producto Pulsera Italiana SEPT 2025 Assigned 4 products • Last modifi…" at bounding box center [333, 206] width 373 height 44
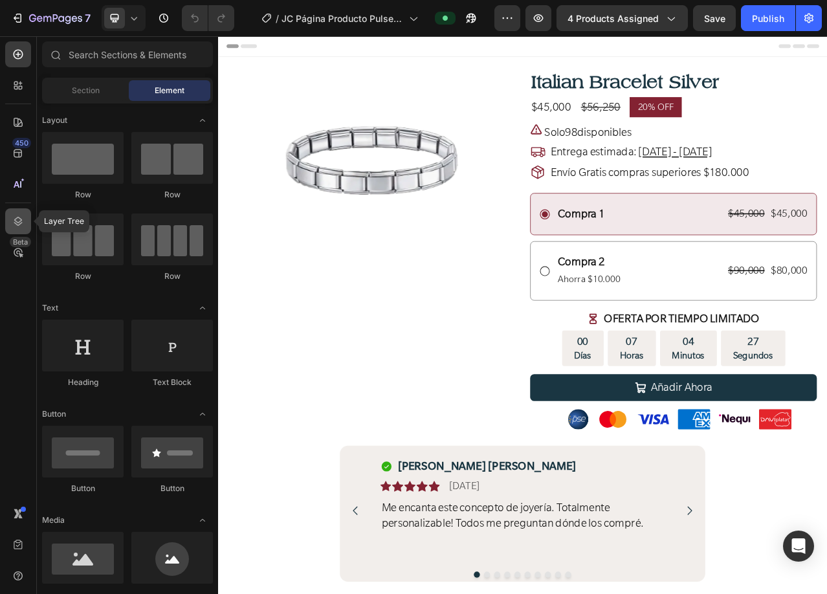
click at [21, 219] on icon at bounding box center [18, 221] width 8 height 9
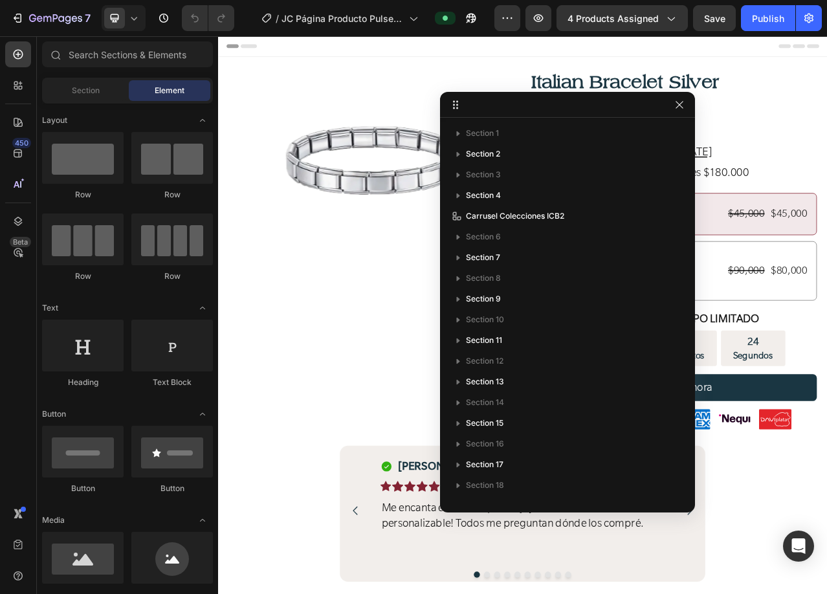
drag, startPoint x: 821, startPoint y: 103, endPoint x: 682, endPoint y: 110, distance: 139.3
click at [682, 110] on button "button" at bounding box center [680, 105] width 16 height 16
